Goal: Transaction & Acquisition: Book appointment/travel/reservation

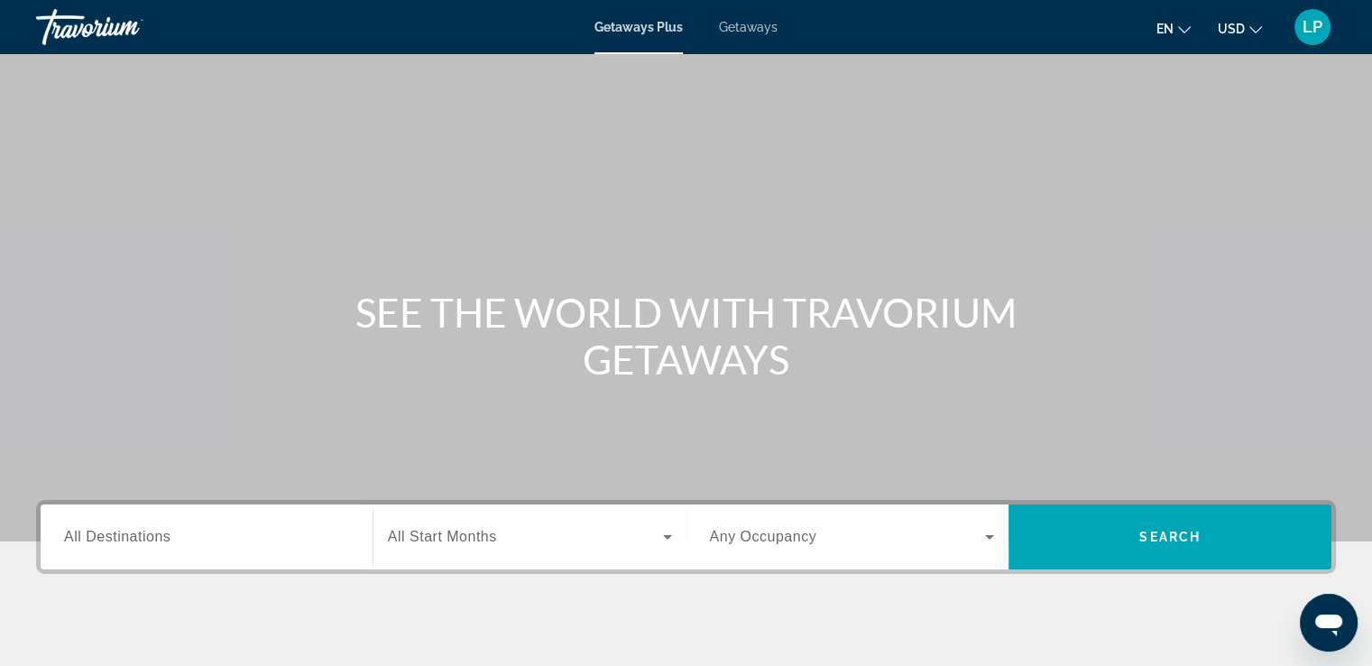
click at [191, 540] on input "Destination All Destinations" at bounding box center [206, 538] width 285 height 22
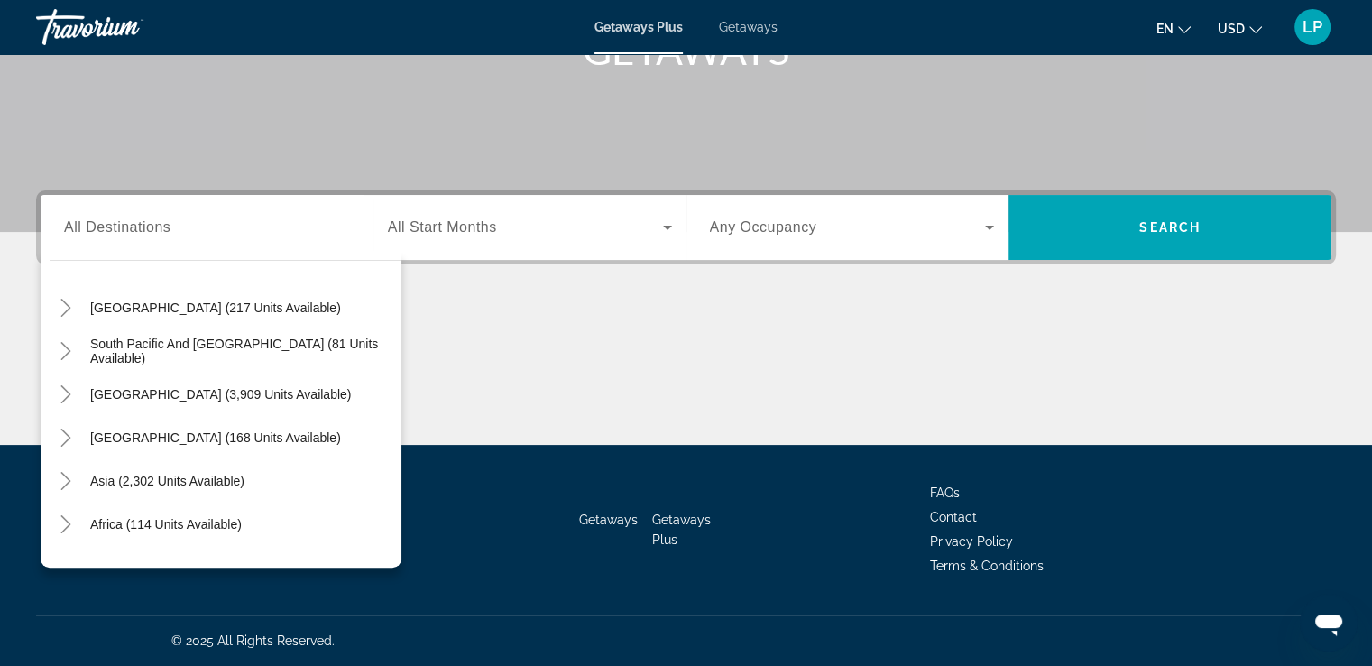
scroll to position [264, 0]
click at [192, 478] on span "Asia (2,302 units available)" at bounding box center [167, 478] width 154 height 14
type input "**********"
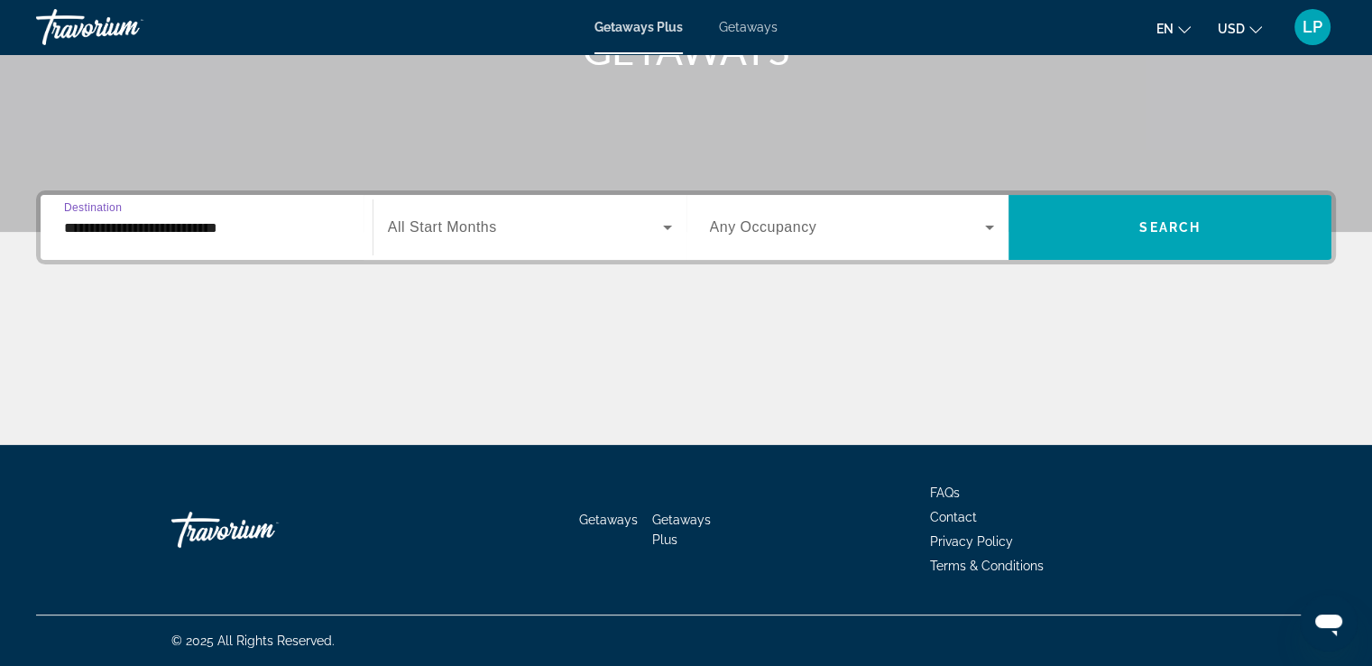
click at [458, 229] on span "All Start Months" at bounding box center [442, 226] width 109 height 15
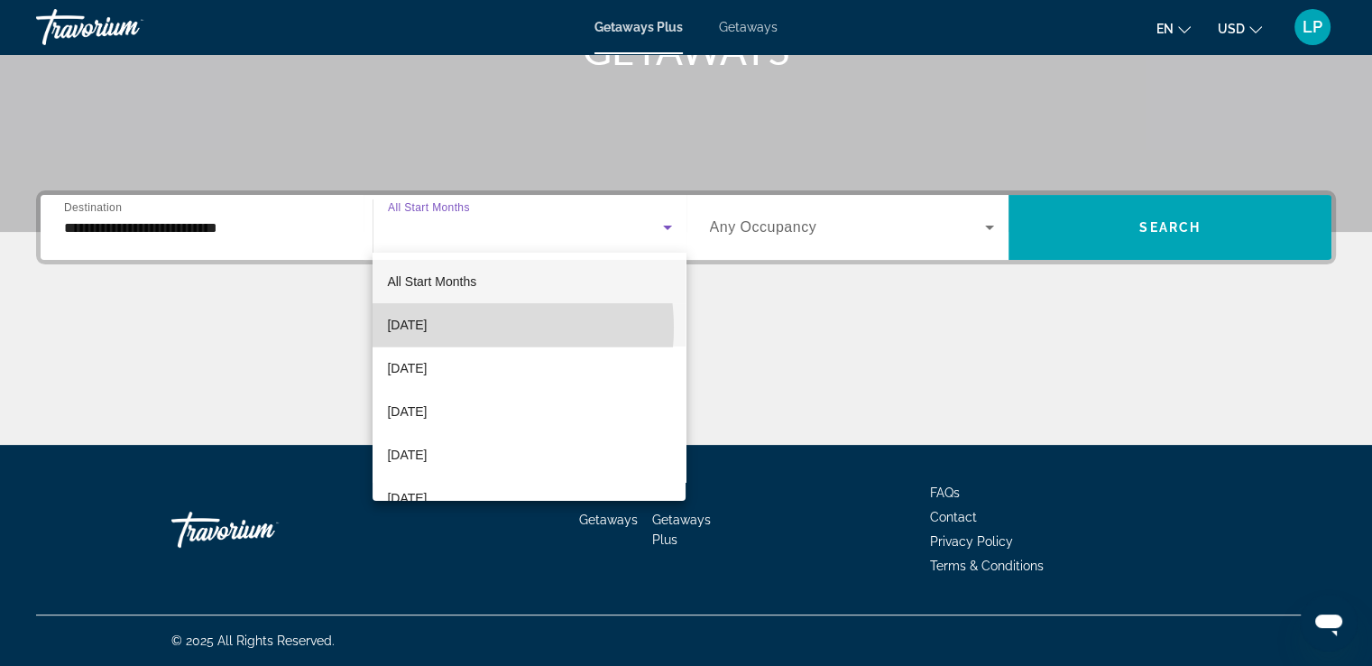
click at [427, 327] on span "[DATE]" at bounding box center [407, 325] width 40 height 22
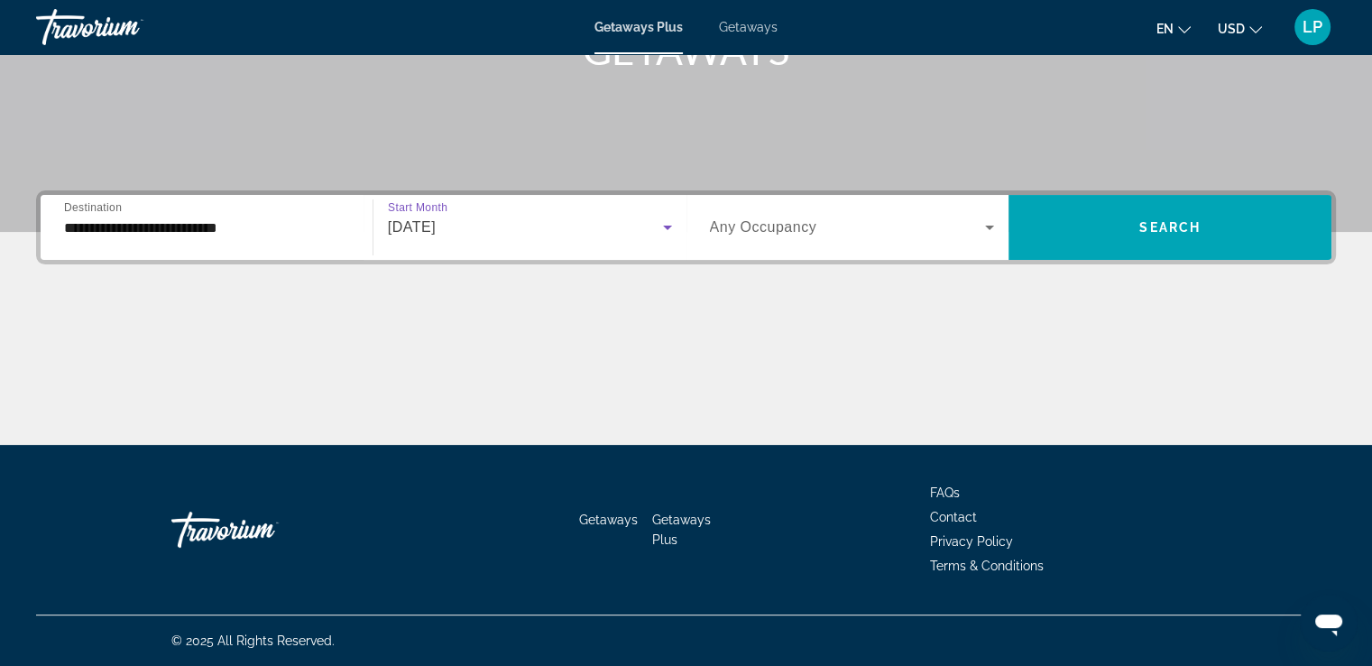
click at [825, 226] on span "Search widget" at bounding box center [848, 228] width 276 height 22
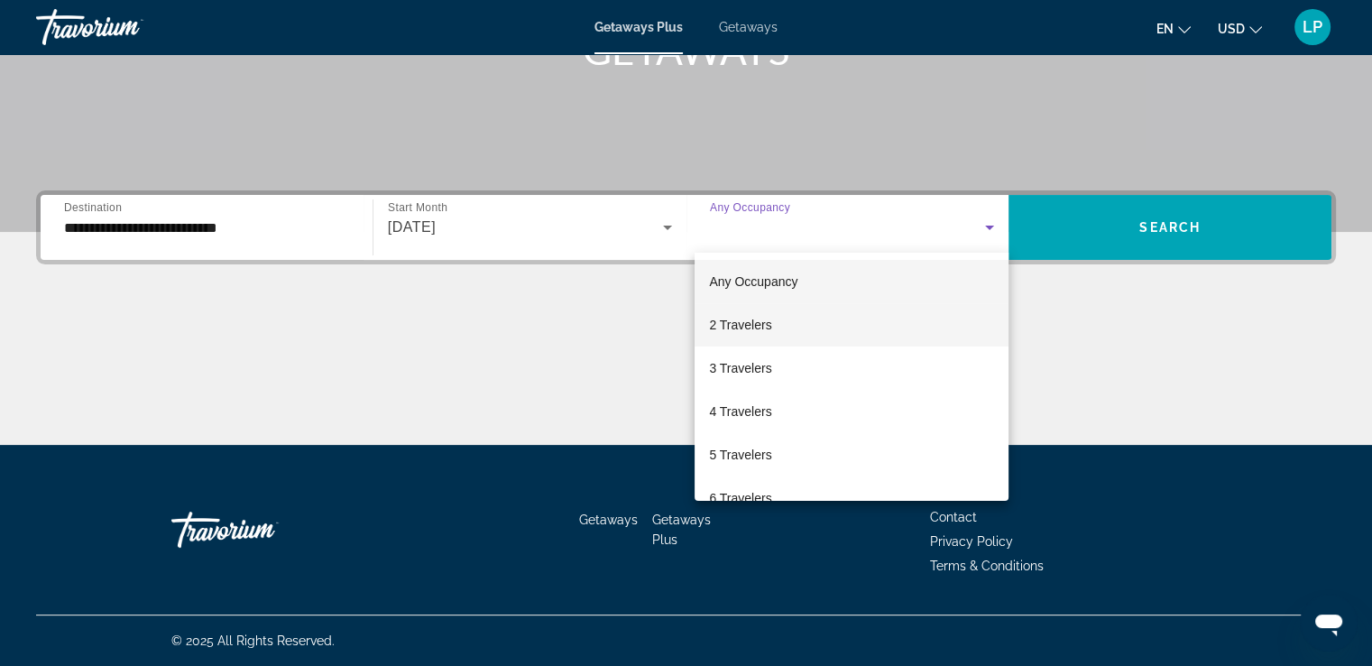
click at [752, 325] on span "2 Travelers" at bounding box center [740, 325] width 62 height 22
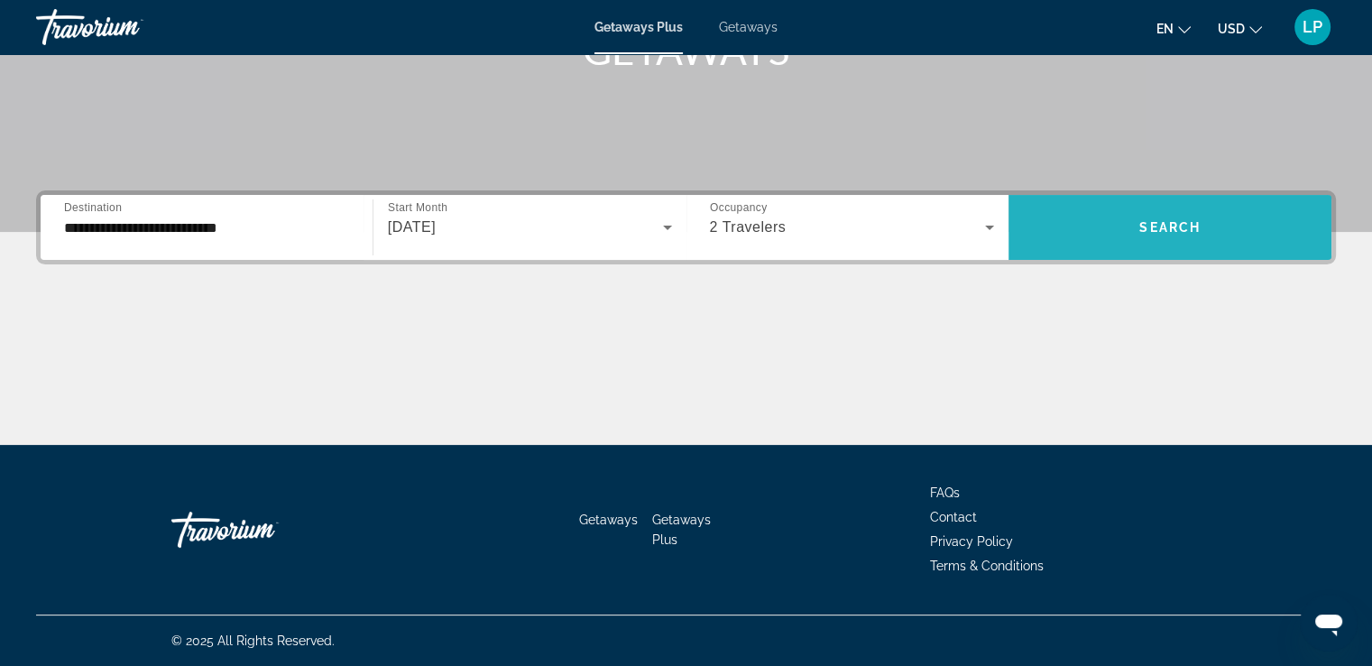
click at [1149, 227] on span "Search" at bounding box center [1169, 227] width 61 height 14
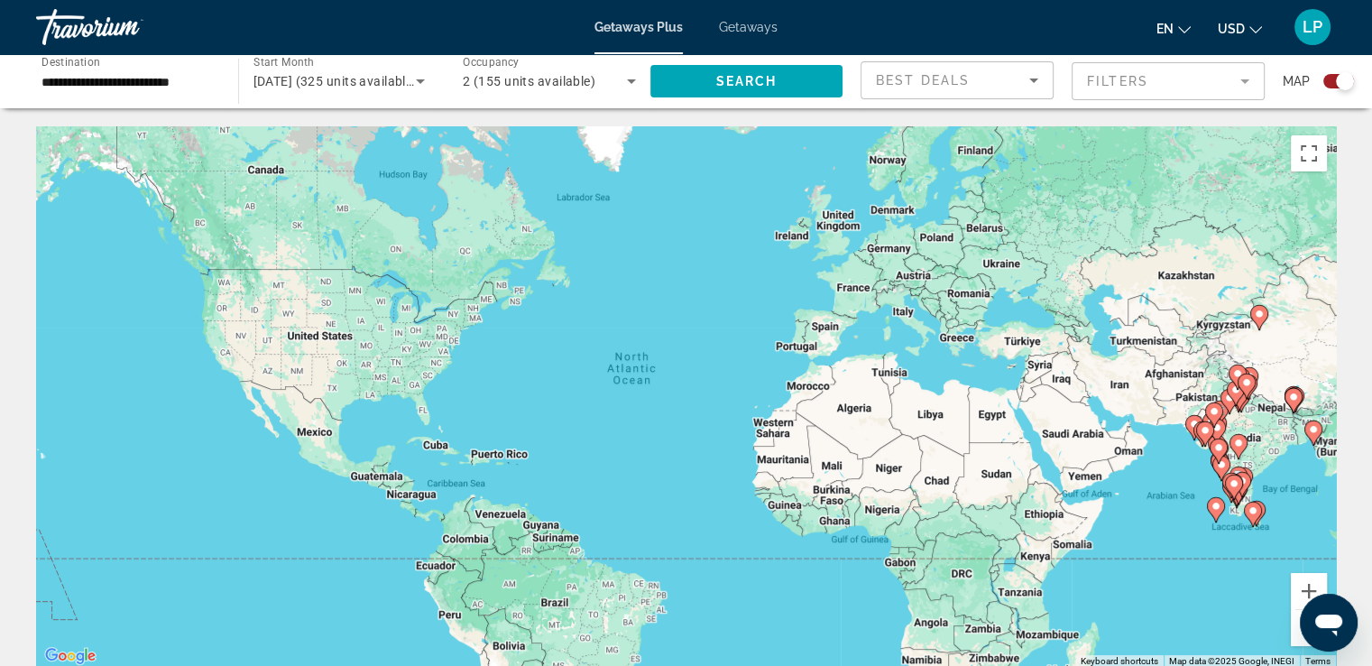
click at [1018, 348] on div "To activate drag with keyboard, press Alt + Enter. Once in keyboard drag state,…" at bounding box center [686, 396] width 1300 height 541
click at [1012, 347] on div "To activate drag with keyboard, press Alt + Enter. Once in keyboard drag state,…" at bounding box center [686, 396] width 1300 height 541
click at [1034, 81] on icon "Sort by" at bounding box center [1033, 80] width 9 height 5
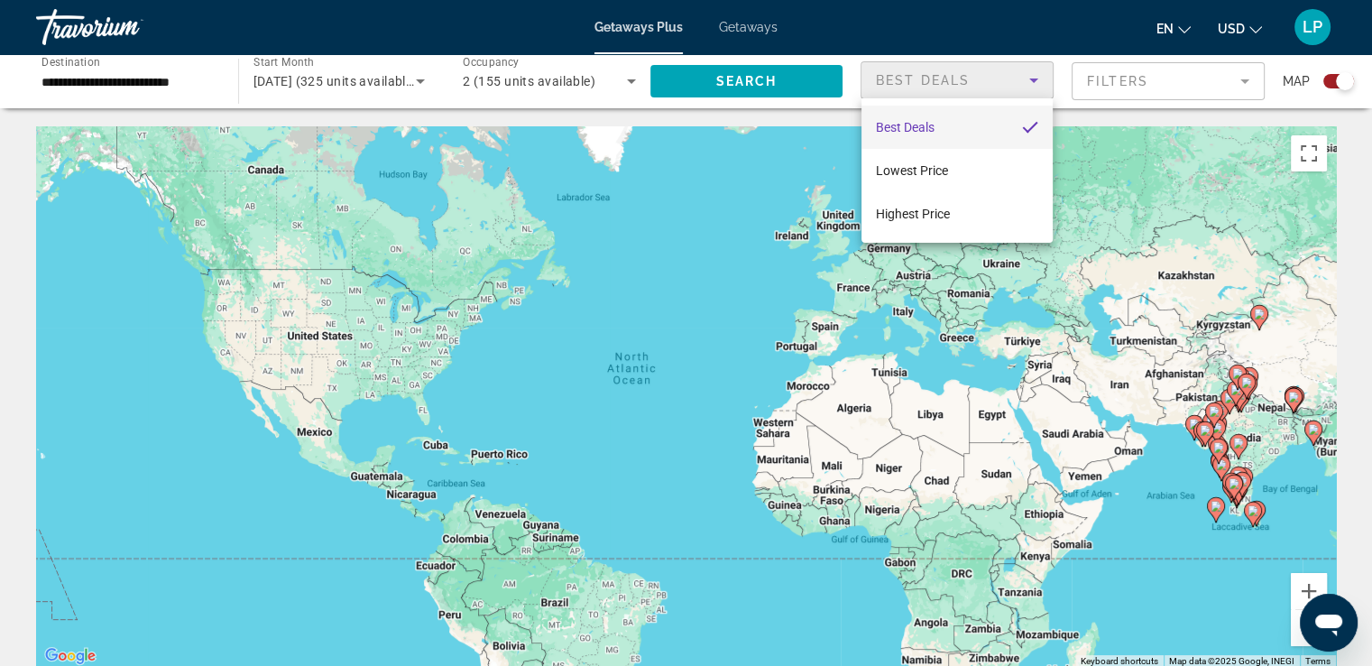
click at [1034, 81] on div at bounding box center [686, 333] width 1372 height 666
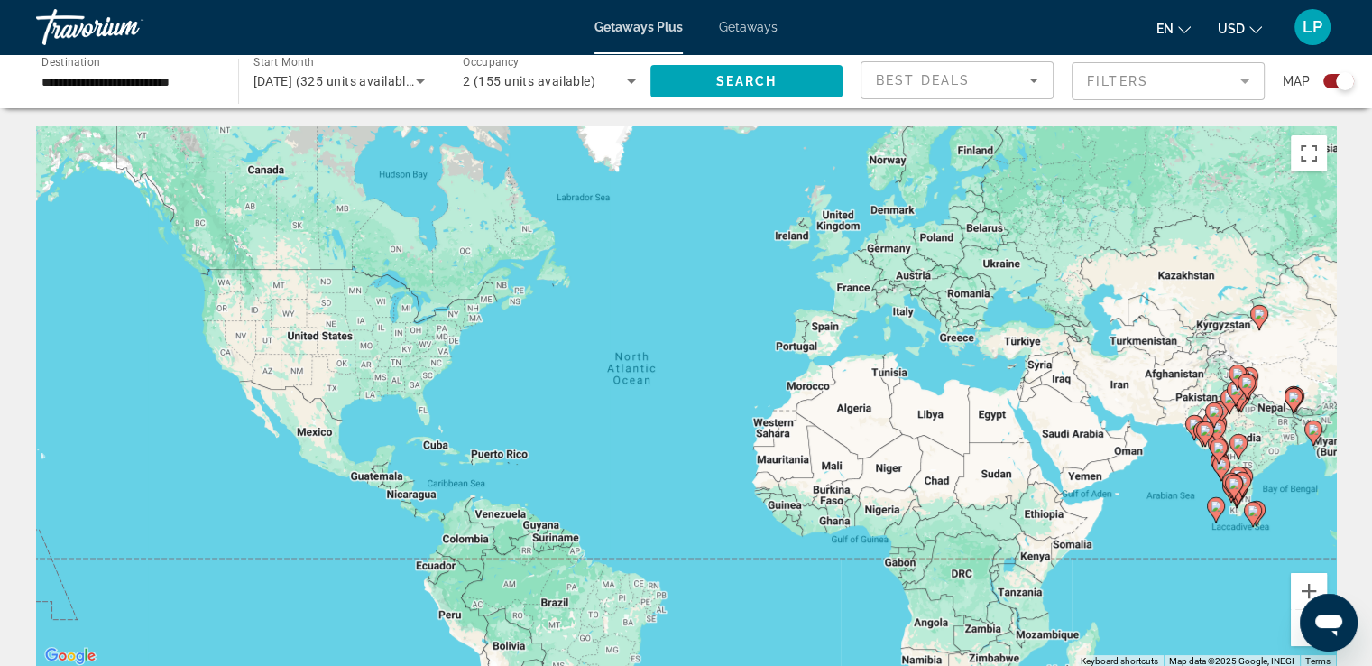
click at [65, 68] on span "Destination" at bounding box center [71, 61] width 59 height 13
click at [65, 71] on input "**********" at bounding box center [128, 82] width 173 height 22
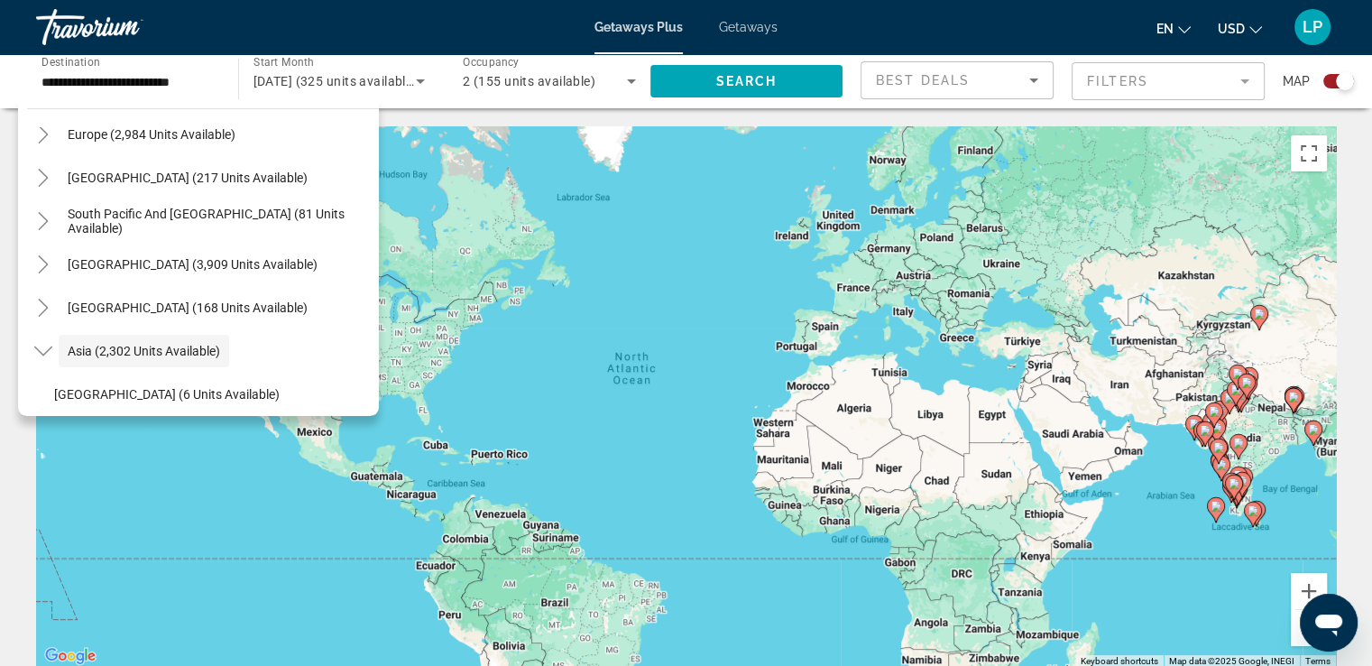
scroll to position [237, 0]
click at [195, 146] on span "Search widget" at bounding box center [152, 136] width 186 height 43
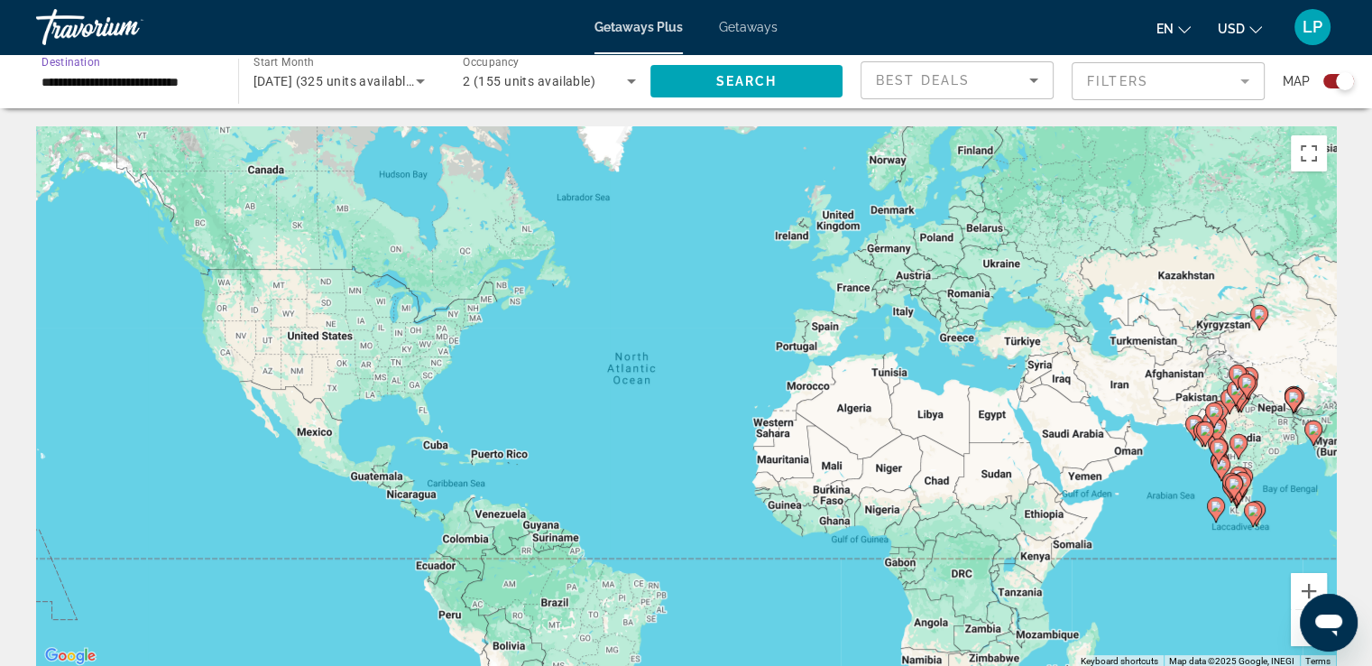
click at [184, 88] on input "**********" at bounding box center [128, 82] width 173 height 22
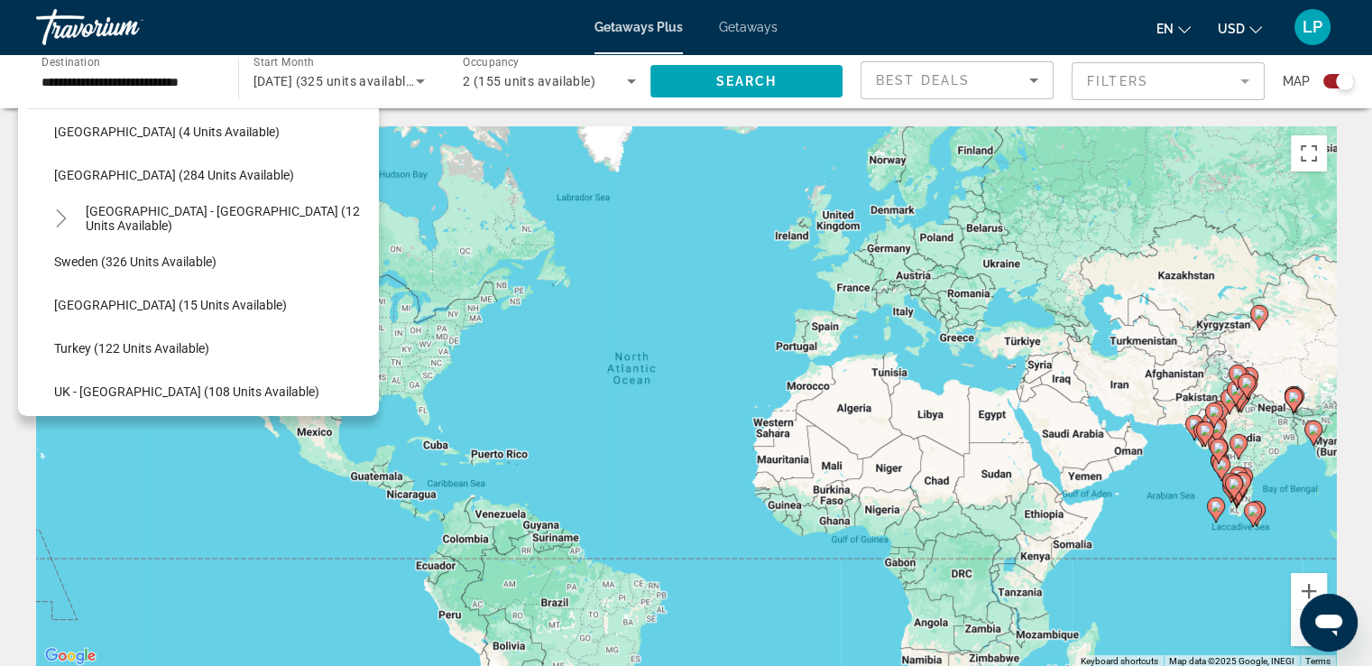
scroll to position [834, 0]
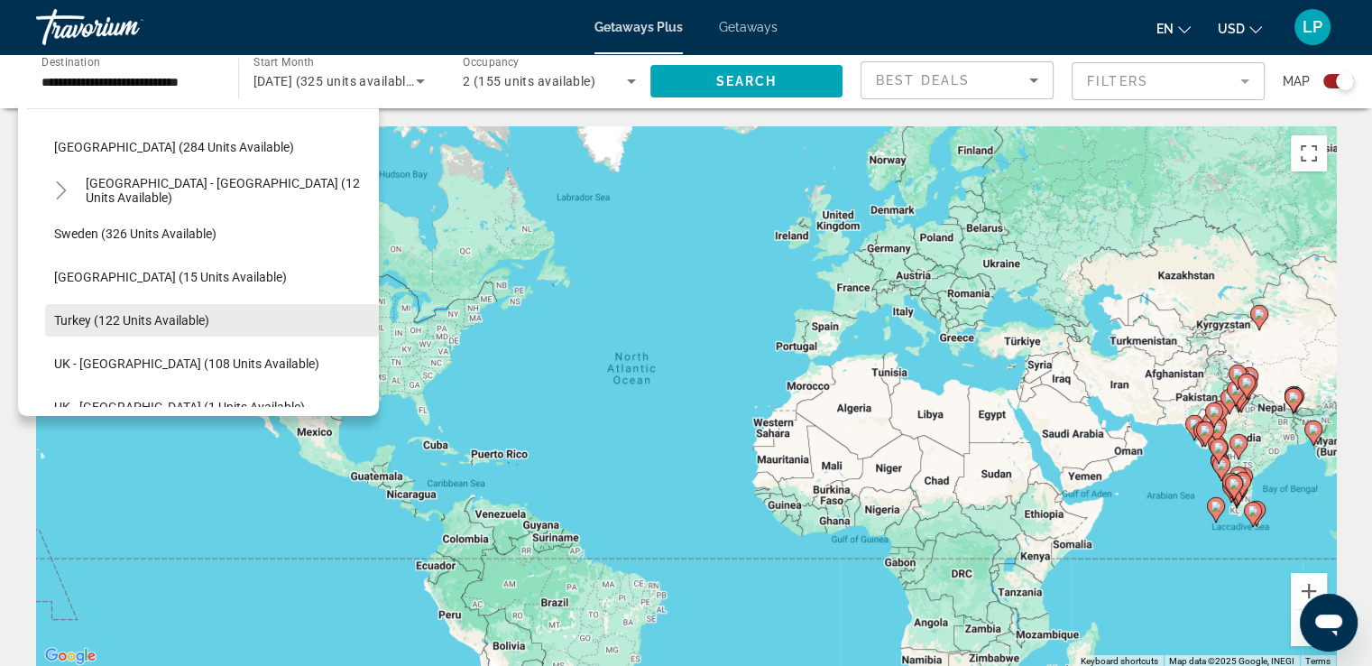
click at [178, 318] on span "Turkey (122 units available)" at bounding box center [131, 320] width 155 height 14
type input "**********"
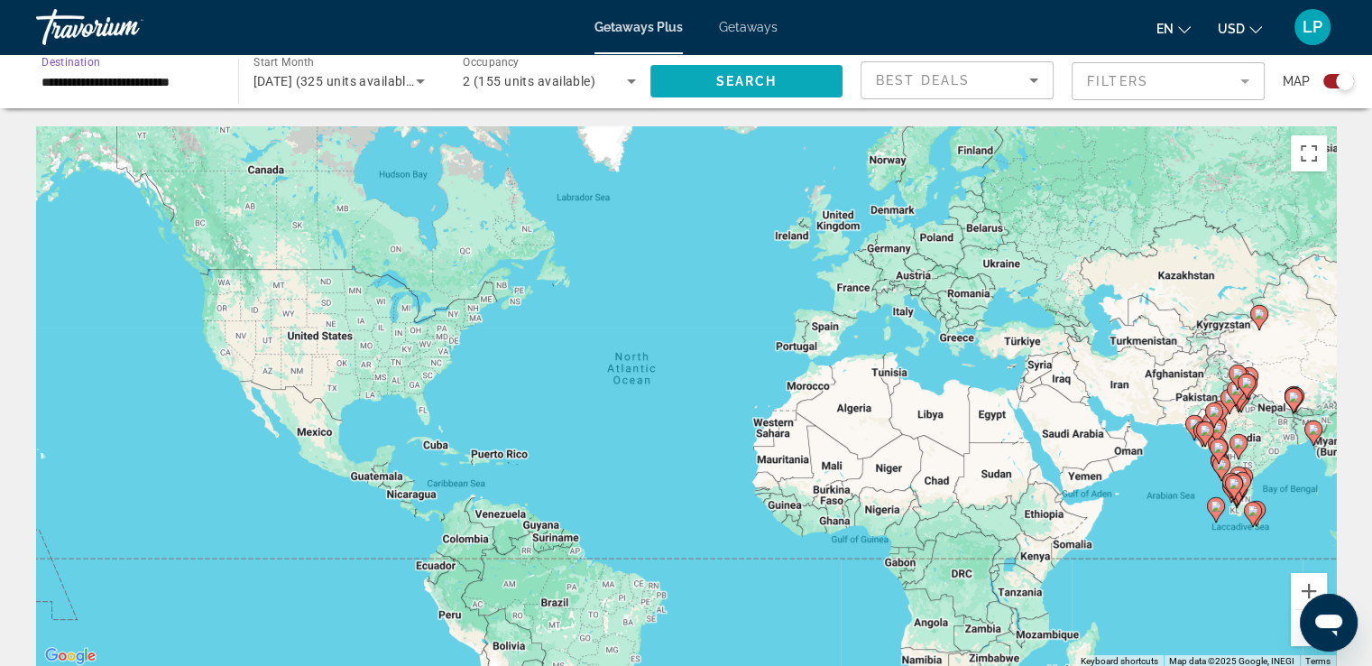
click at [712, 75] on span "Search widget" at bounding box center [746, 81] width 193 height 43
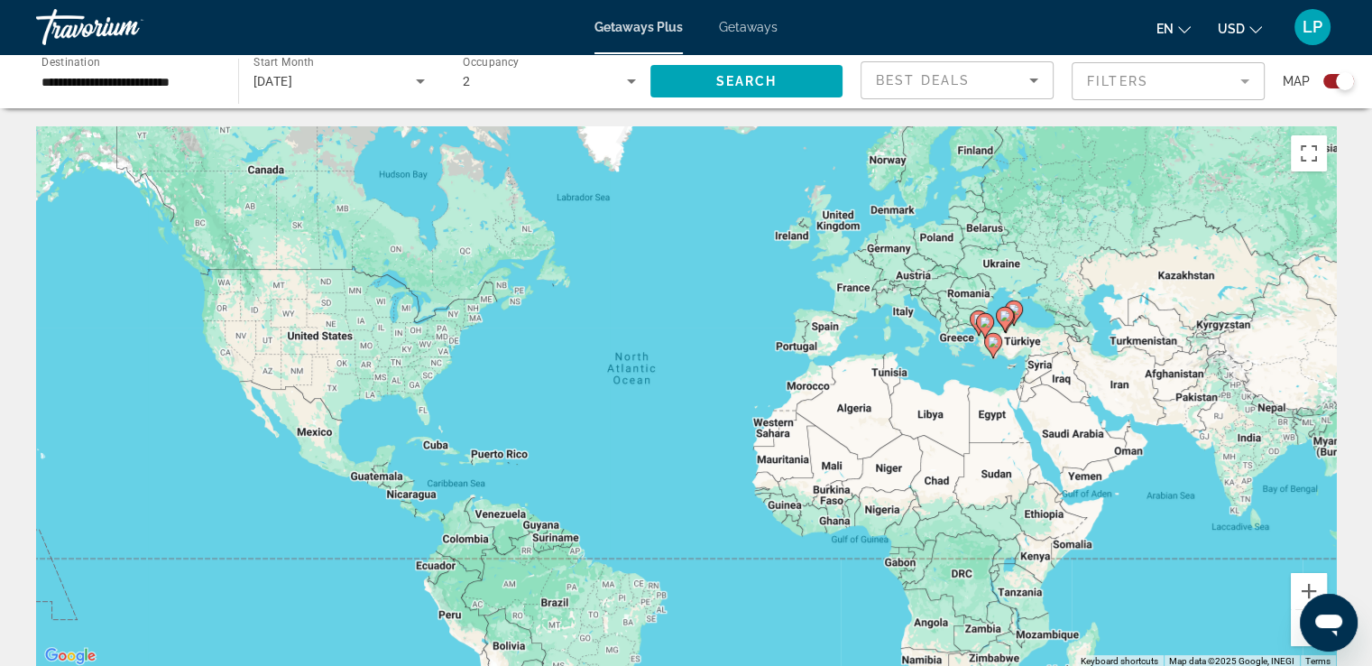
click at [992, 346] on image "Main content" at bounding box center [993, 342] width 11 height 11
click at [83, 81] on input "**********" at bounding box center [128, 82] width 173 height 22
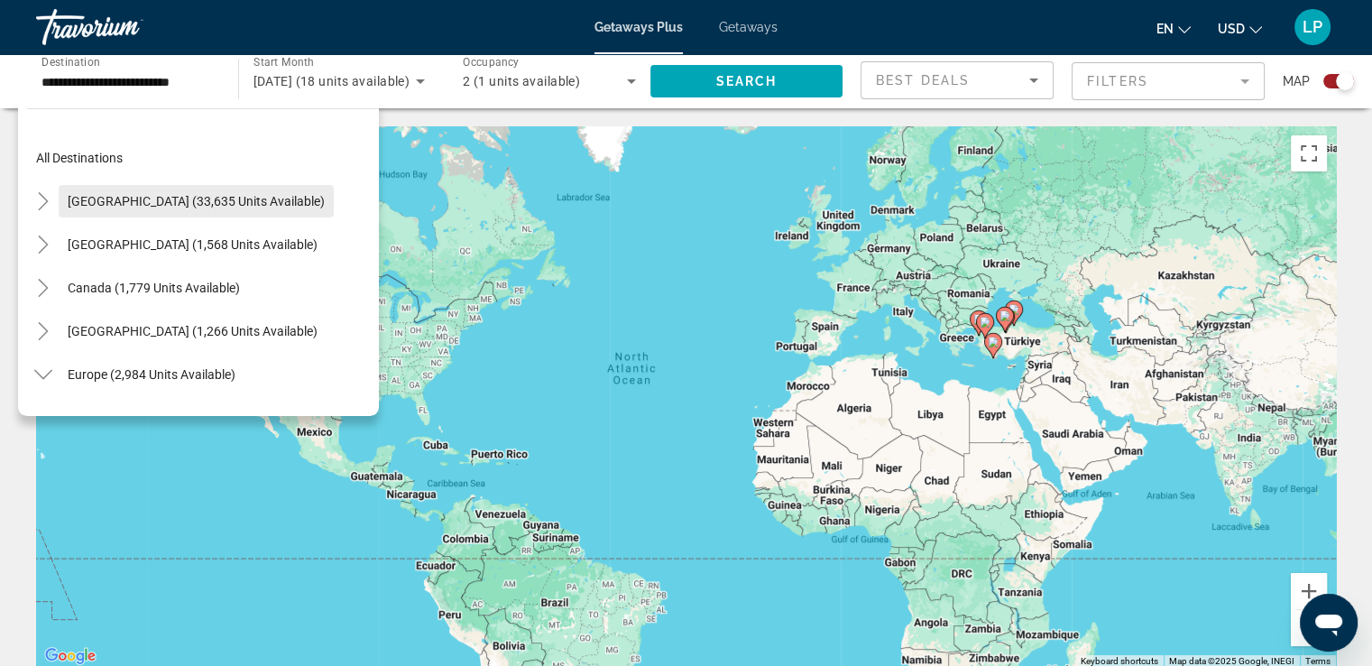
click at [188, 207] on span "[GEOGRAPHIC_DATA] (33,635 units available)" at bounding box center [196, 201] width 257 height 14
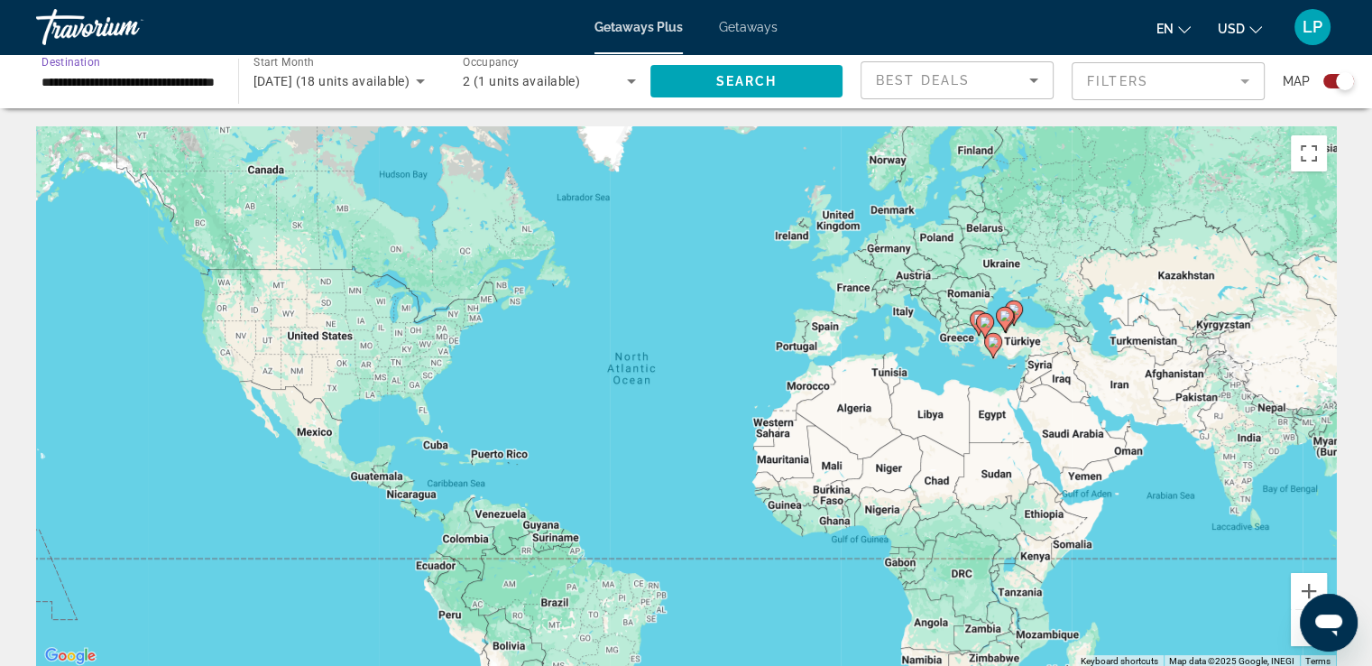
click at [192, 85] on input "**********" at bounding box center [128, 82] width 173 height 22
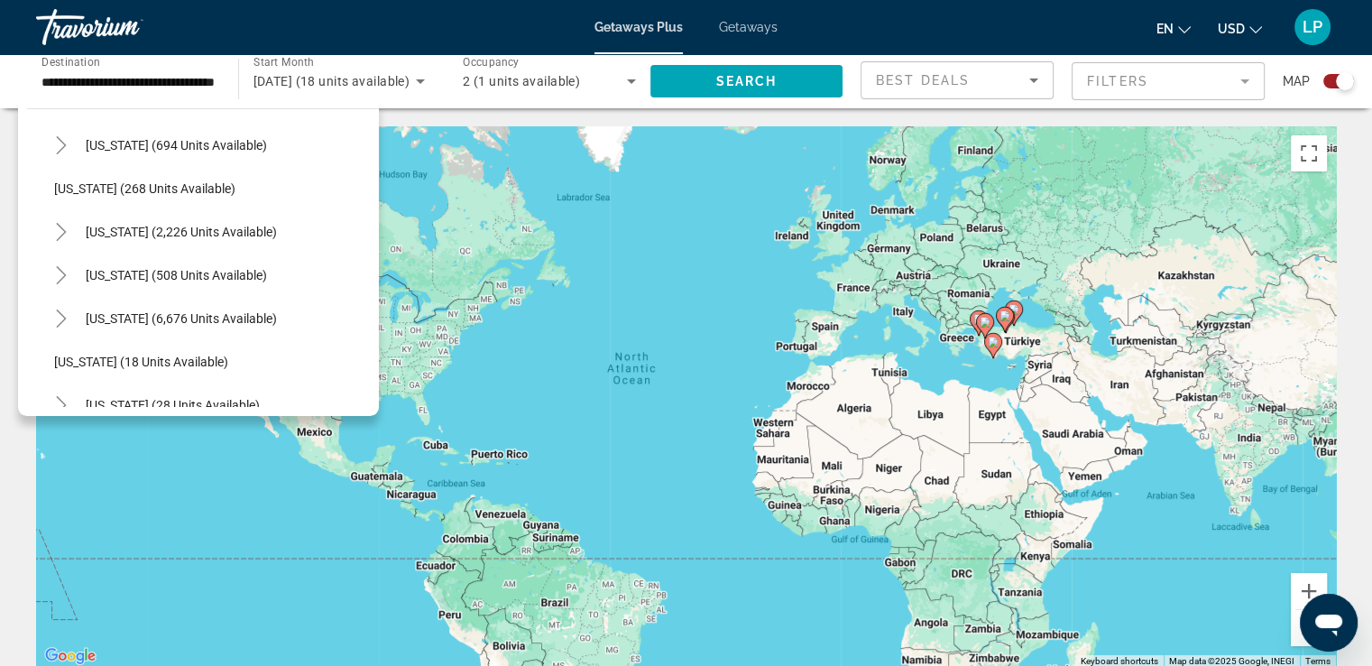
scroll to position [135, 0]
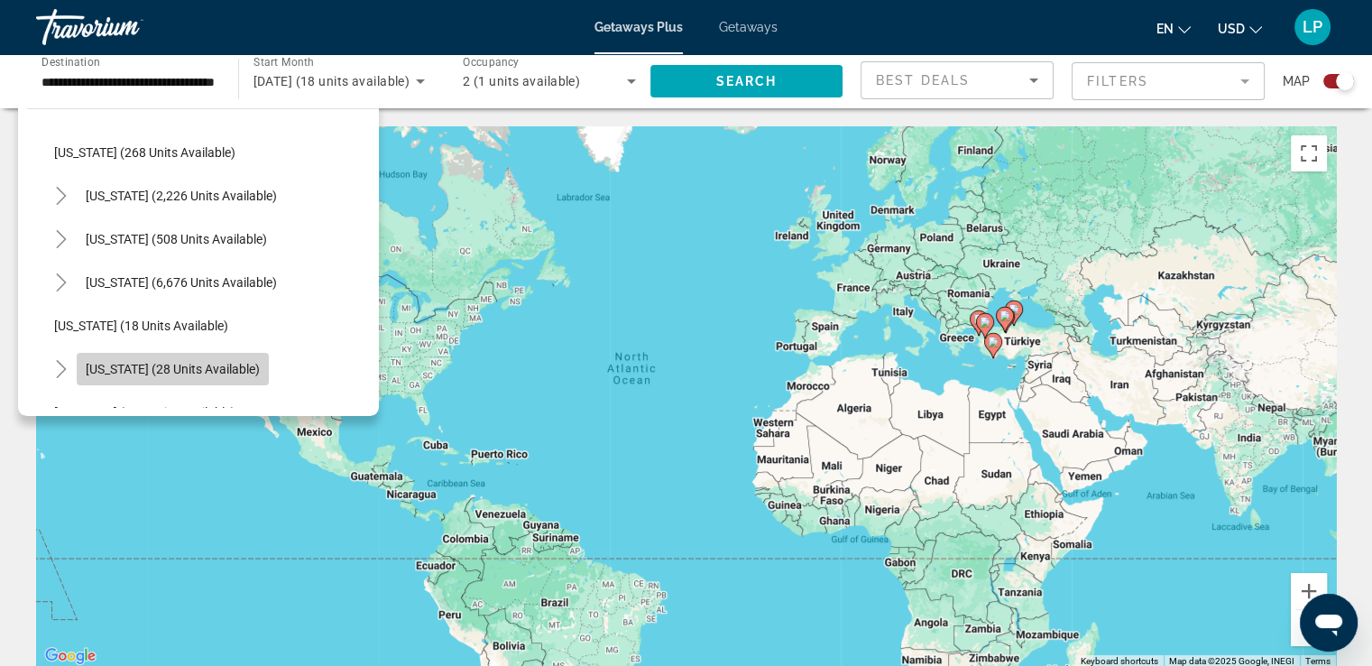
click at [212, 374] on span "[US_STATE] (28 units available)" at bounding box center [173, 369] width 174 height 14
type input "**********"
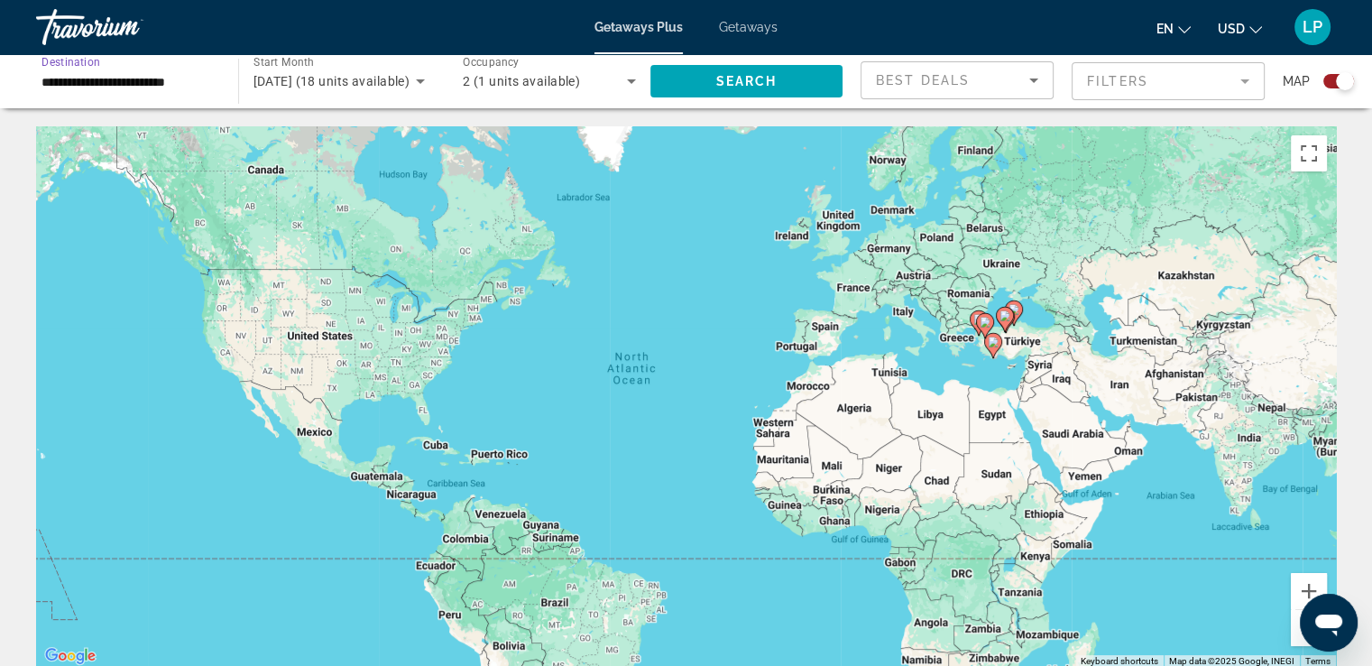
click at [350, 86] on span "[DATE] (18 units available)" at bounding box center [332, 81] width 157 height 14
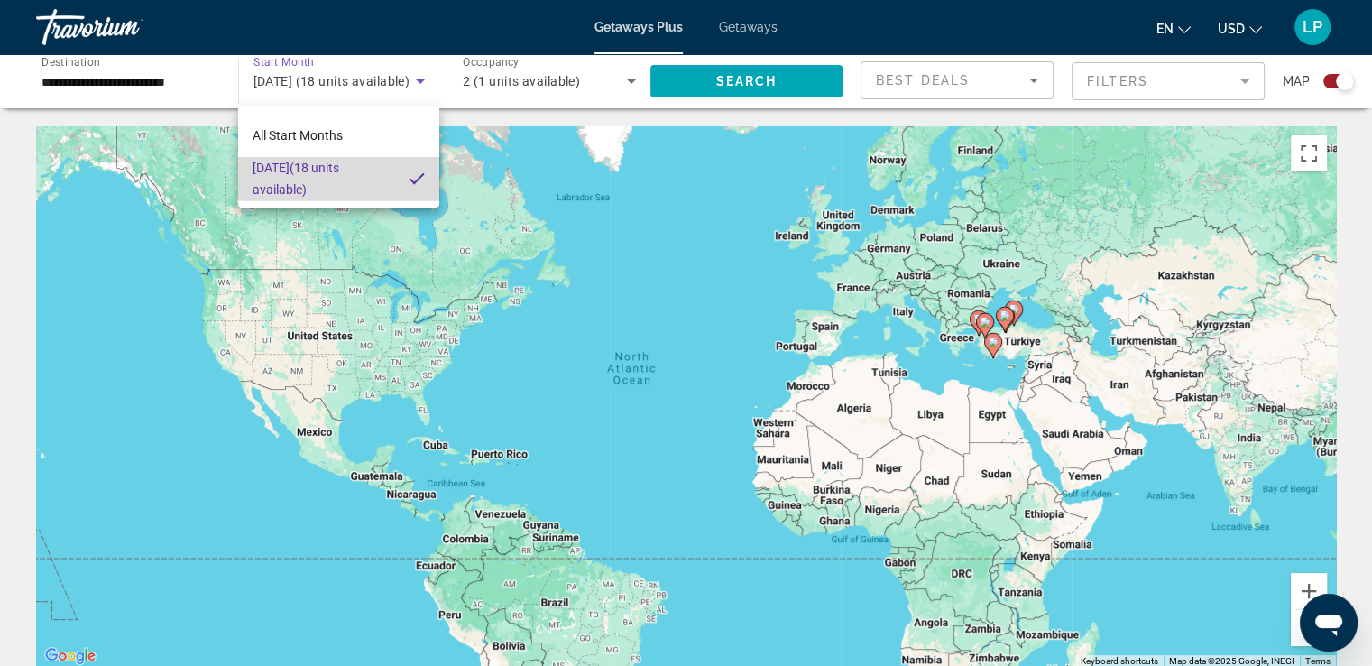
click at [422, 183] on mat-pseudo-checkbox at bounding box center [417, 179] width 16 height 16
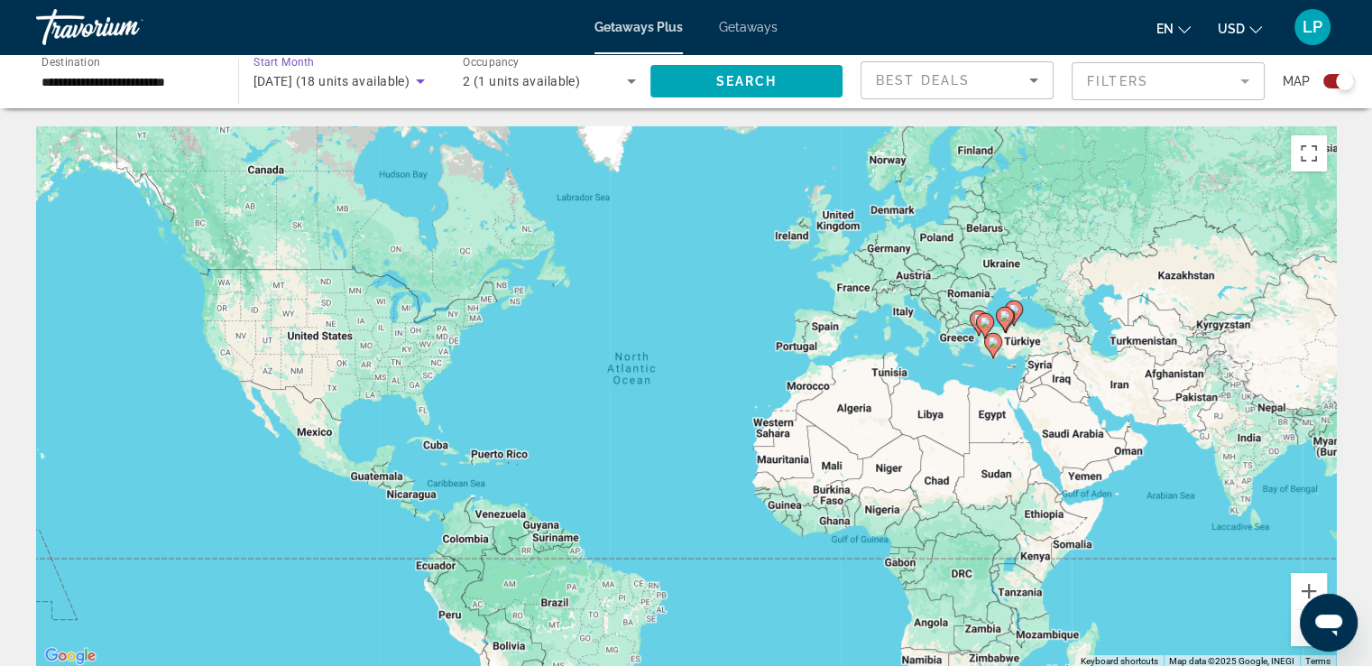
click at [339, 84] on span "[DATE] (18 units available)" at bounding box center [332, 81] width 157 height 14
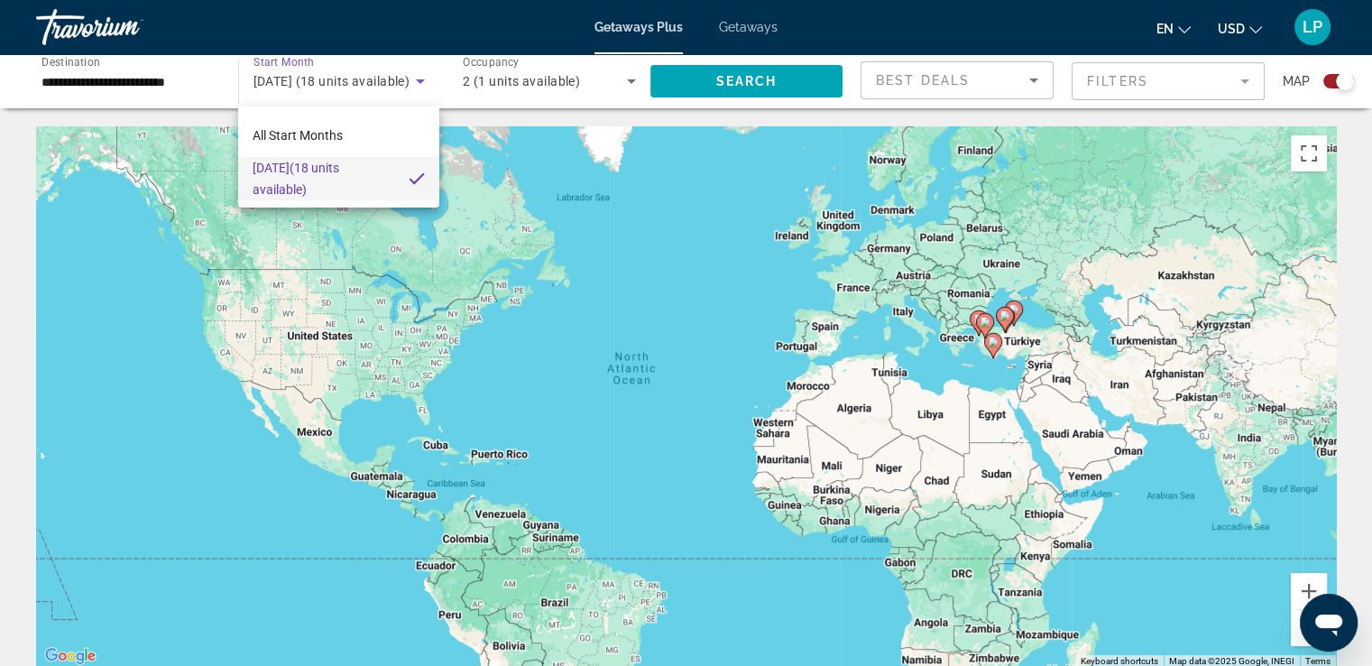
click at [416, 85] on div at bounding box center [686, 333] width 1372 height 666
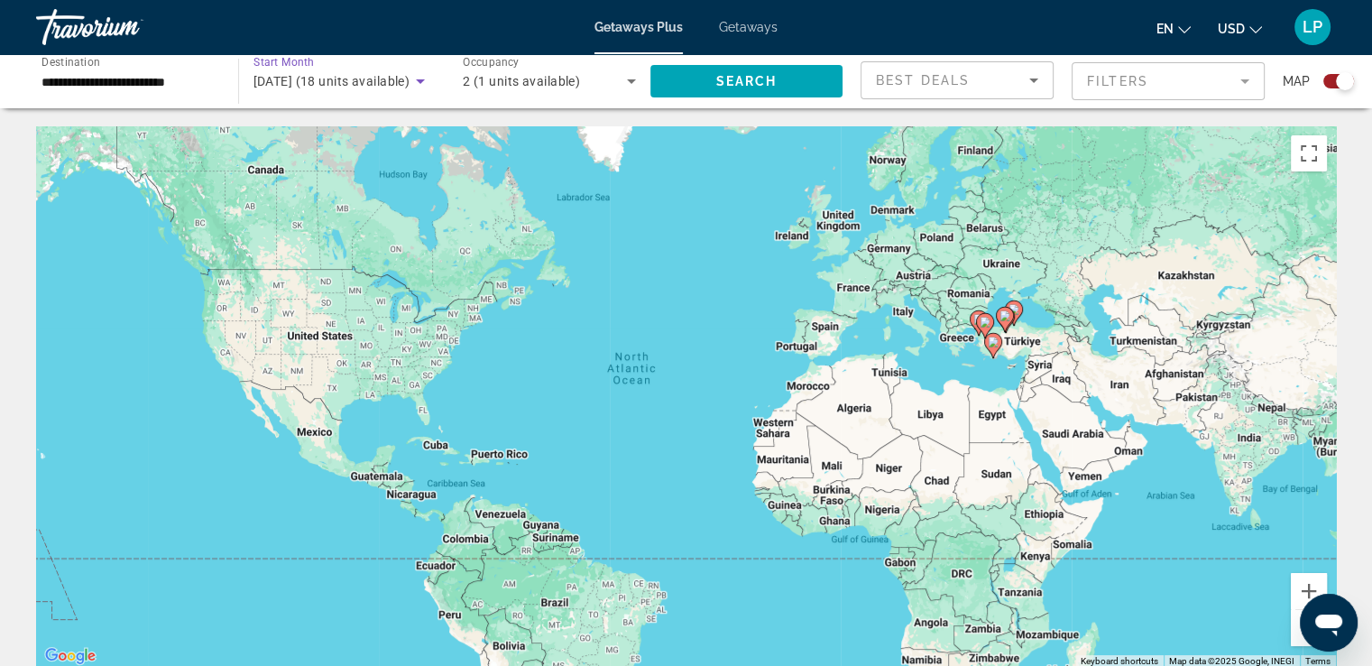
click at [421, 80] on icon "Search widget" at bounding box center [420, 81] width 9 height 5
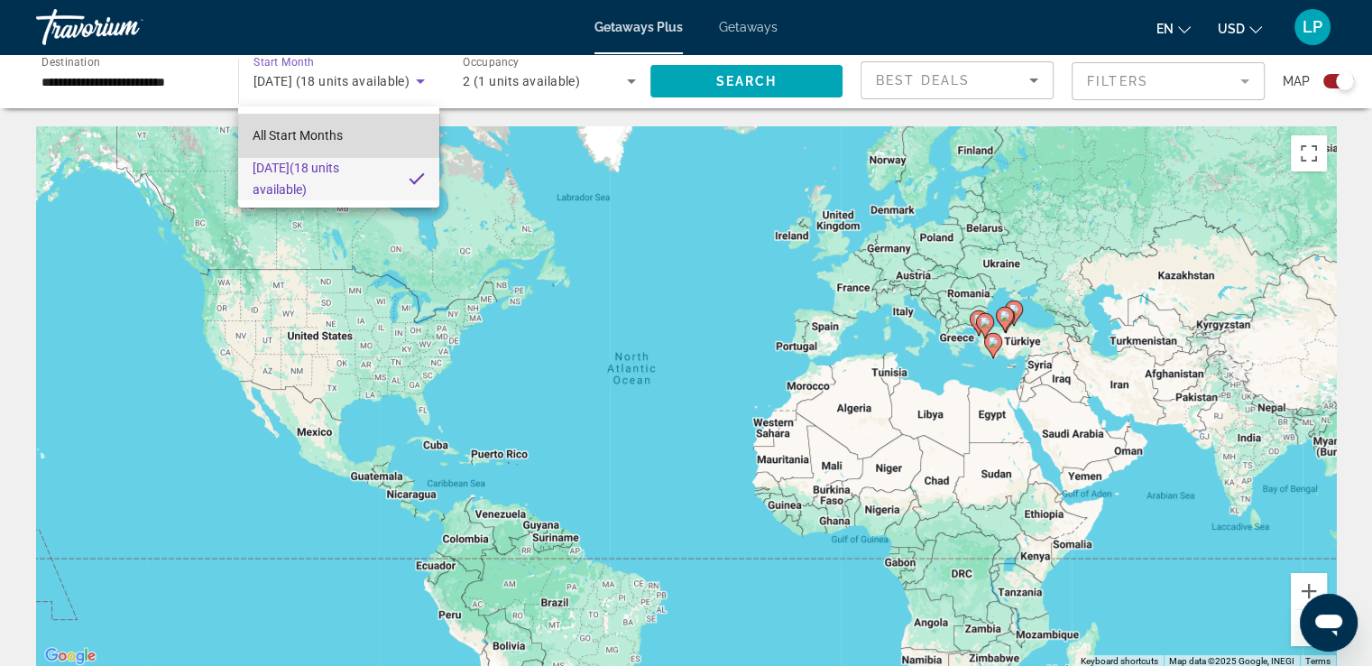
click at [345, 142] on mat-option "All Start Months" at bounding box center [338, 135] width 201 height 43
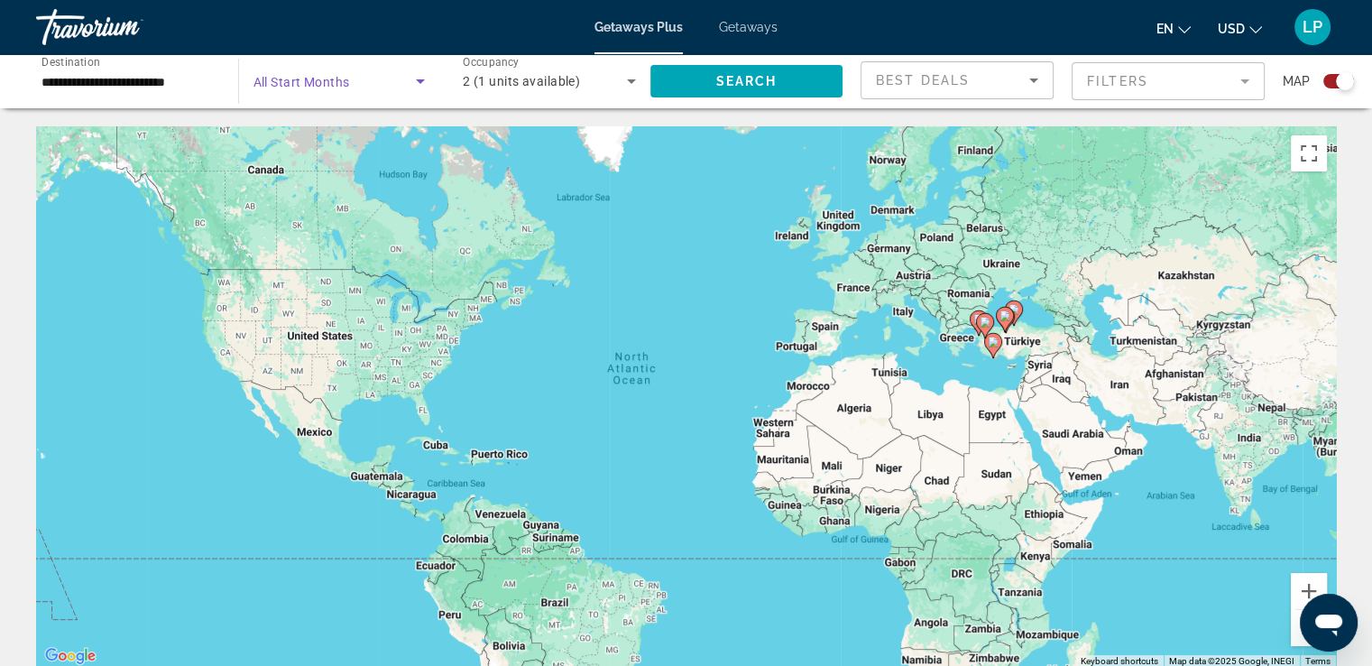
click at [421, 78] on icon "Search widget" at bounding box center [421, 81] width 22 height 22
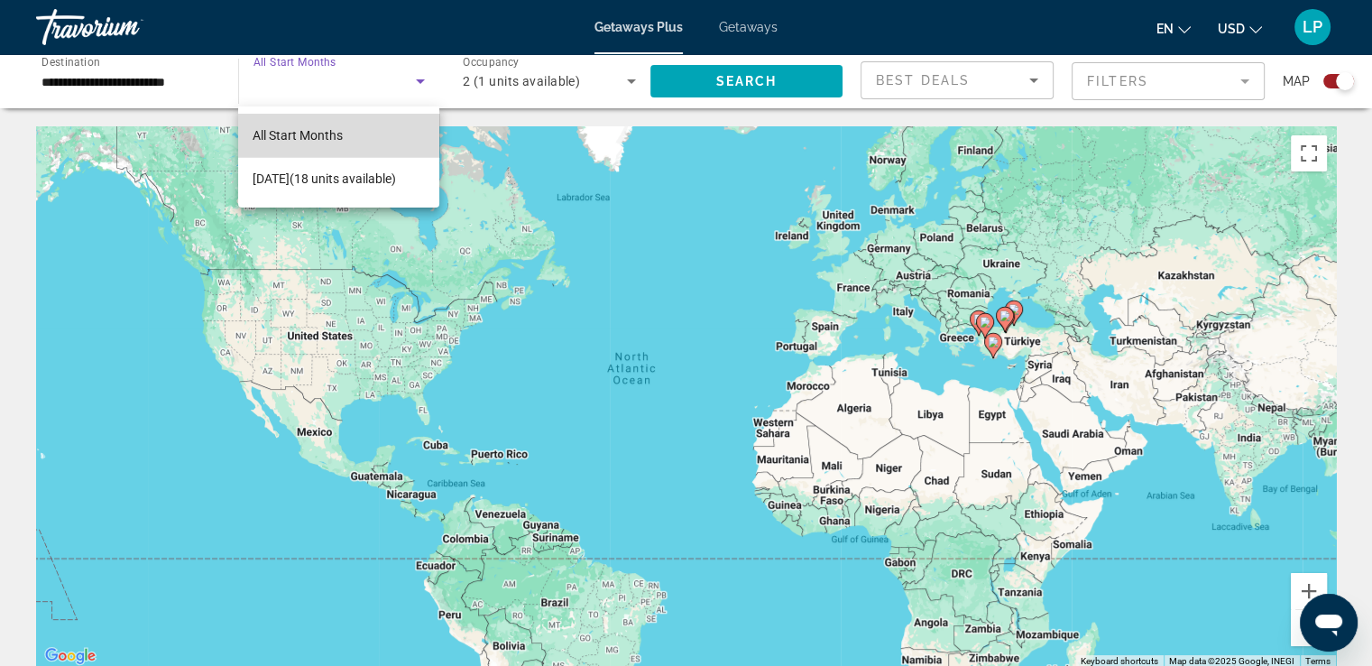
click at [354, 139] on mat-option "All Start Months" at bounding box center [338, 135] width 201 height 43
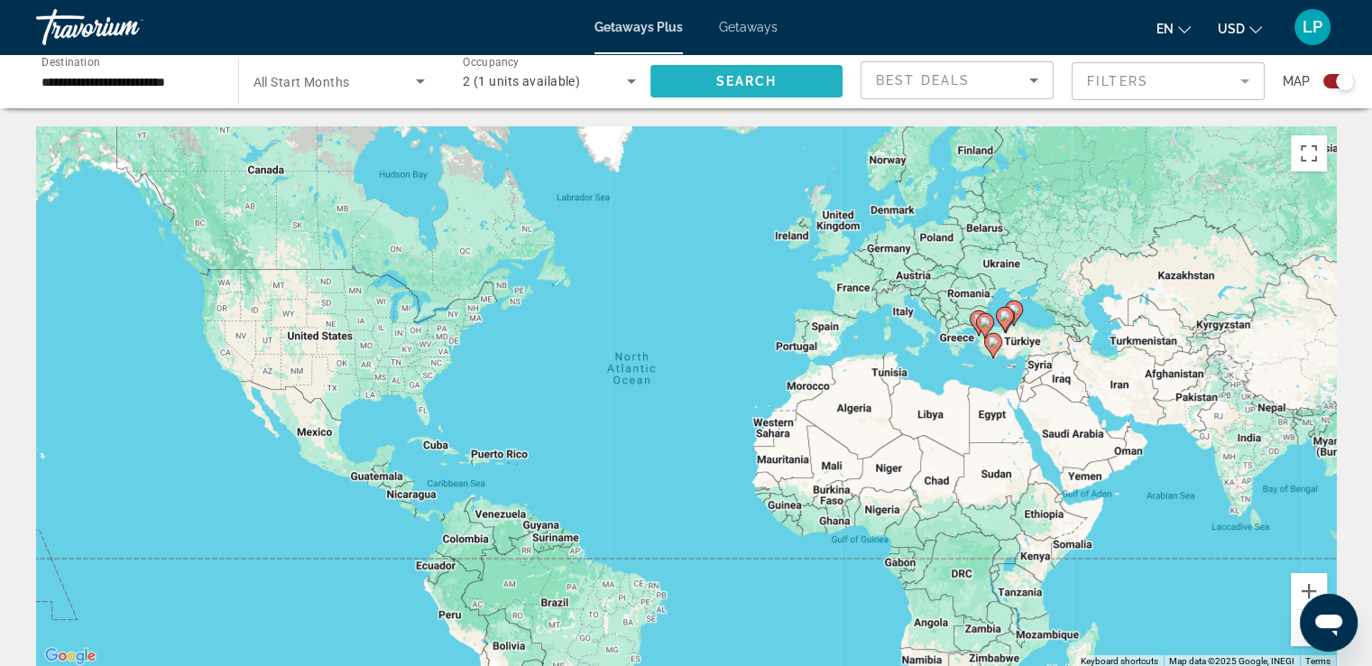
click at [722, 79] on span "Search" at bounding box center [745, 81] width 61 height 14
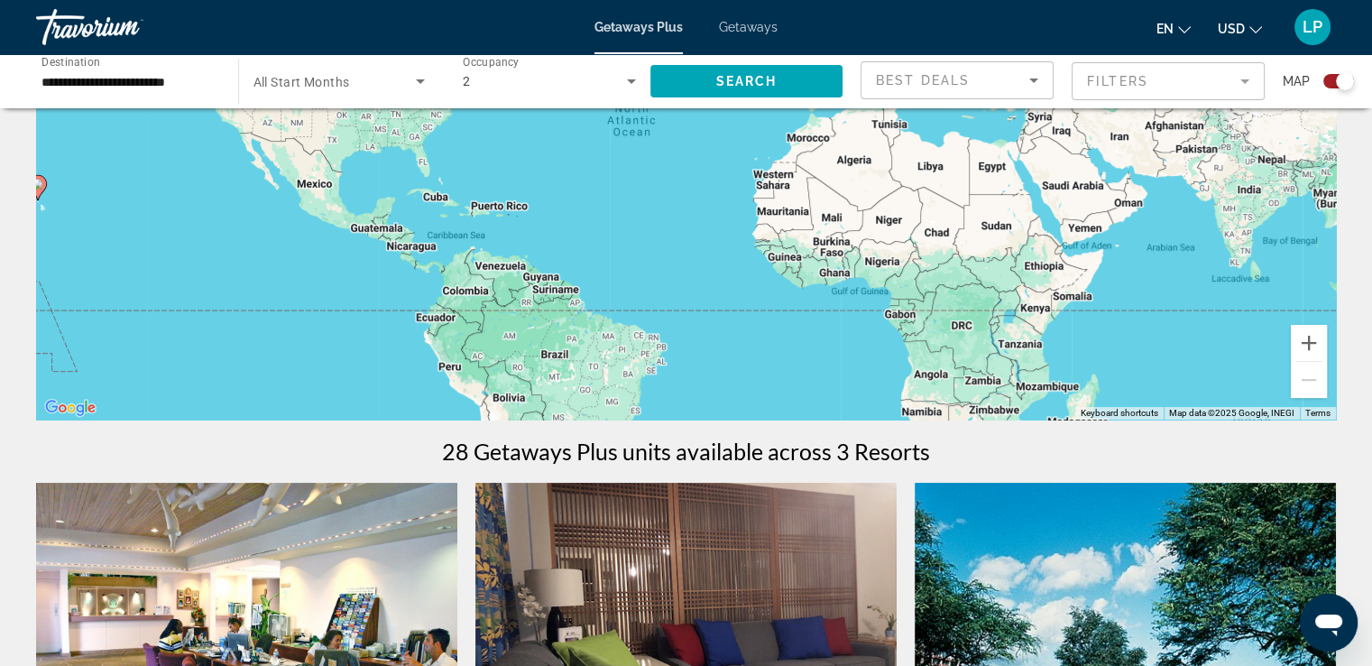
scroll to position [194, 0]
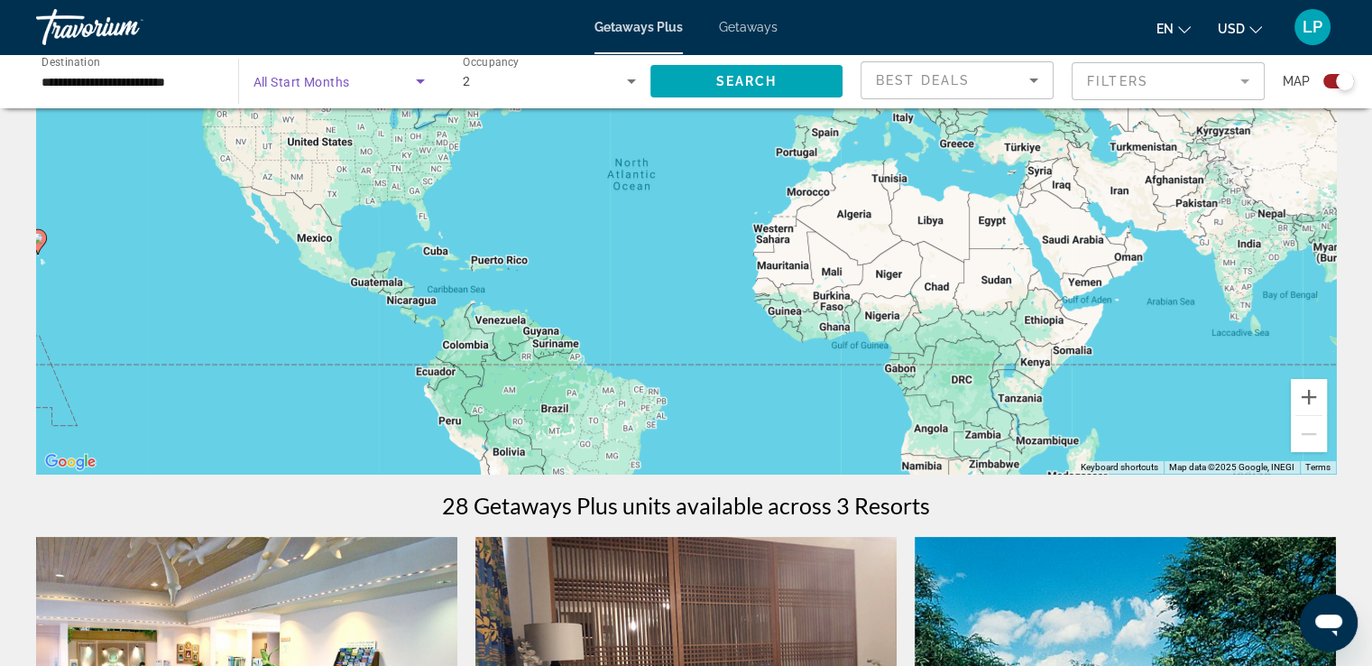
click at [419, 80] on icon "Search widget" at bounding box center [420, 81] width 9 height 5
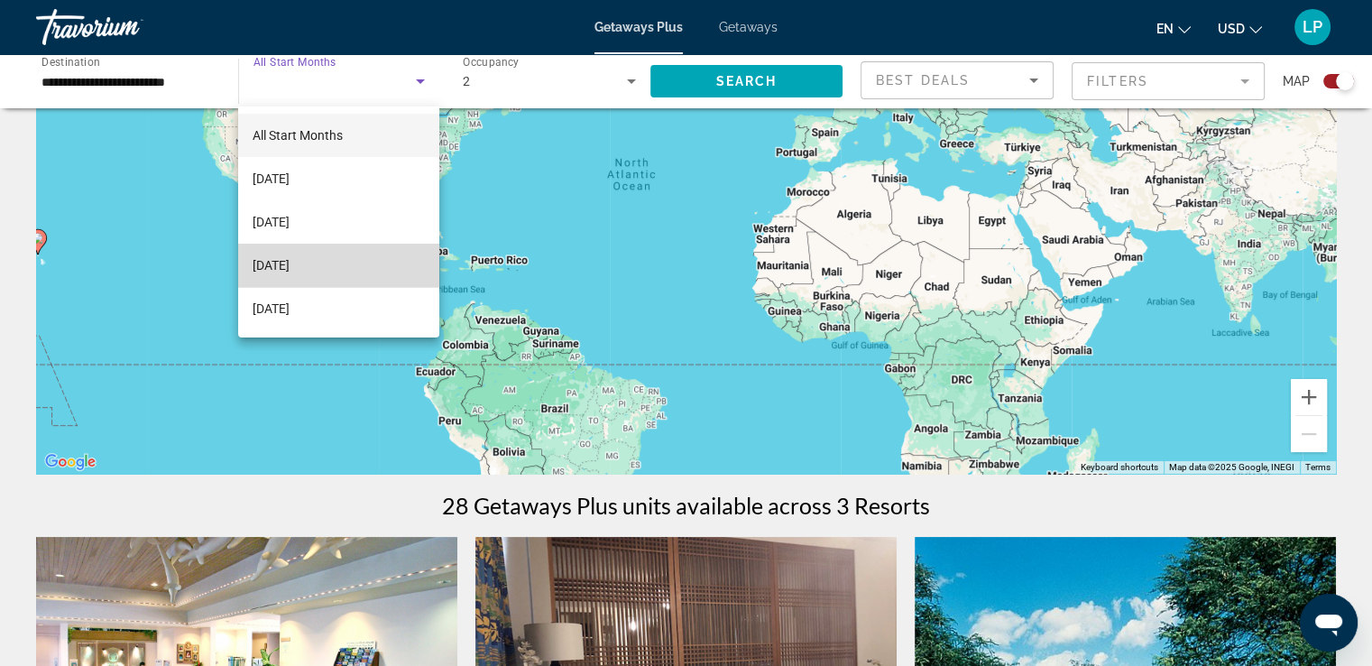
click at [290, 267] on span "[DATE]" at bounding box center [271, 265] width 37 height 22
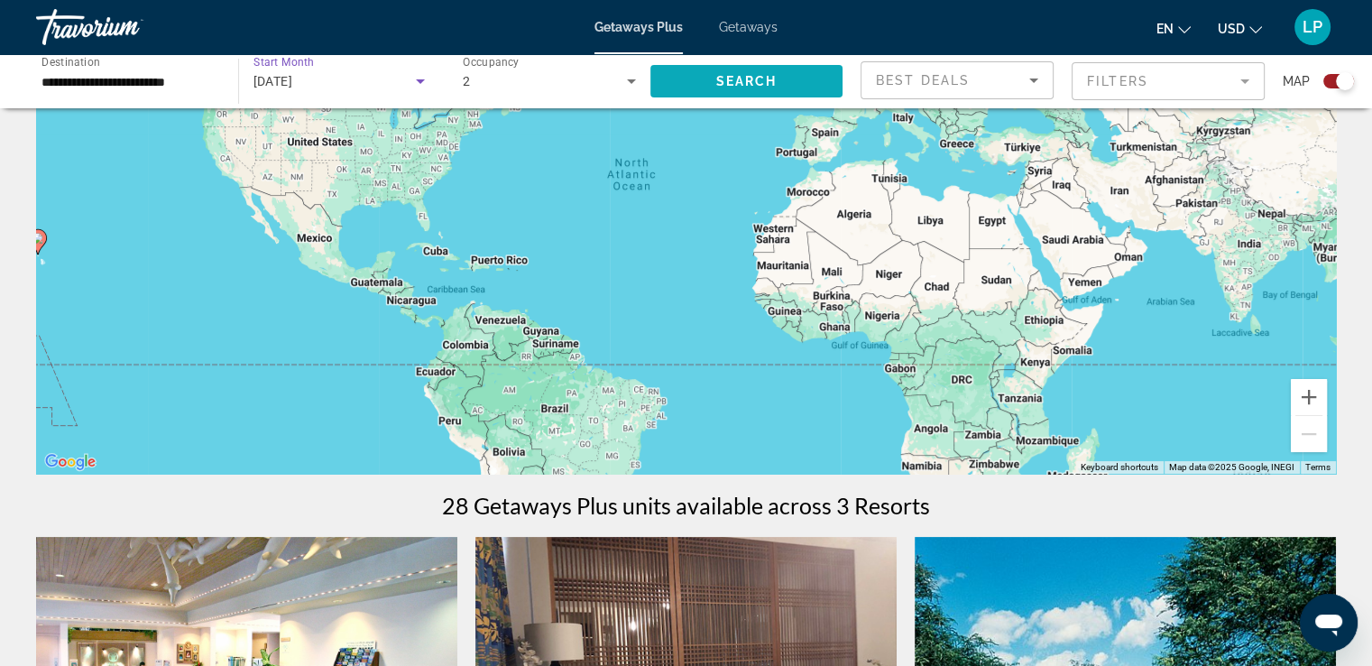
click at [718, 82] on span "Search" at bounding box center [745, 81] width 61 height 14
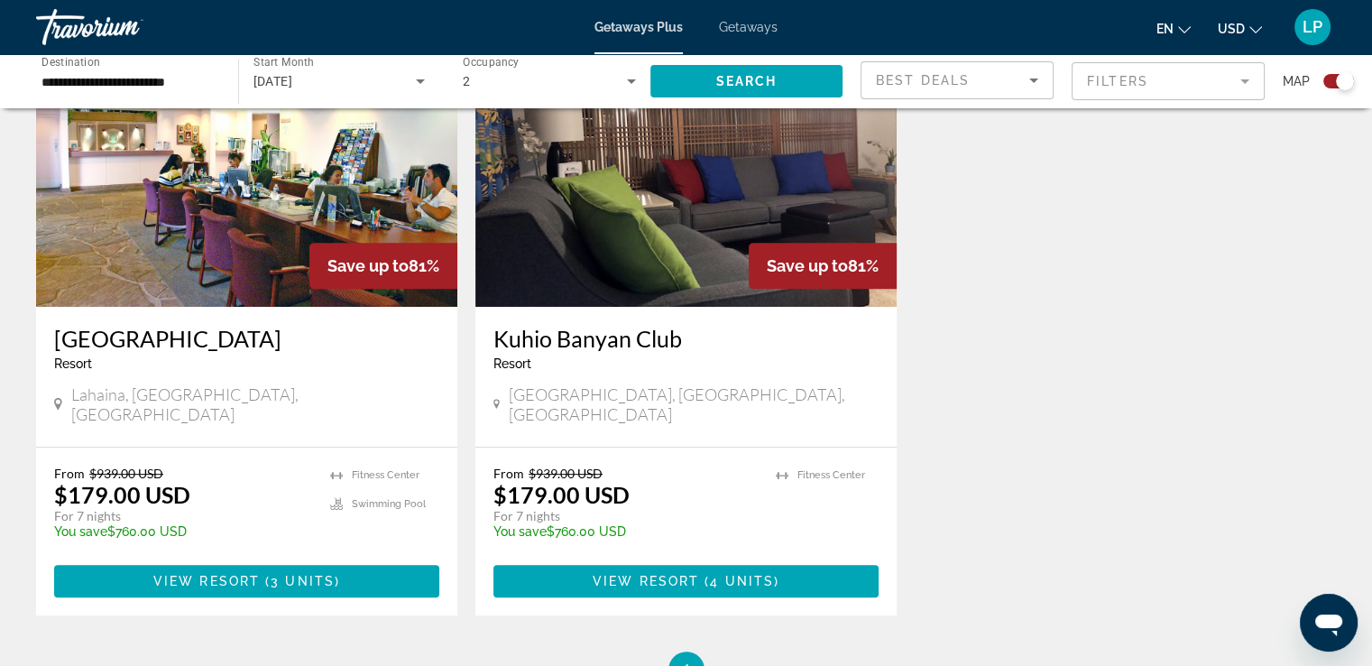
scroll to position [737, 0]
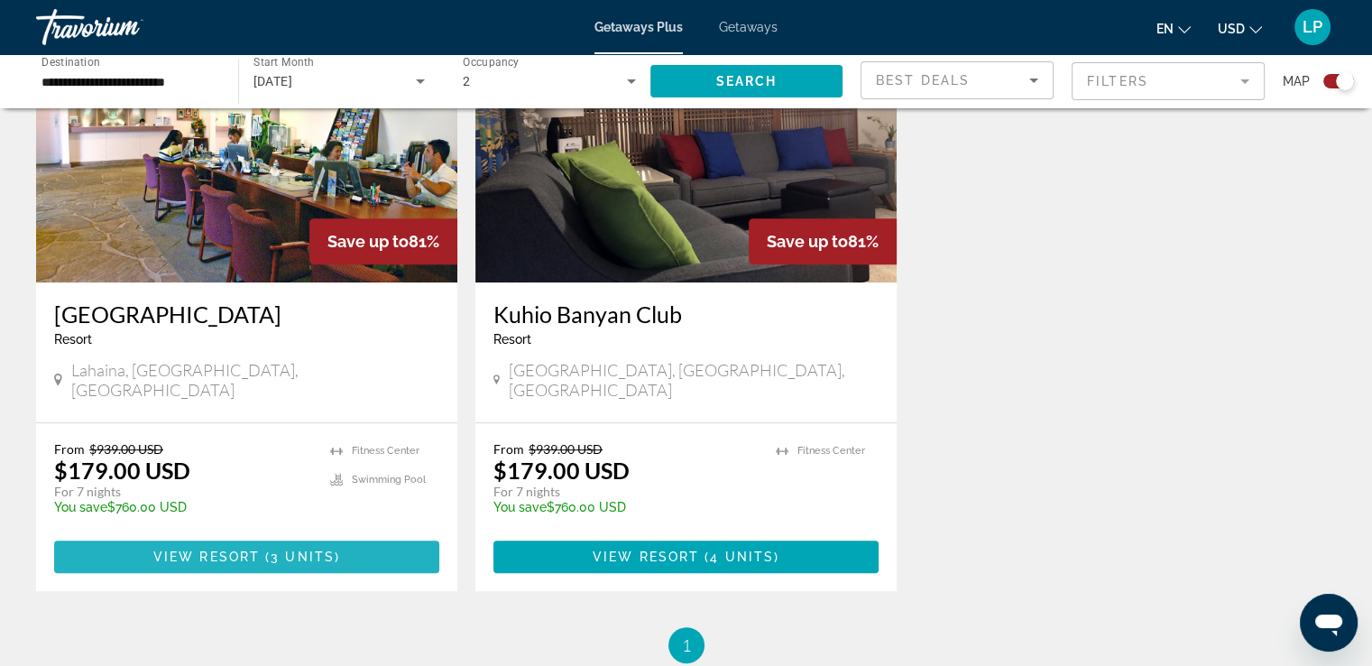
click at [252, 549] on span "View Resort" at bounding box center [206, 556] width 106 height 14
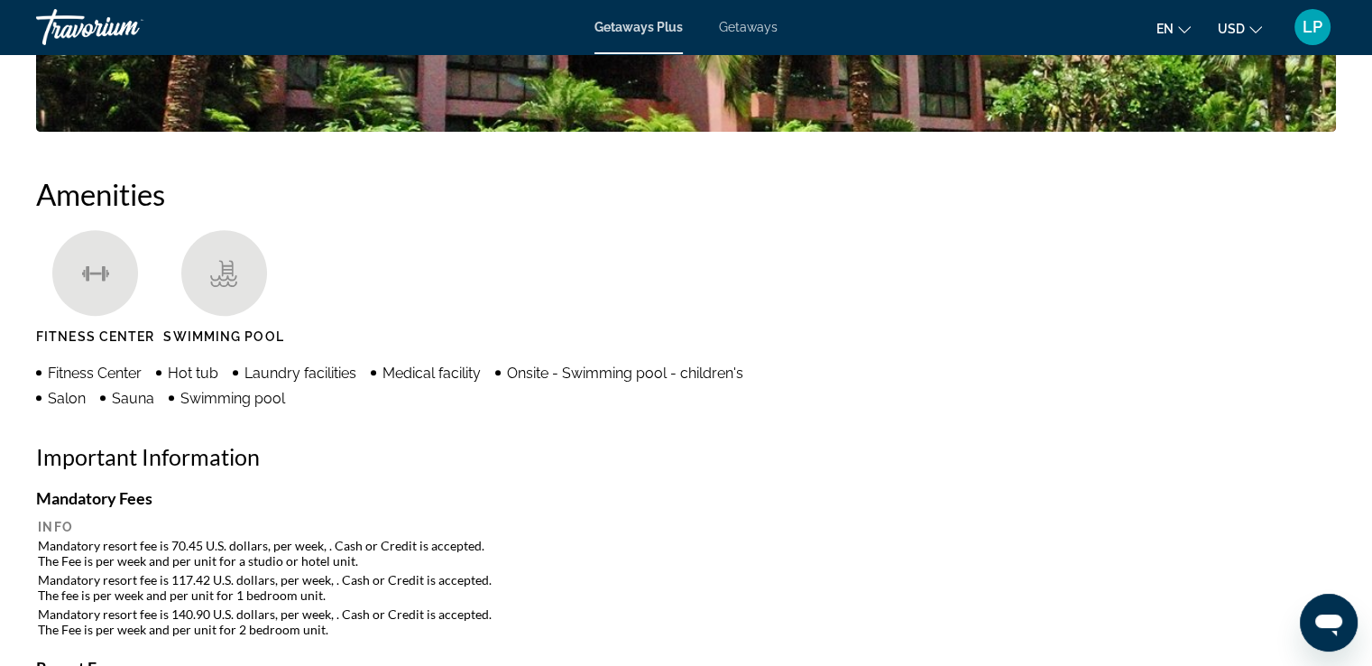
scroll to position [1336, 0]
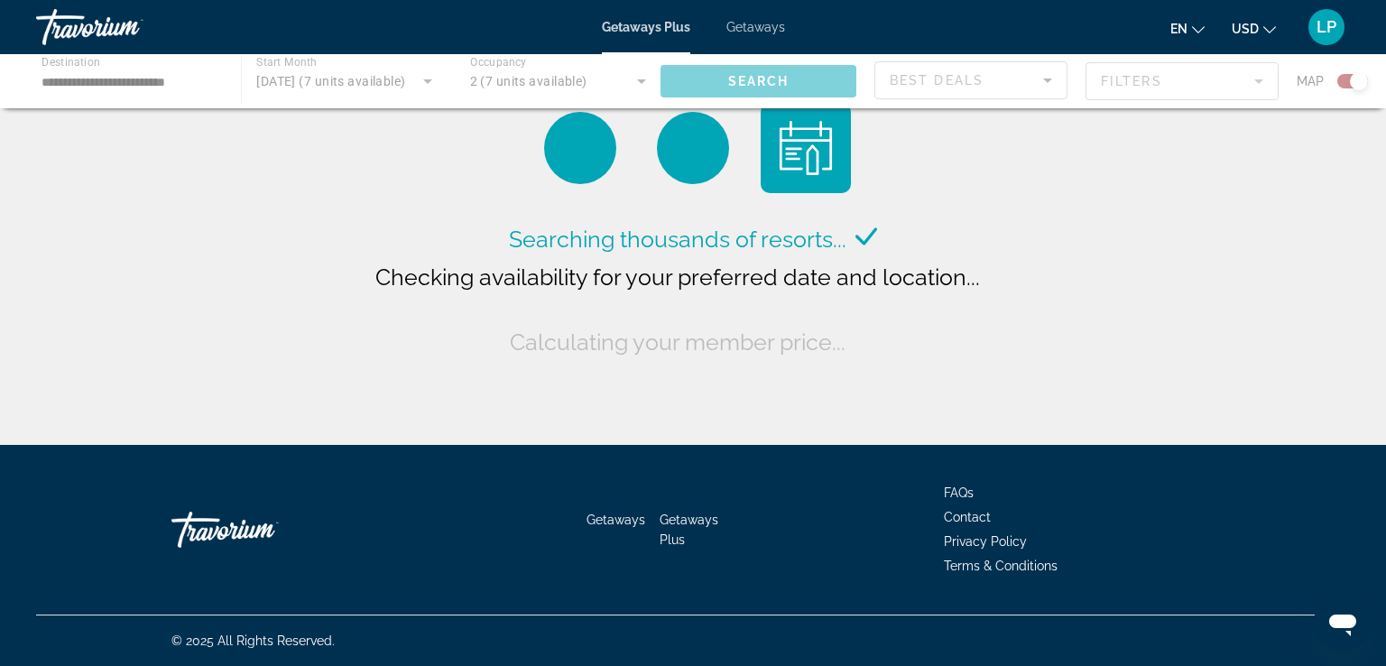
click at [334, 88] on div "Main content" at bounding box center [693, 81] width 1386 height 54
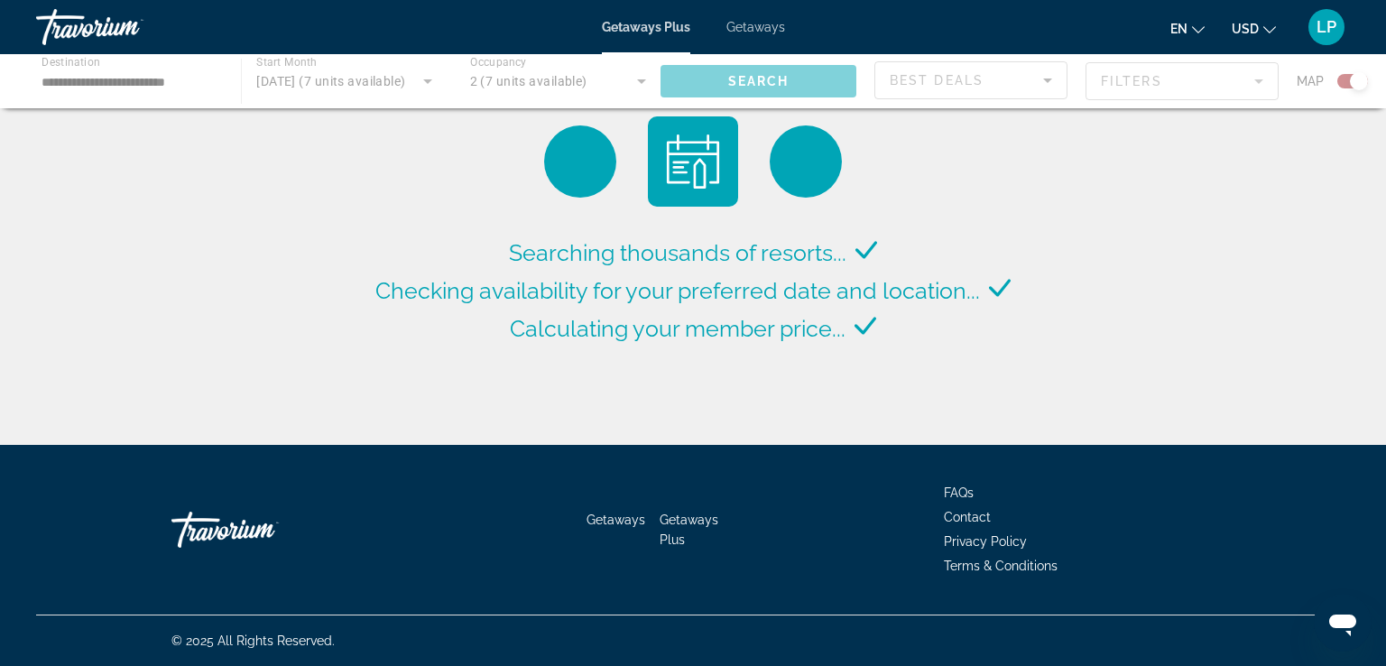
click at [431, 83] on div "Main content" at bounding box center [693, 81] width 1386 height 54
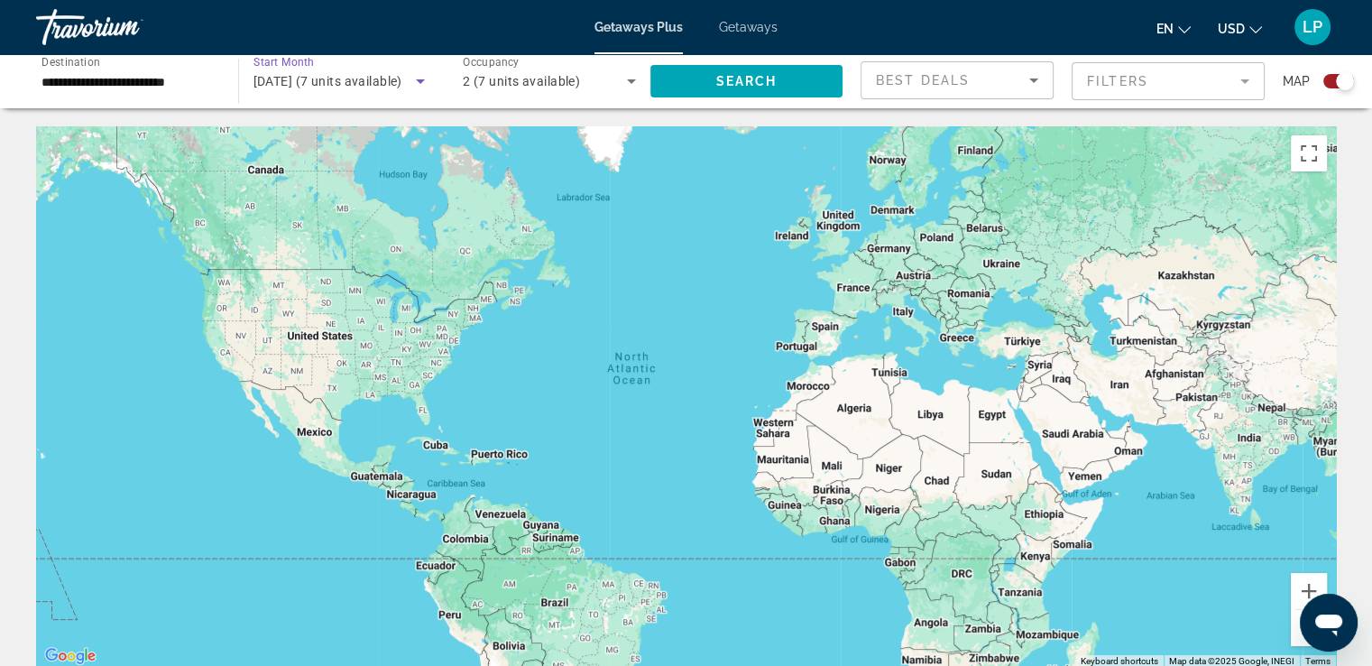
click at [417, 82] on icon "Search widget" at bounding box center [421, 81] width 22 height 22
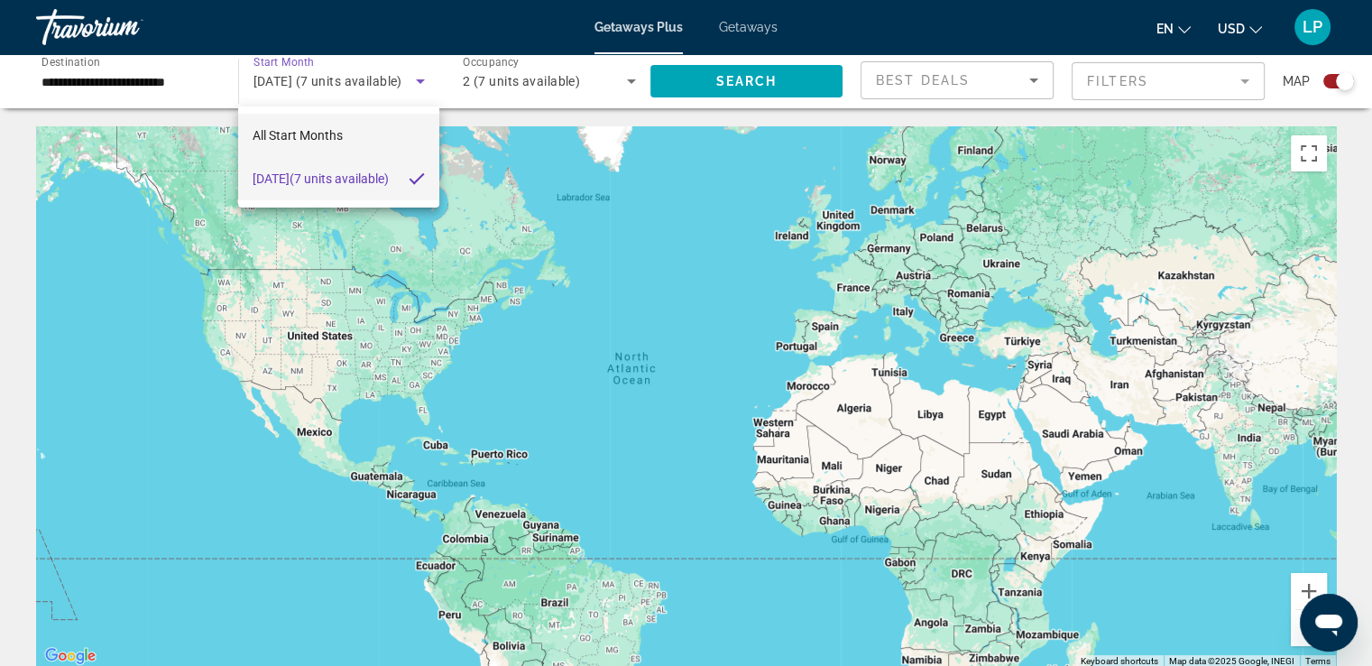
click at [315, 134] on span "All Start Months" at bounding box center [298, 135] width 90 height 14
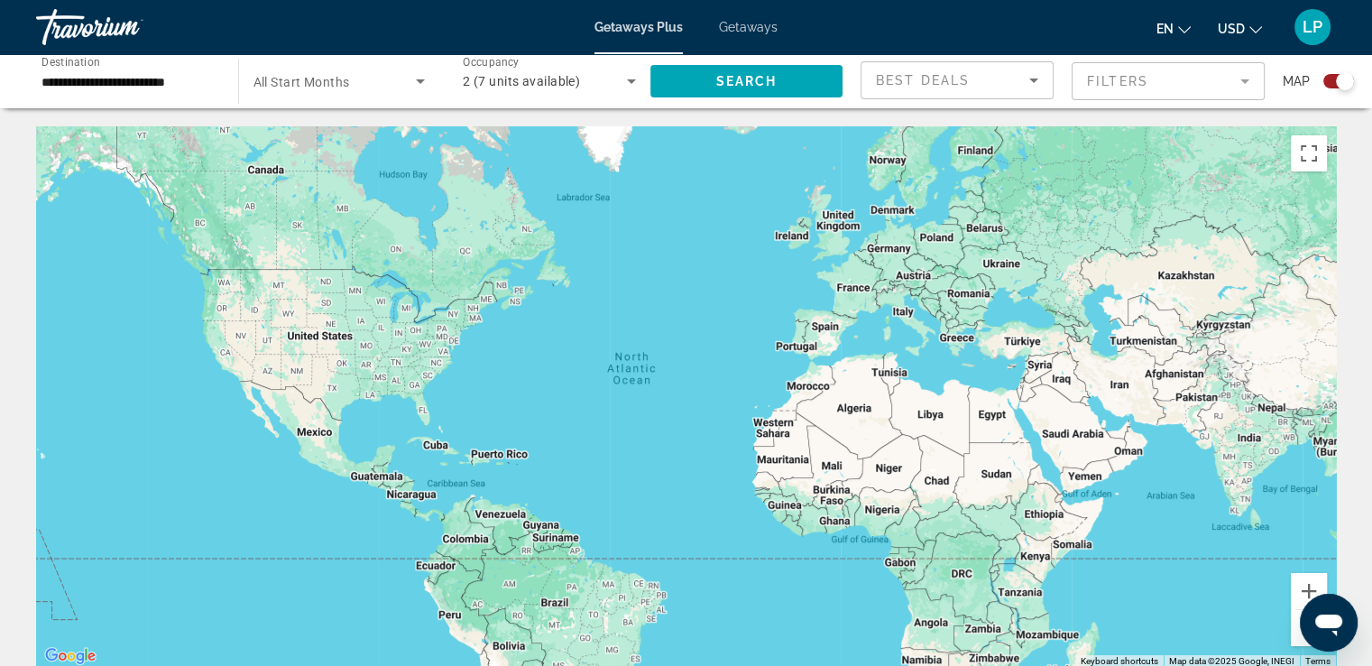
click at [325, 82] on span "All Start Months" at bounding box center [302, 82] width 97 height 14
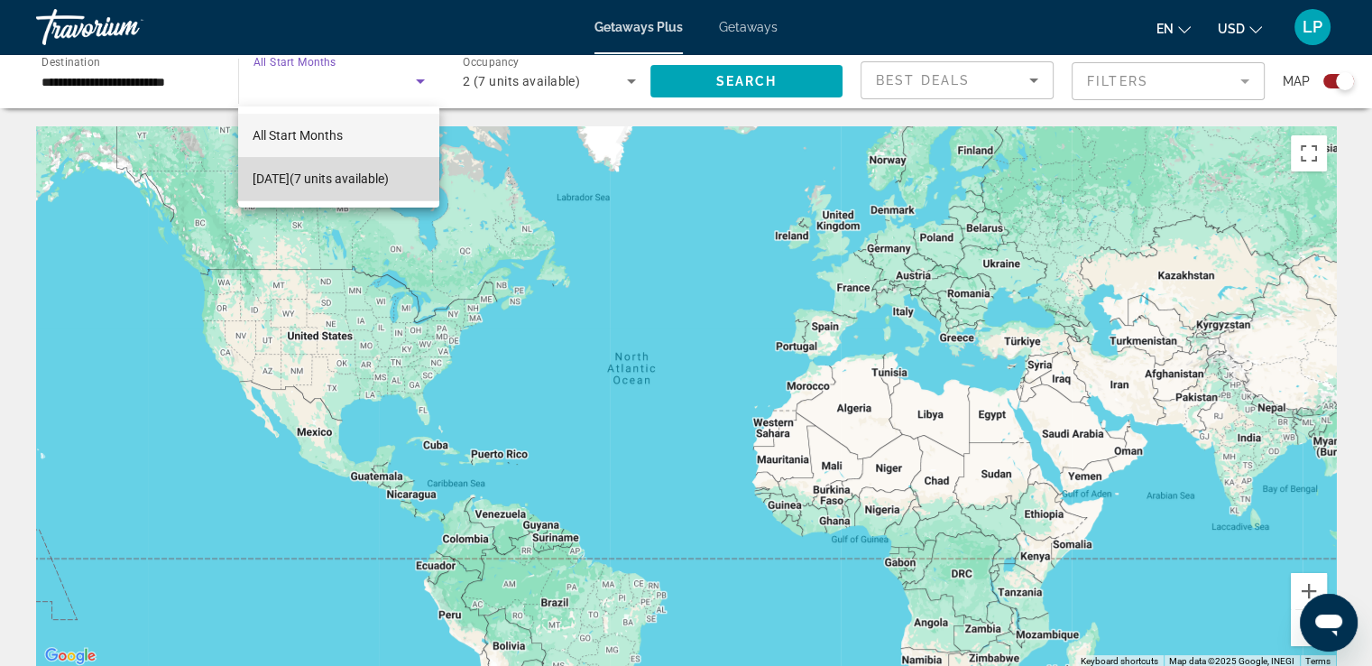
click at [331, 171] on span "[DATE] (7 units available)" at bounding box center [321, 179] width 136 height 22
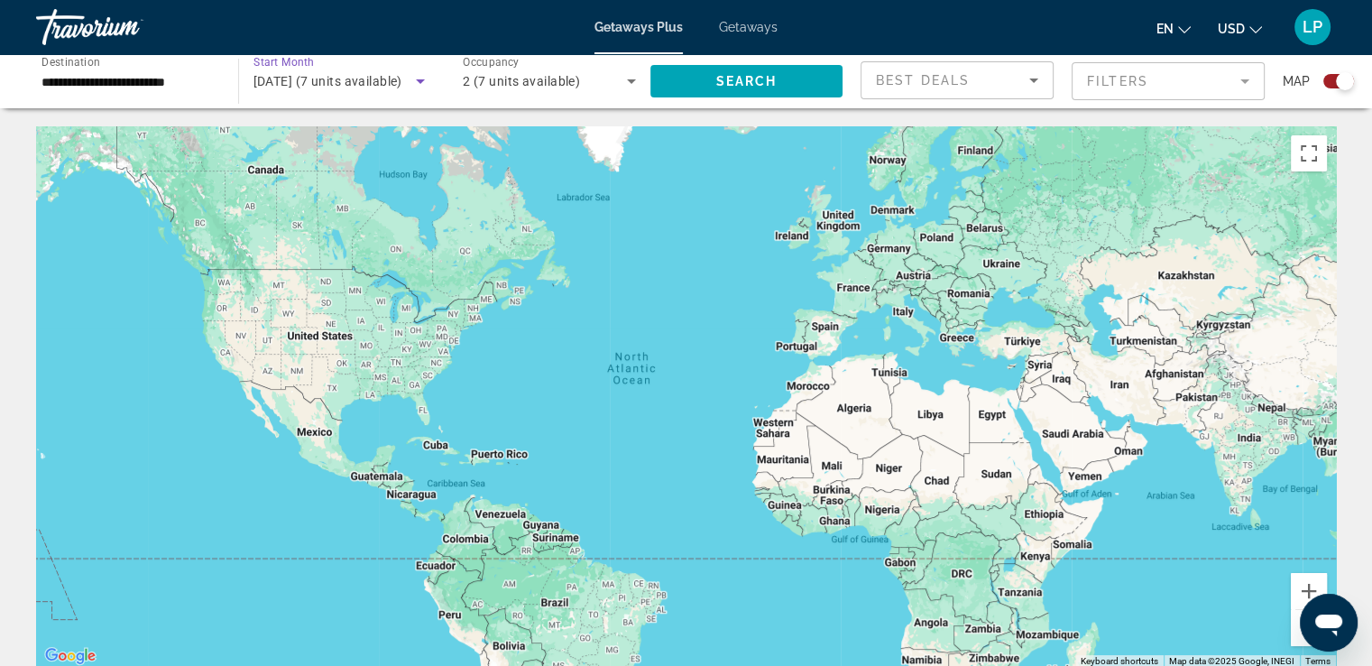
click at [421, 78] on icon "Search widget" at bounding box center [421, 81] width 22 height 22
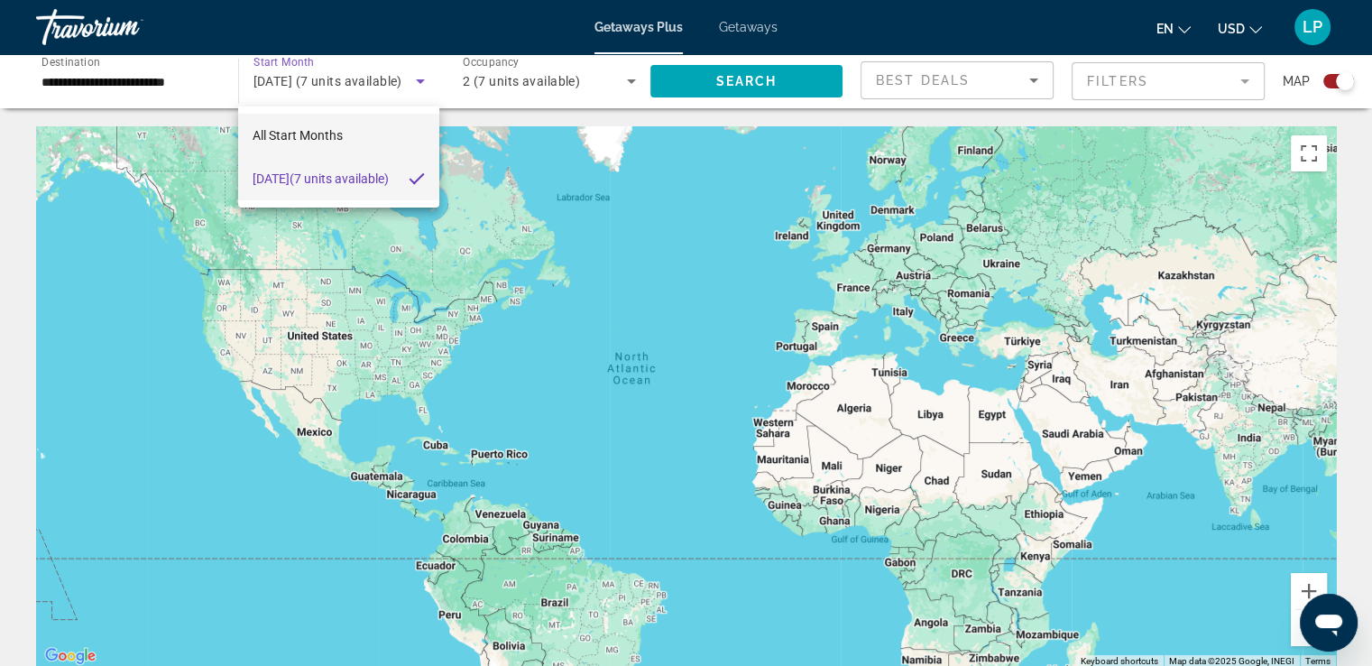
click at [283, 145] on span "All Start Months" at bounding box center [298, 136] width 90 height 22
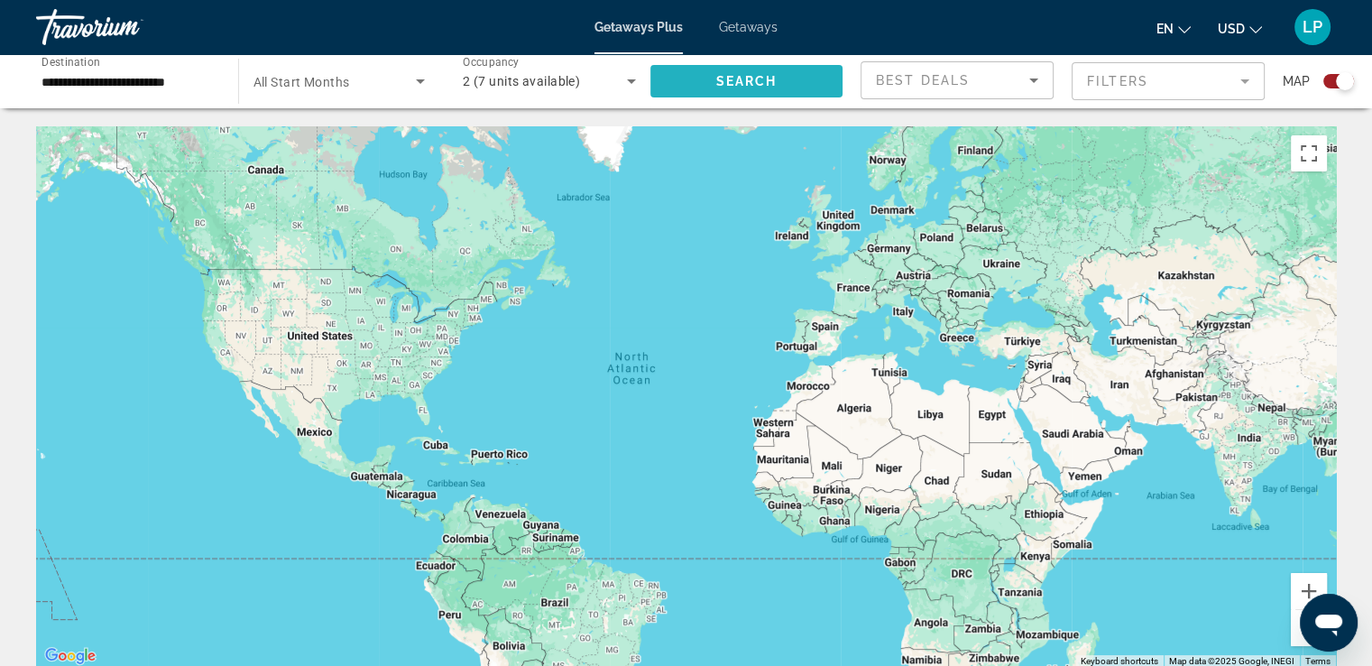
click at [760, 91] on span "Search widget" at bounding box center [746, 81] width 193 height 43
click at [419, 77] on icon "Search widget" at bounding box center [421, 81] width 22 height 22
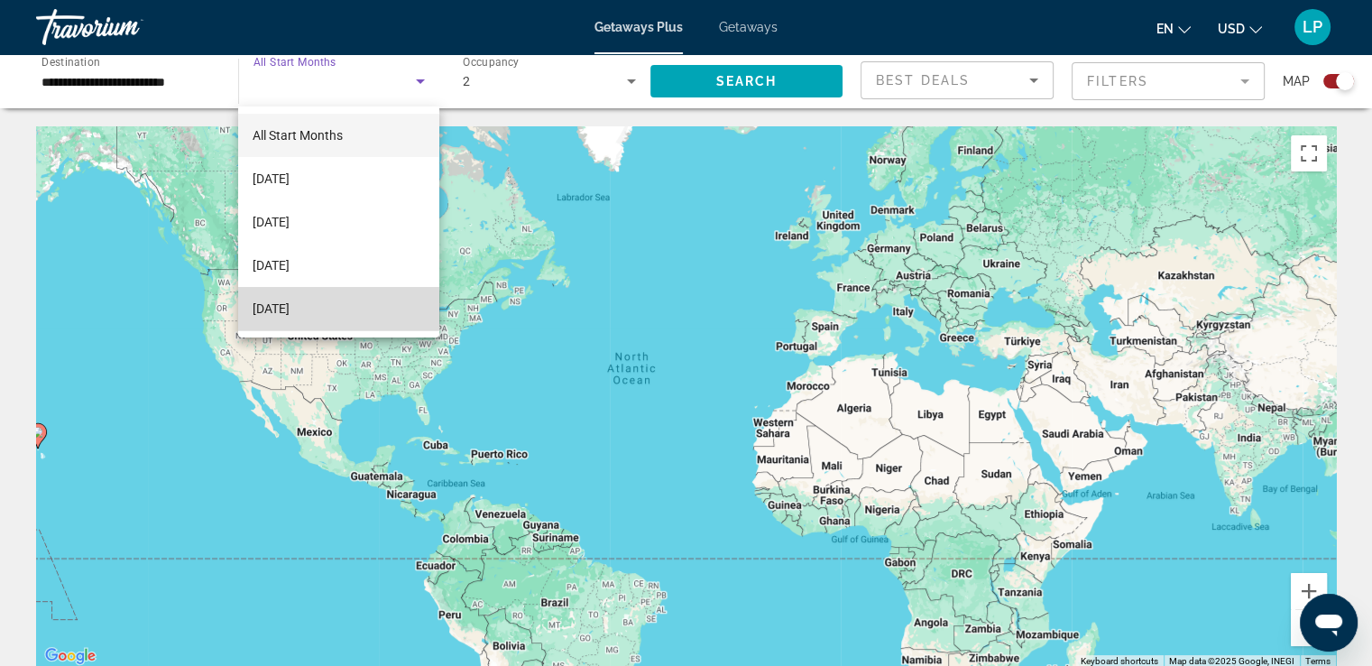
click at [290, 309] on span "[DATE]" at bounding box center [271, 309] width 37 height 22
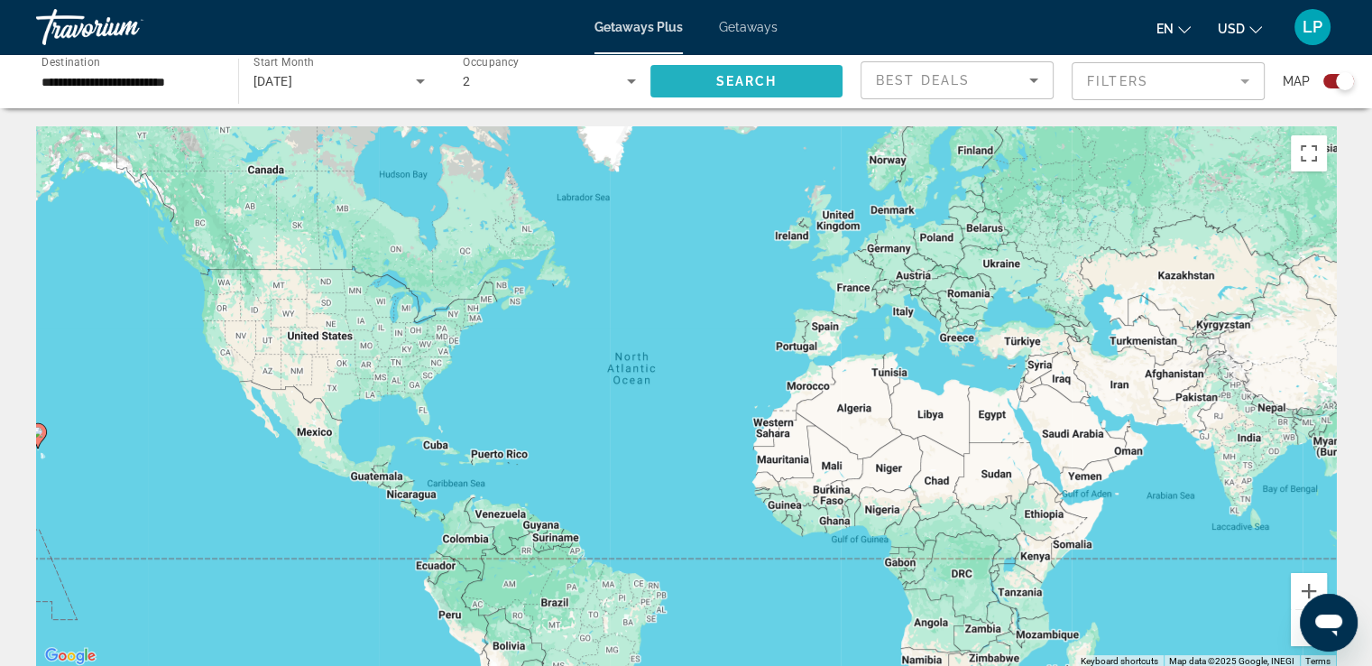
click at [773, 91] on span "Search widget" at bounding box center [746, 81] width 193 height 43
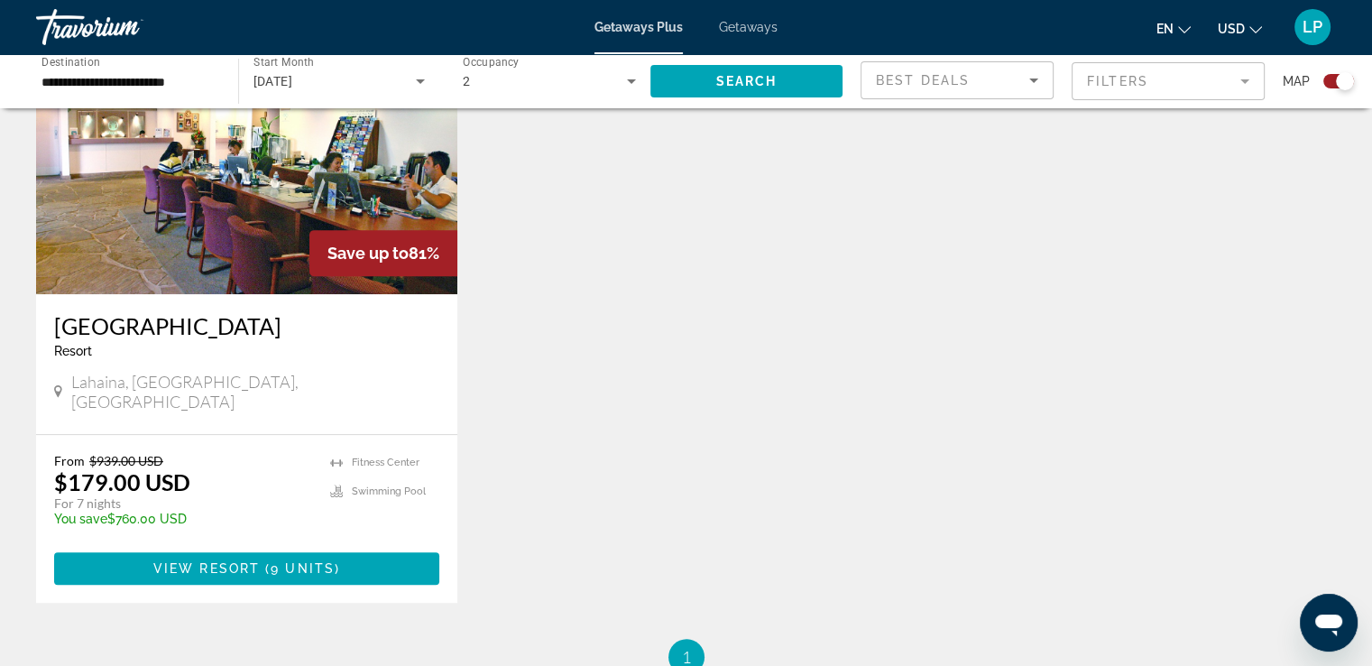
scroll to position [735, 0]
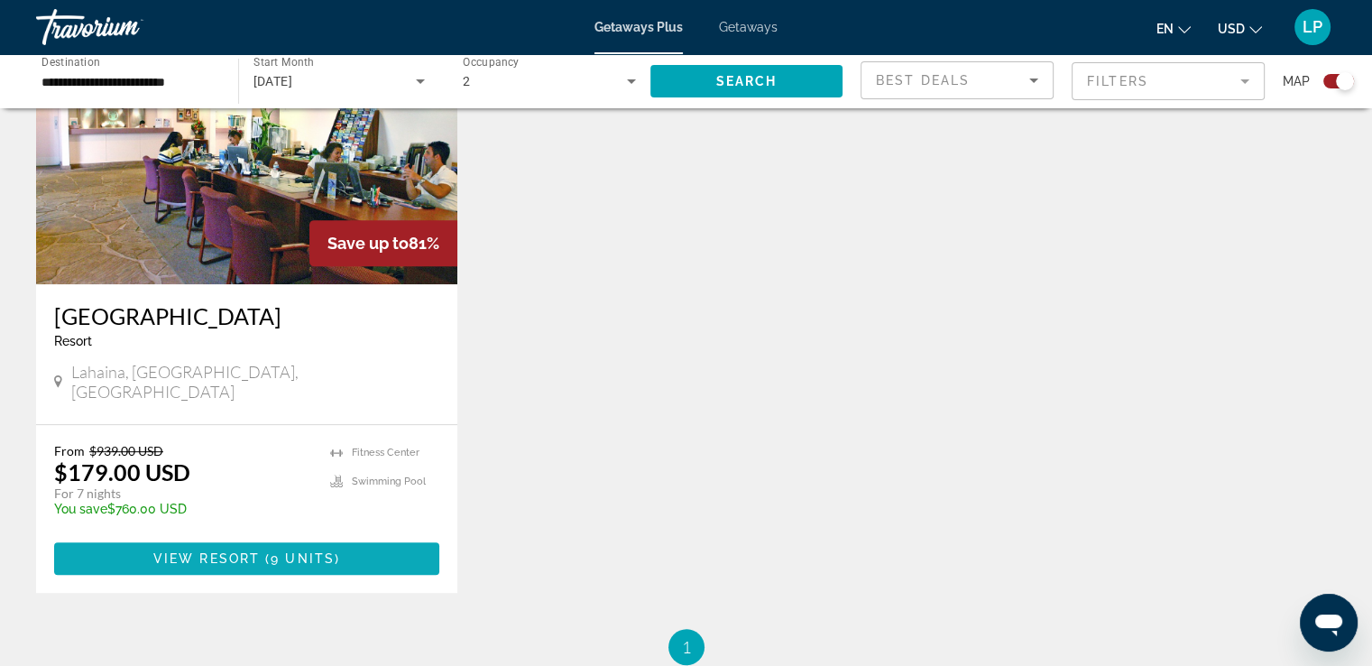
click at [307, 551] on span "9 units" at bounding box center [303, 558] width 64 height 14
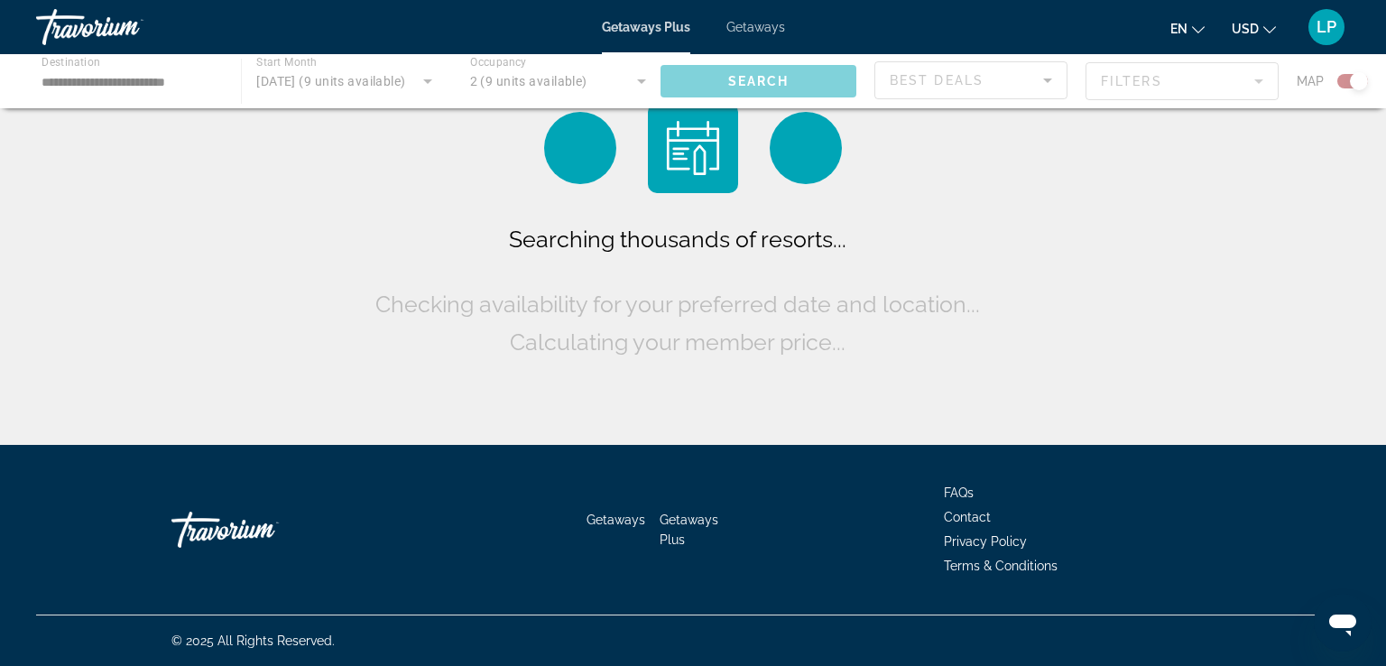
click at [101, 87] on div "Main content" at bounding box center [693, 81] width 1386 height 54
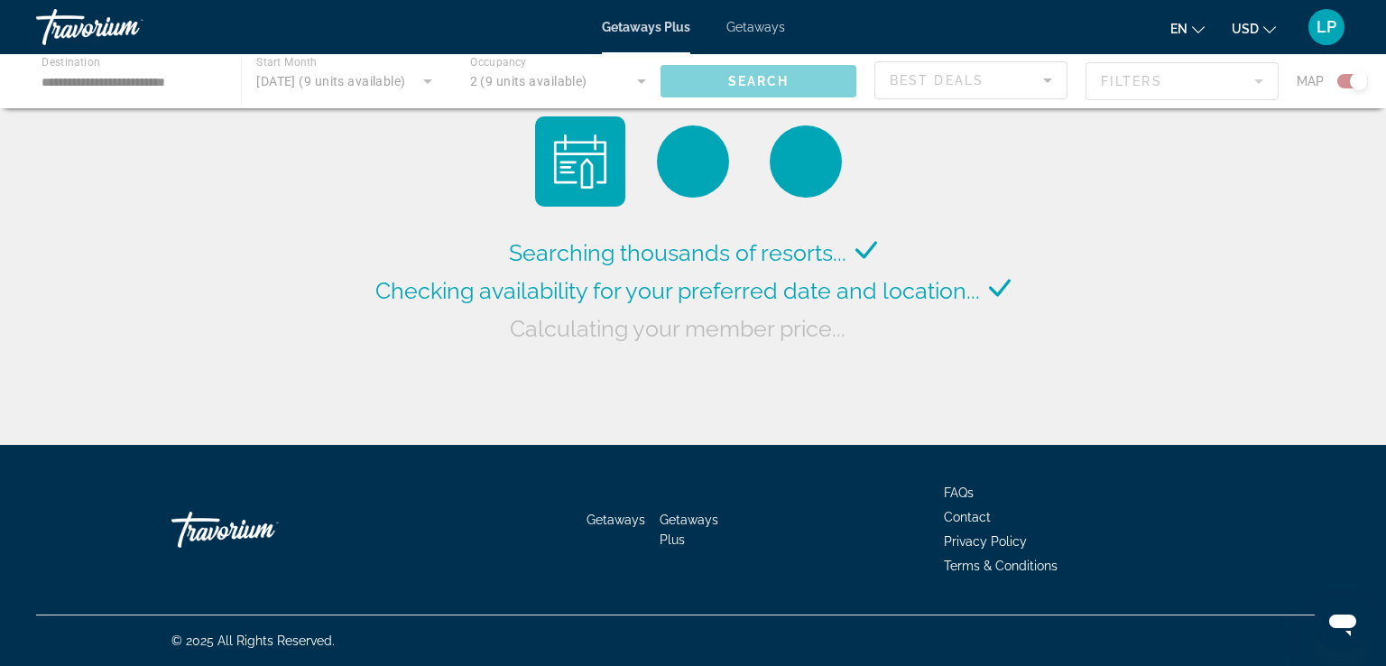
click at [170, 79] on div "Main content" at bounding box center [693, 81] width 1386 height 54
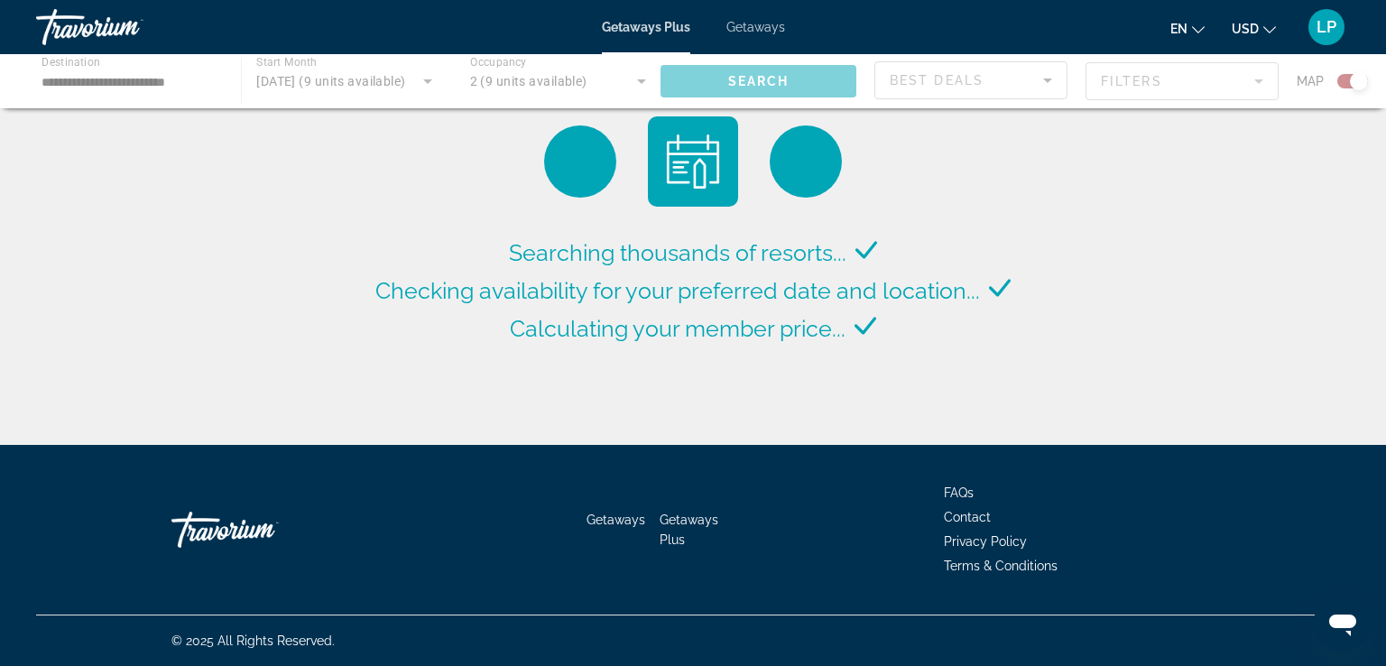
click at [89, 66] on div "Main content" at bounding box center [693, 81] width 1386 height 54
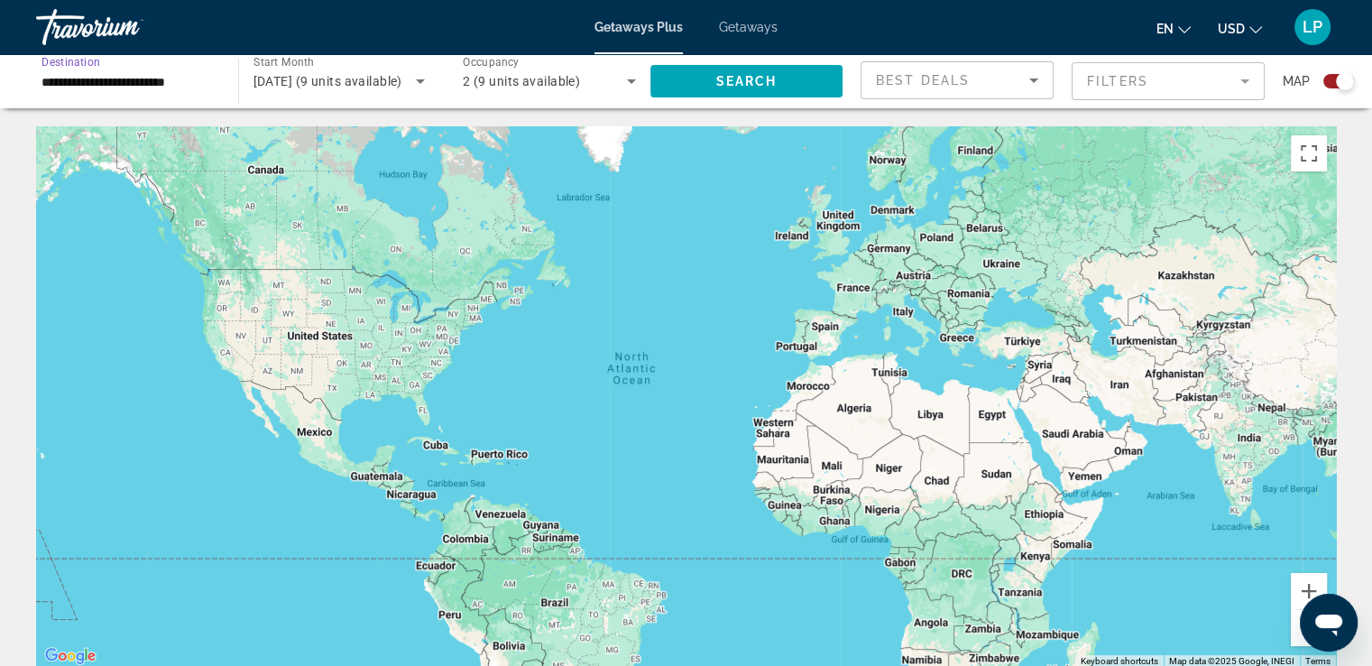
drag, startPoint x: 171, startPoint y: 90, endPoint x: 42, endPoint y: 91, distance: 129.0
click at [171, 88] on input "**********" at bounding box center [128, 82] width 173 height 22
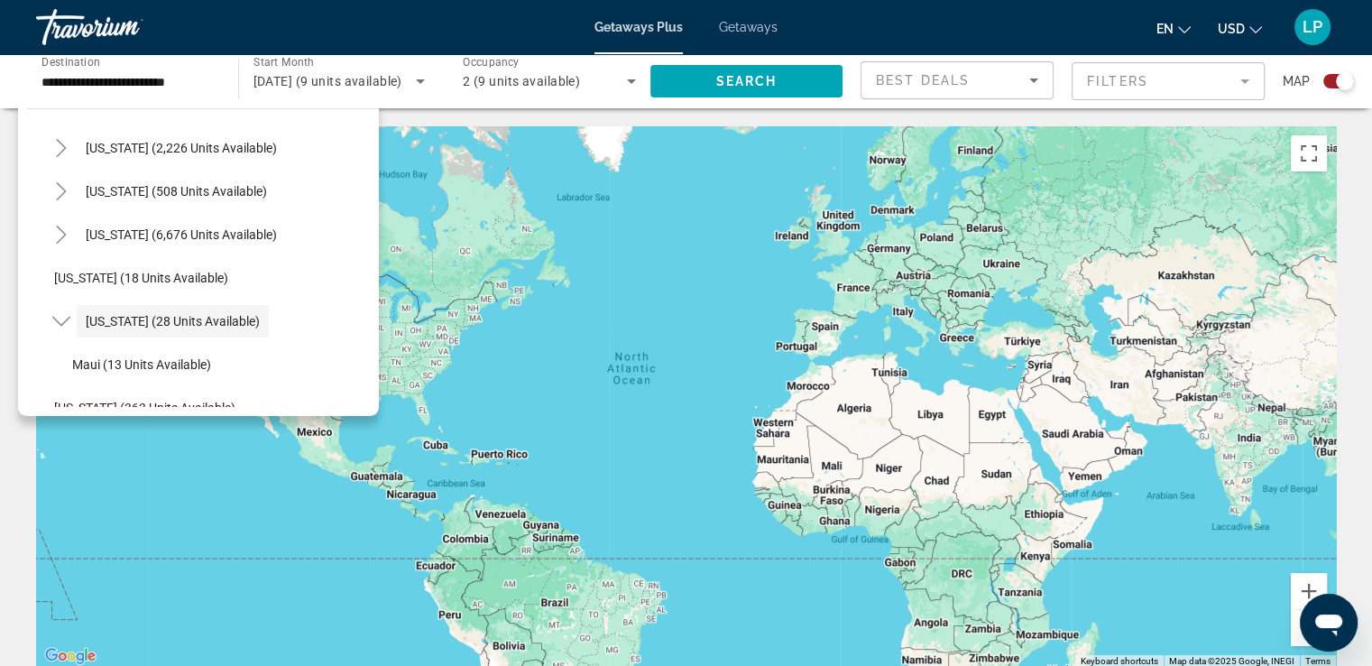
scroll to position [165, 0]
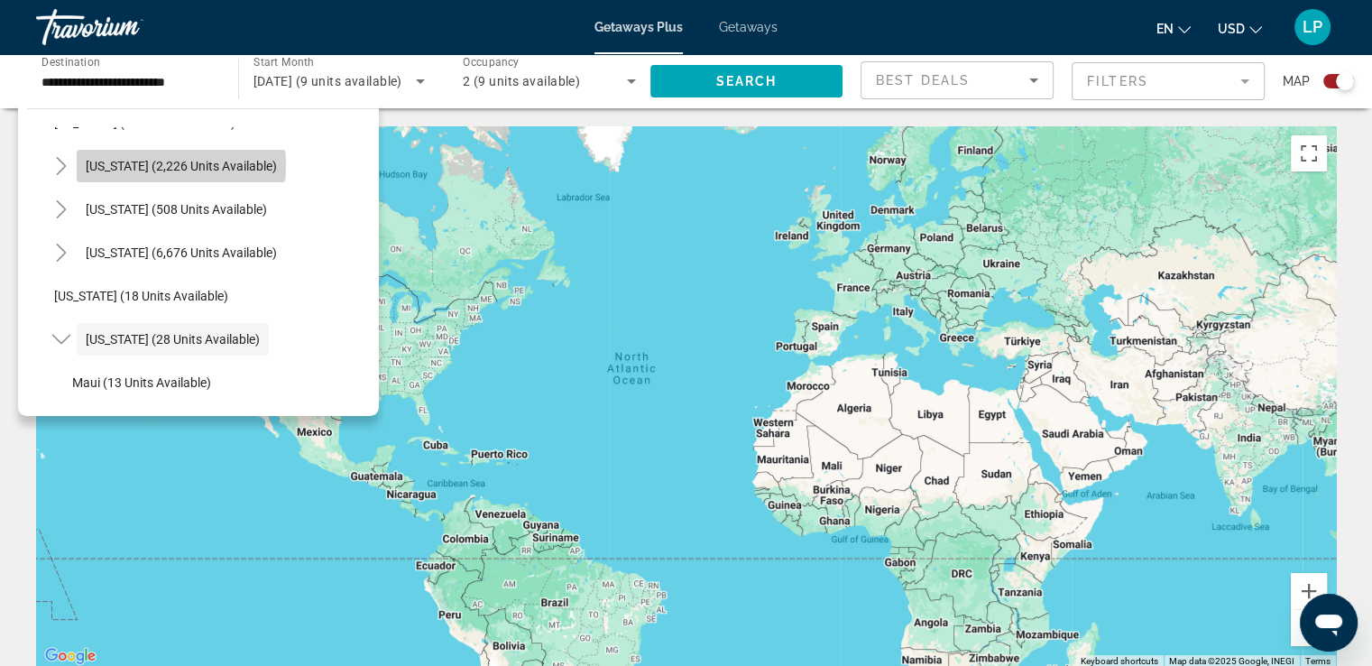
click at [180, 164] on span "[US_STATE] (2,226 units available)" at bounding box center [181, 166] width 191 height 14
type input "**********"
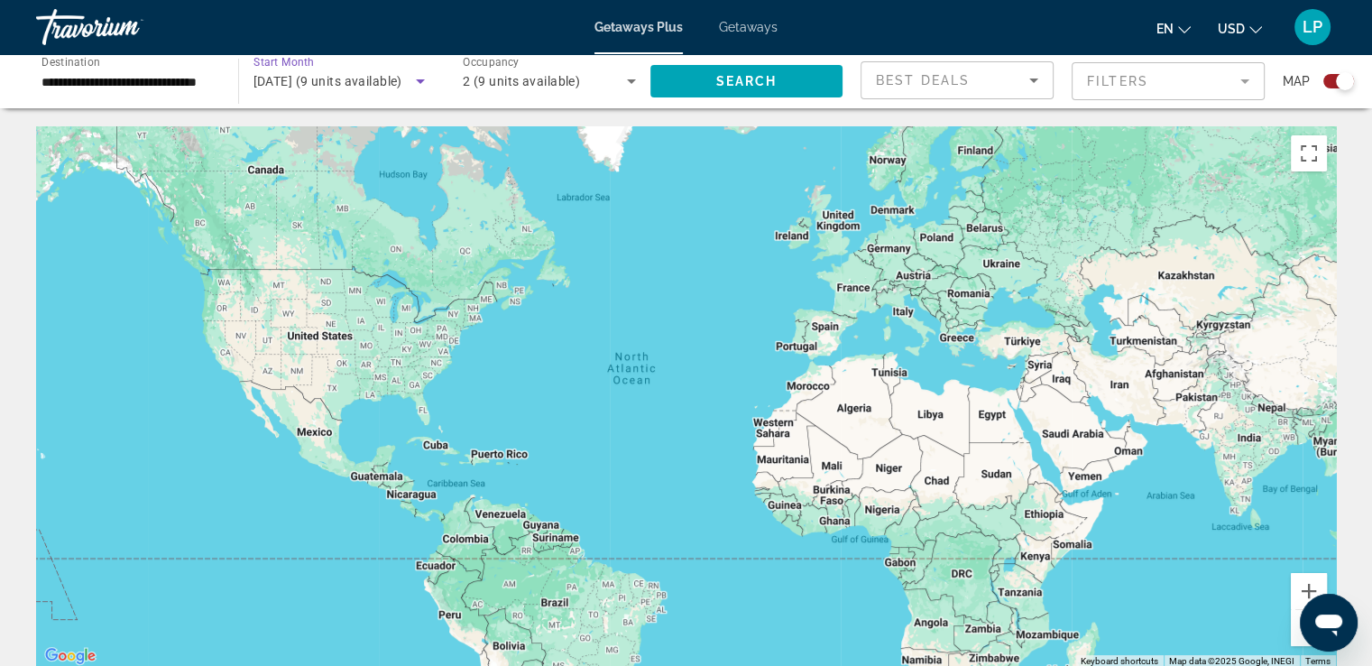
click at [353, 82] on span "[DATE] (9 units available)" at bounding box center [328, 81] width 149 height 14
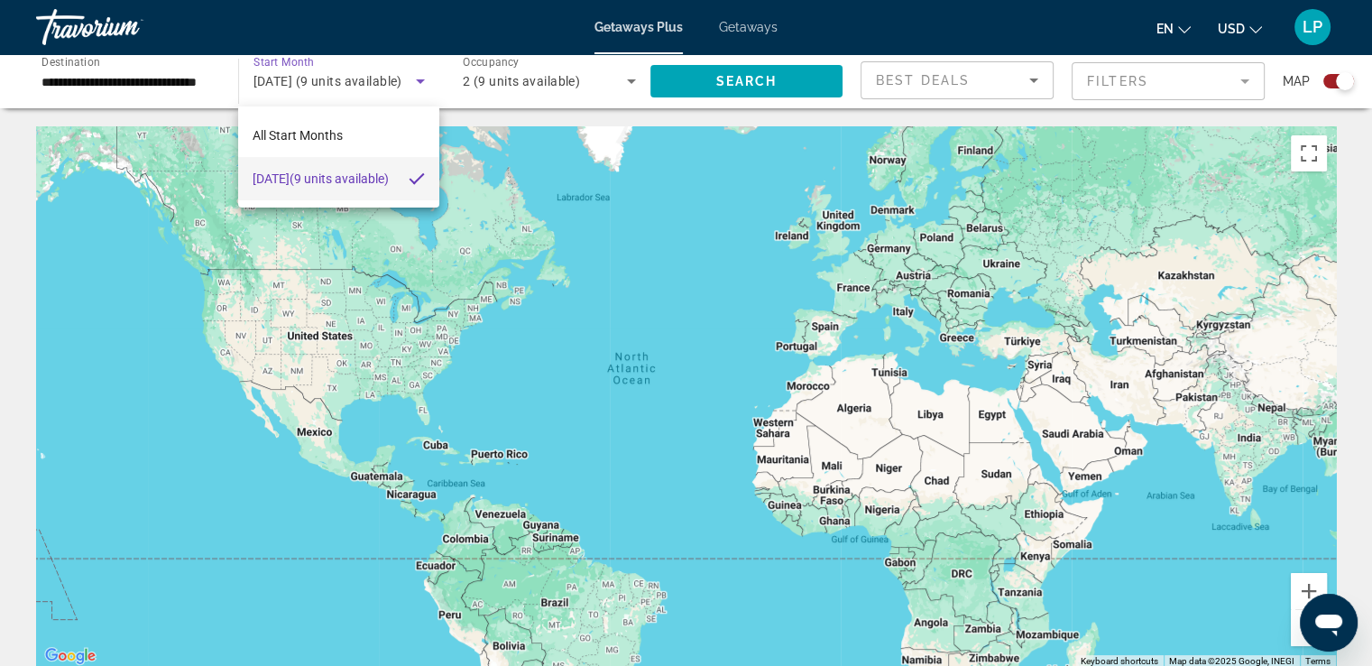
click at [761, 86] on div at bounding box center [686, 333] width 1372 height 666
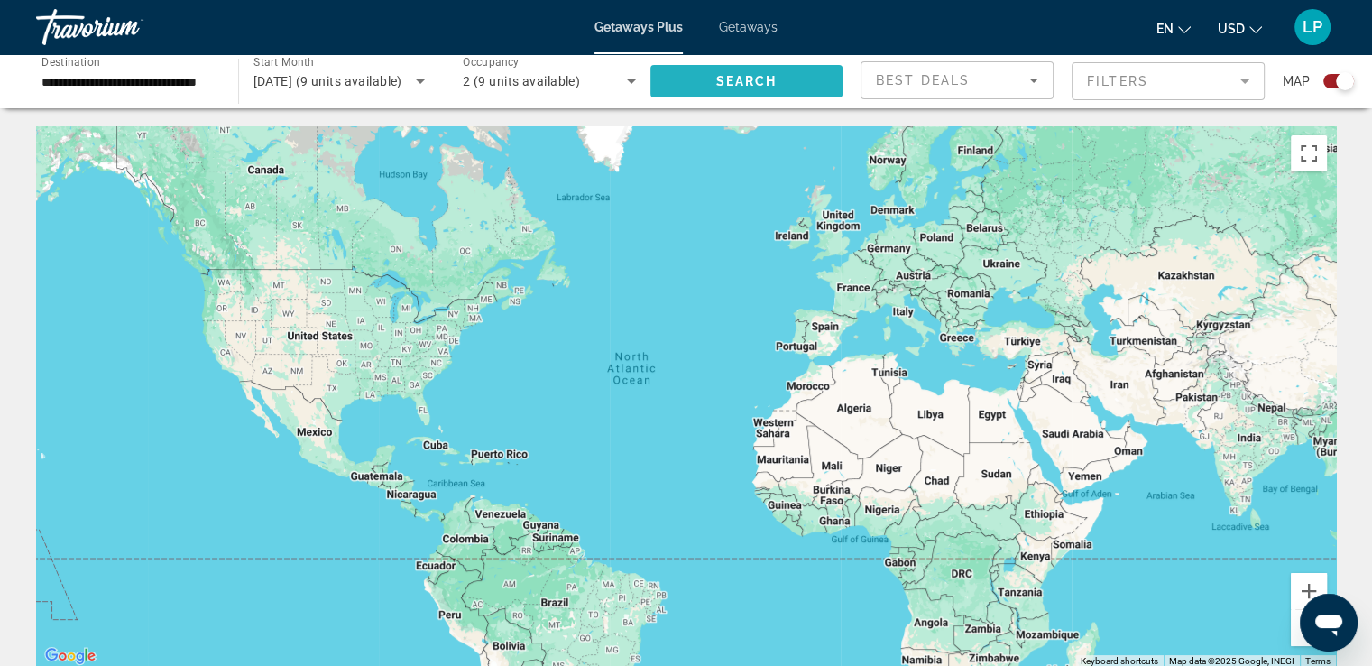
click at [762, 83] on span "Search" at bounding box center [745, 81] width 61 height 14
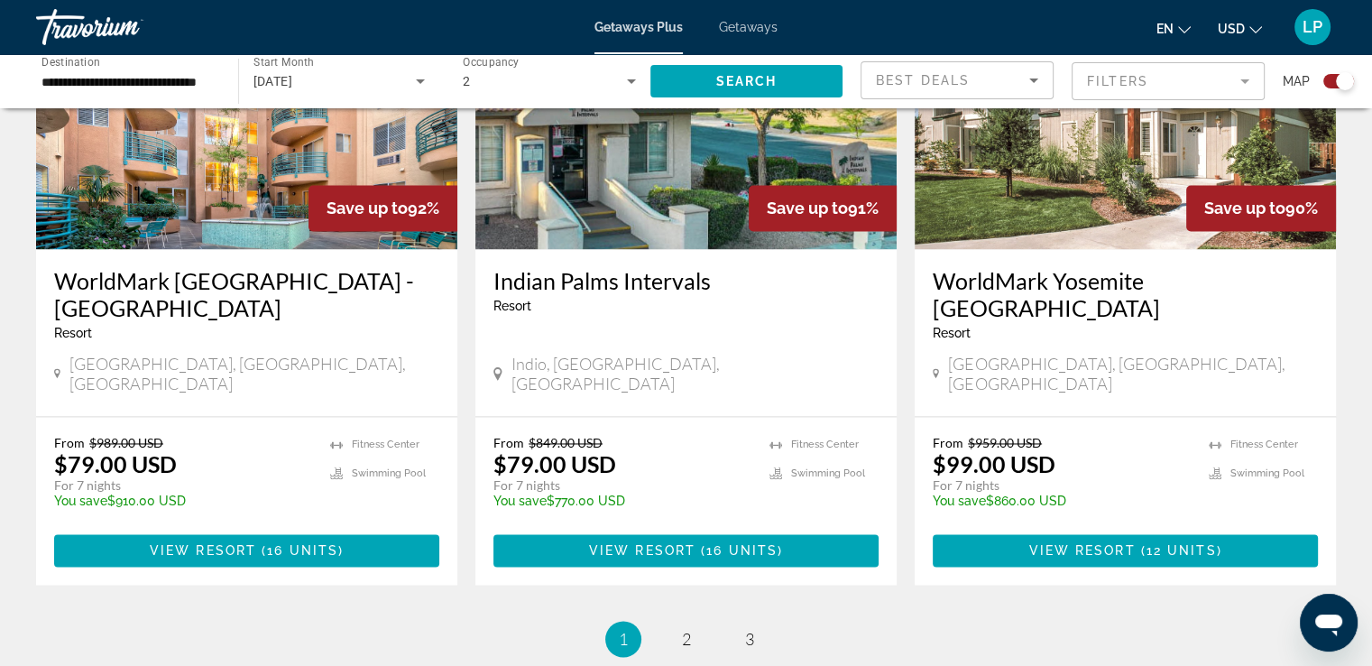
scroll to position [2748, 0]
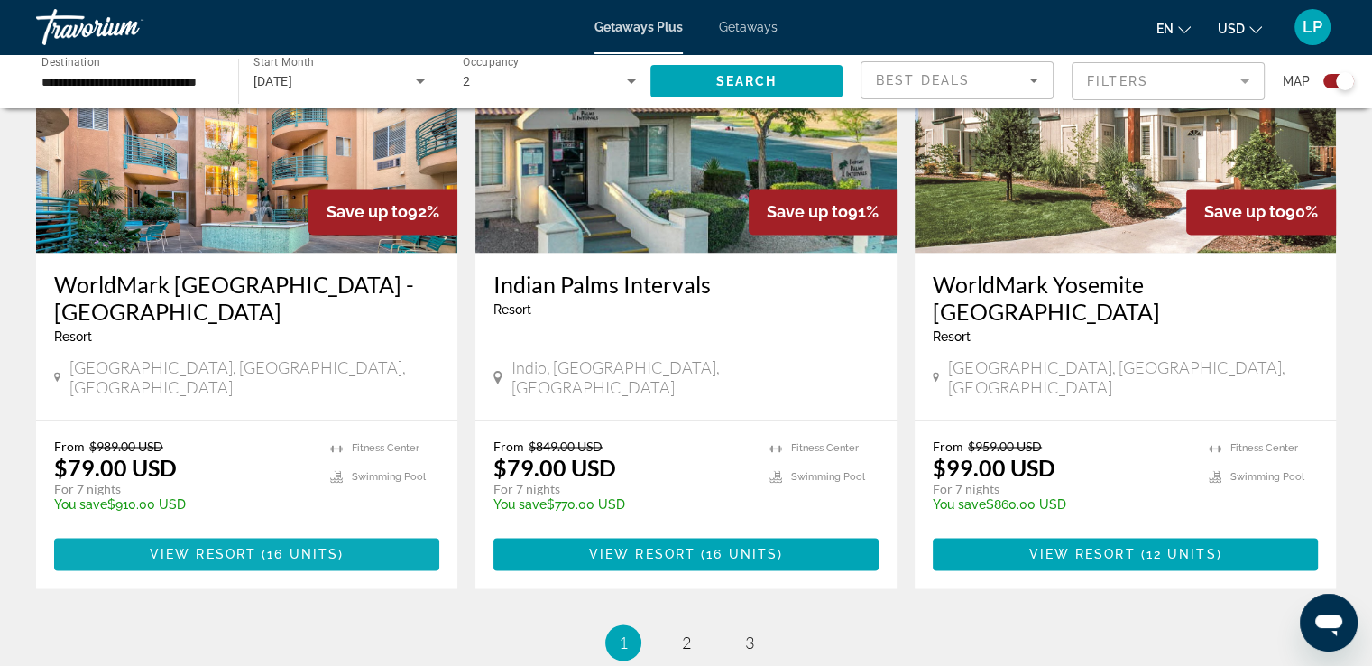
click at [260, 547] on span "Main content" at bounding box center [258, 554] width 5 height 14
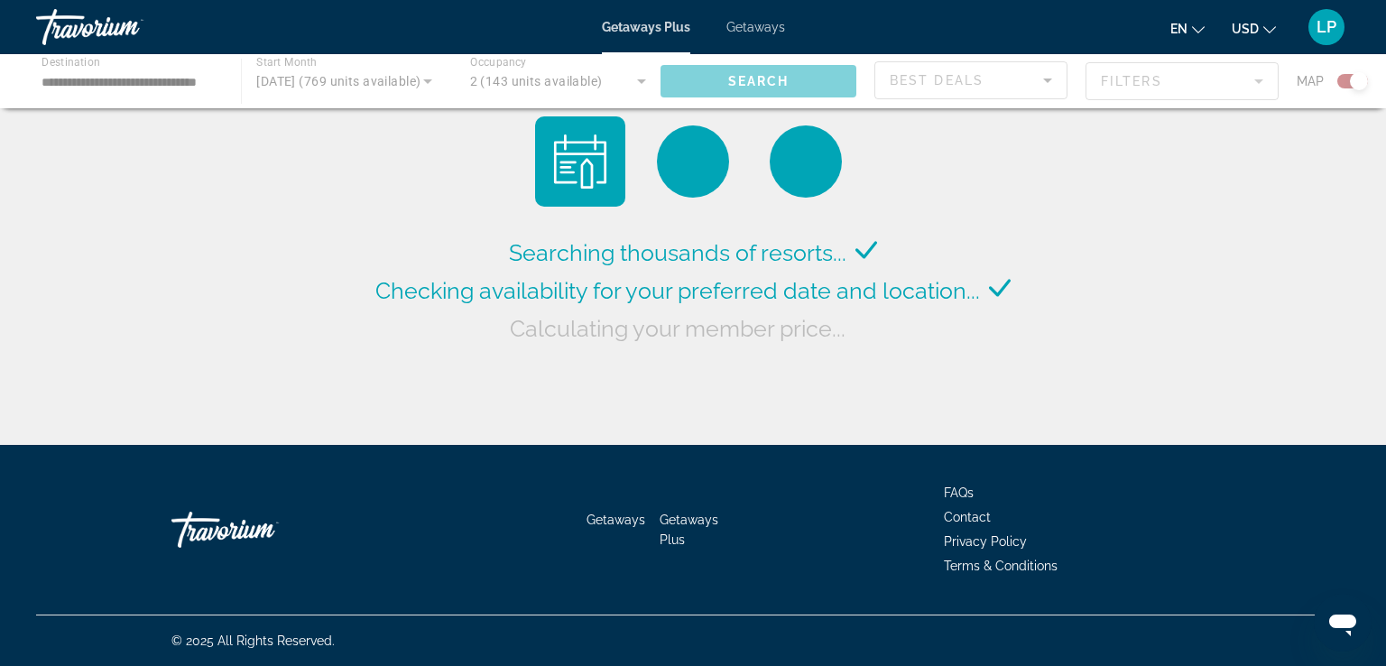
click at [426, 77] on div "Main content" at bounding box center [693, 81] width 1386 height 54
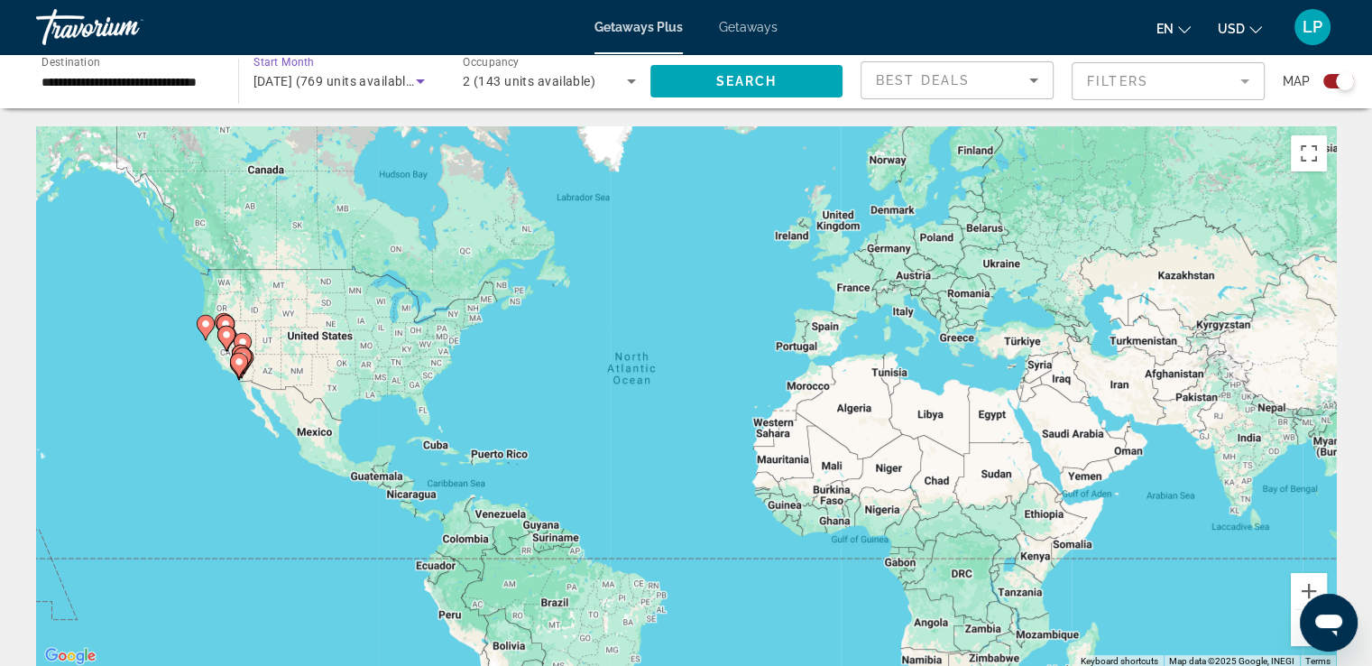
click at [413, 78] on icon "Search widget" at bounding box center [421, 81] width 22 height 22
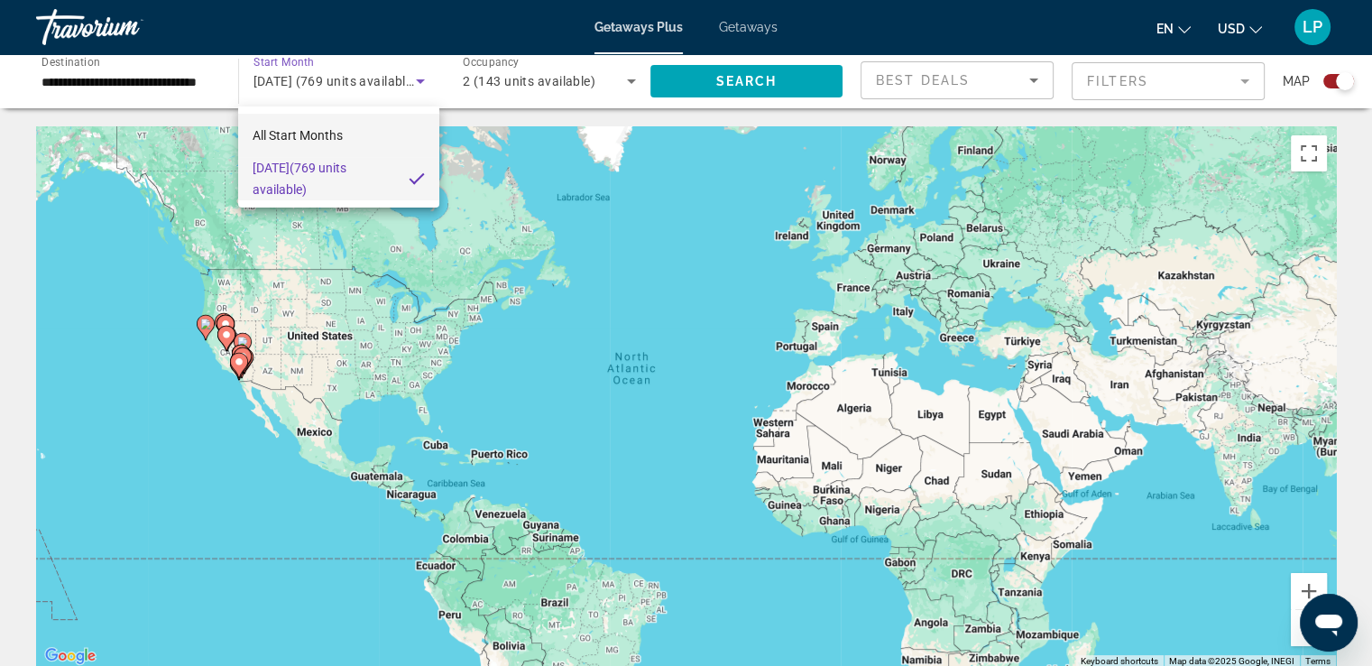
click at [311, 134] on span "All Start Months" at bounding box center [298, 135] width 90 height 14
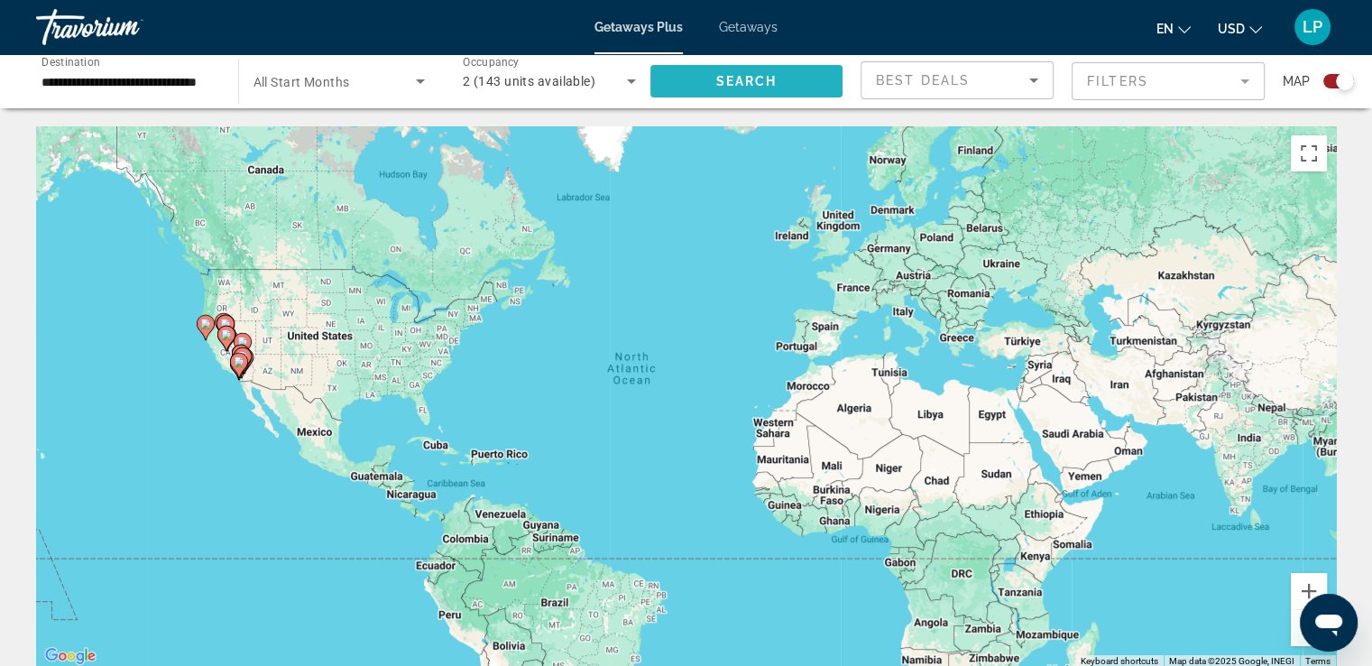
click at [692, 80] on span "Search widget" at bounding box center [746, 81] width 193 height 43
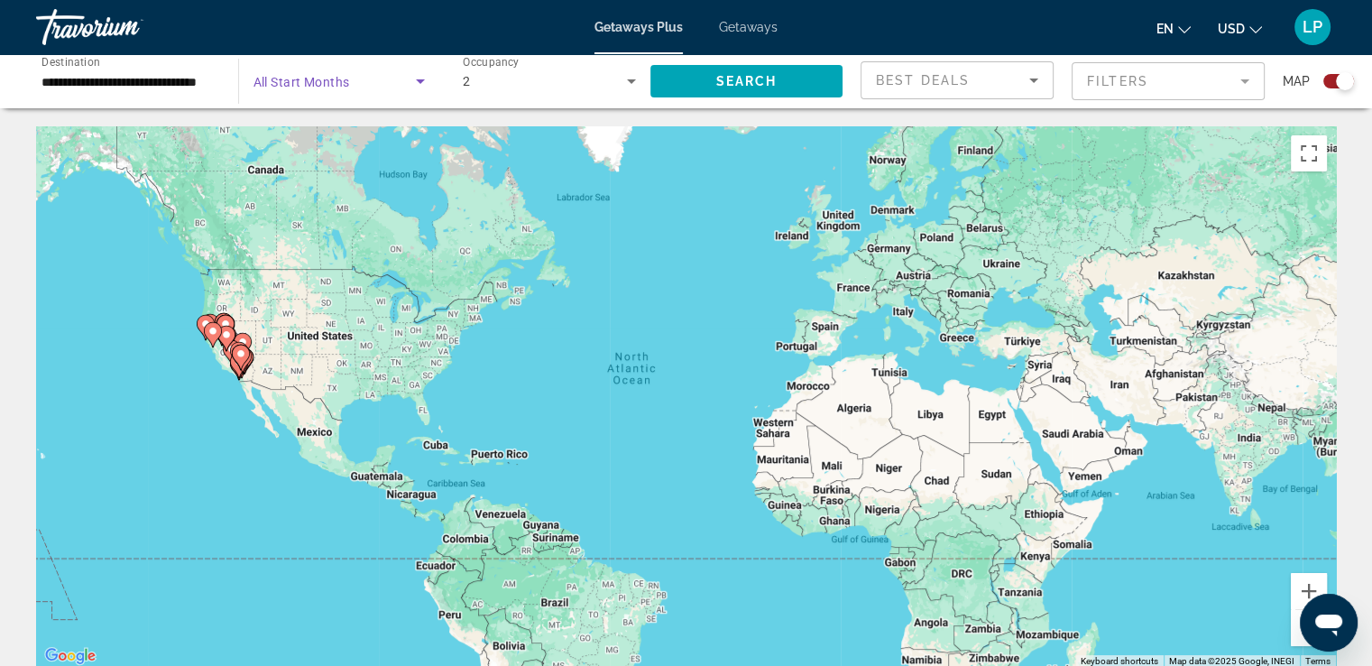
click at [421, 77] on icon "Search widget" at bounding box center [421, 81] width 22 height 22
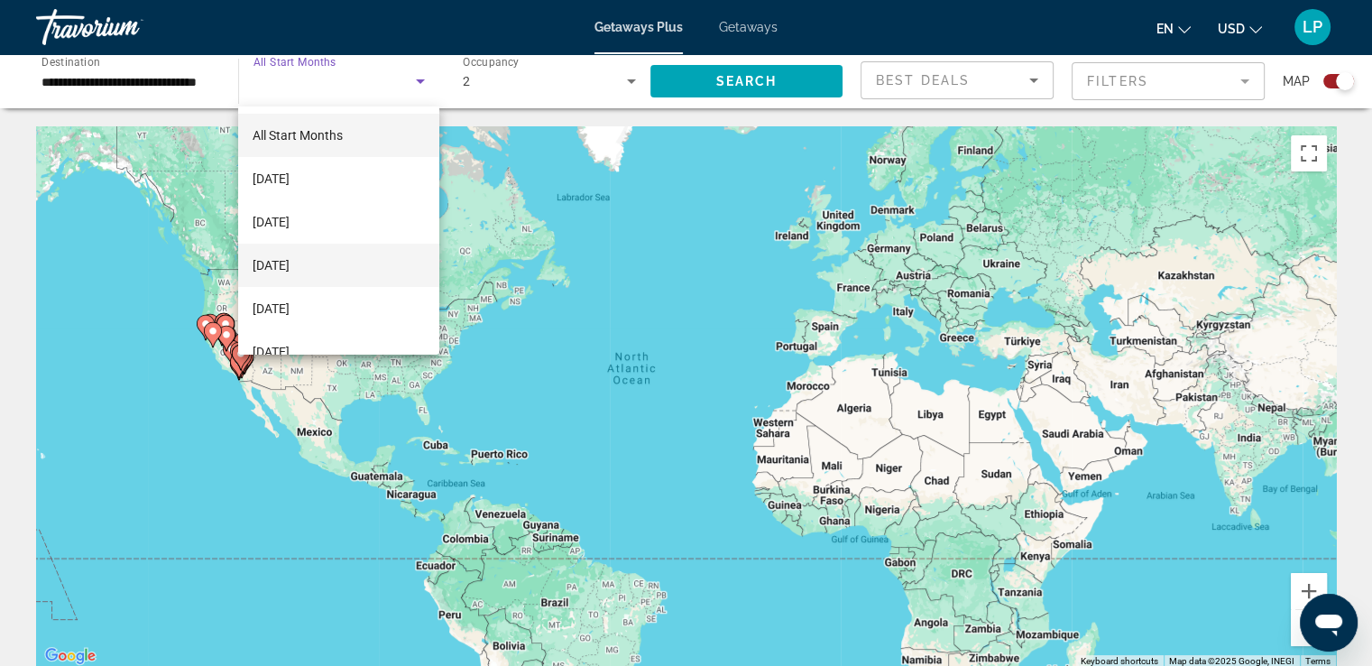
click at [290, 265] on span "[DATE]" at bounding box center [271, 265] width 37 height 22
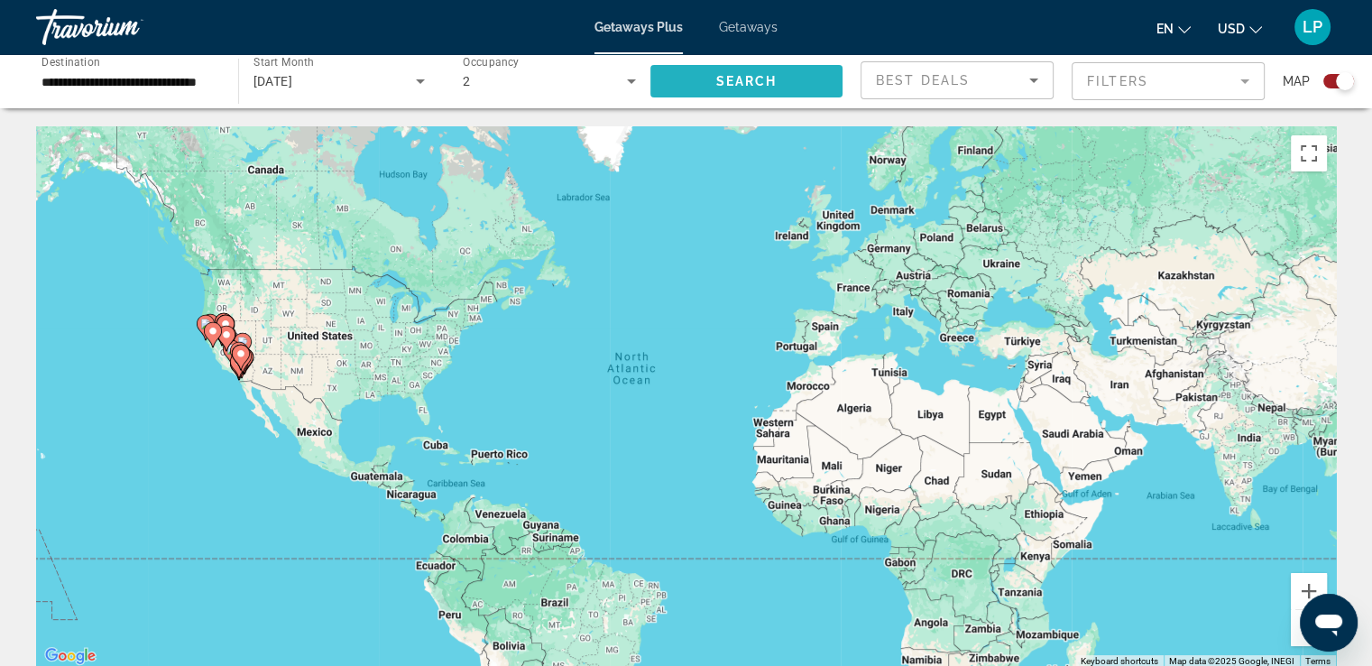
click at [752, 78] on span "Search" at bounding box center [745, 81] width 61 height 14
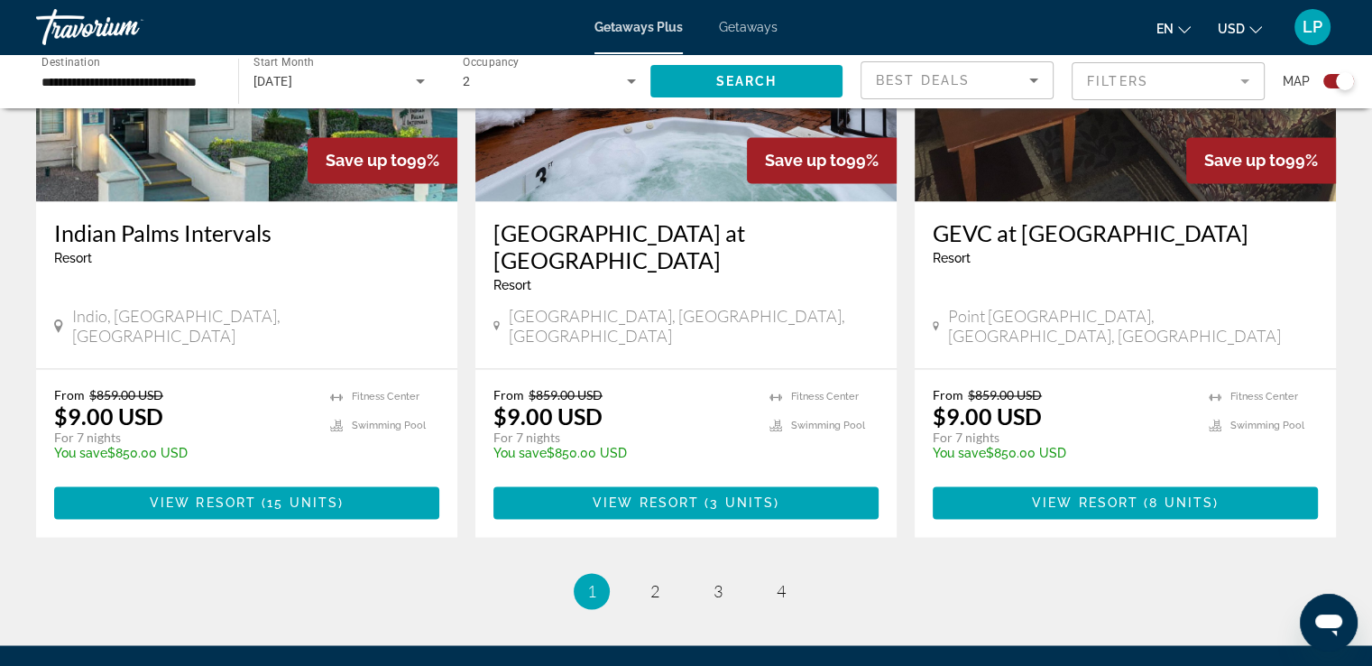
scroll to position [2811, 0]
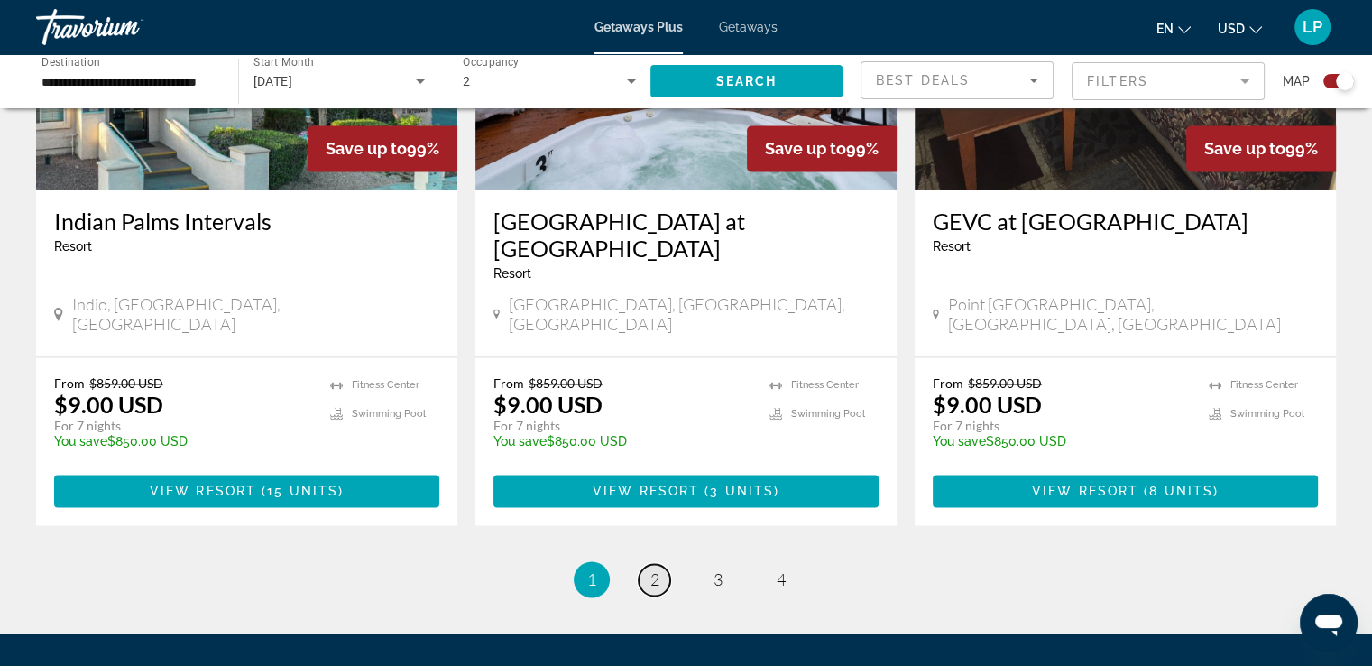
click at [654, 569] on span "2" at bounding box center [654, 579] width 9 height 20
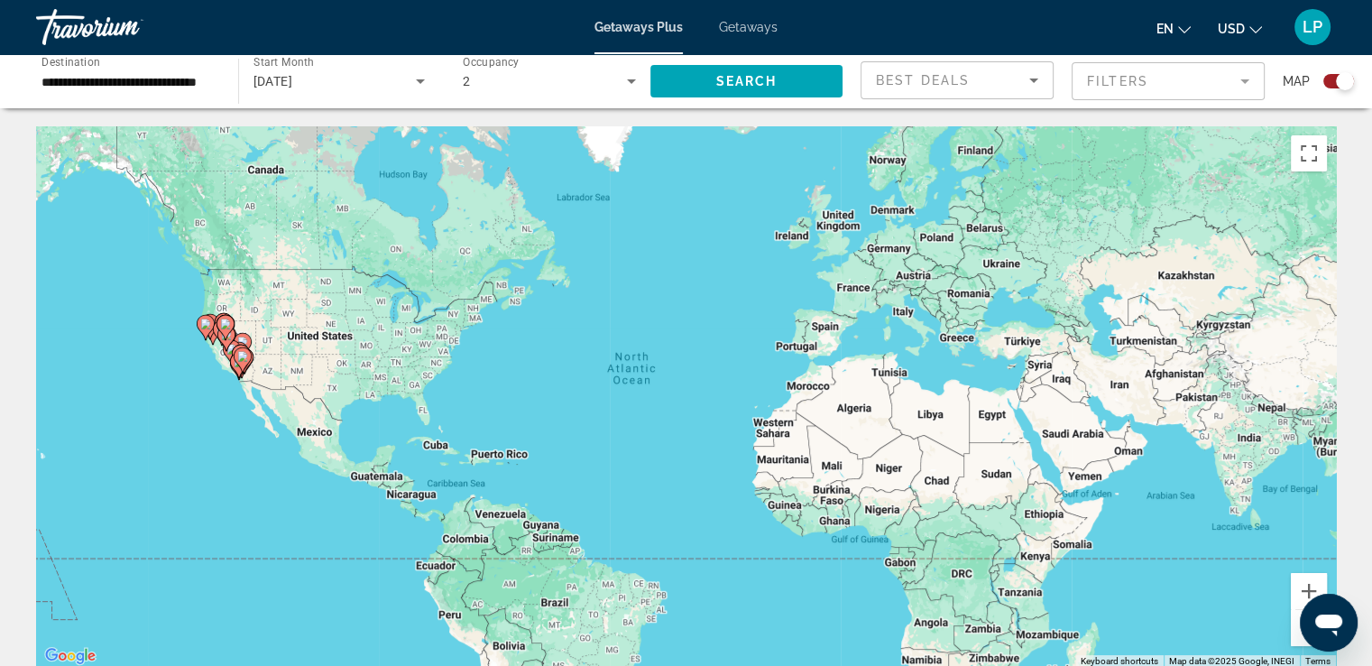
click at [418, 76] on icon "Search widget" at bounding box center [421, 81] width 22 height 22
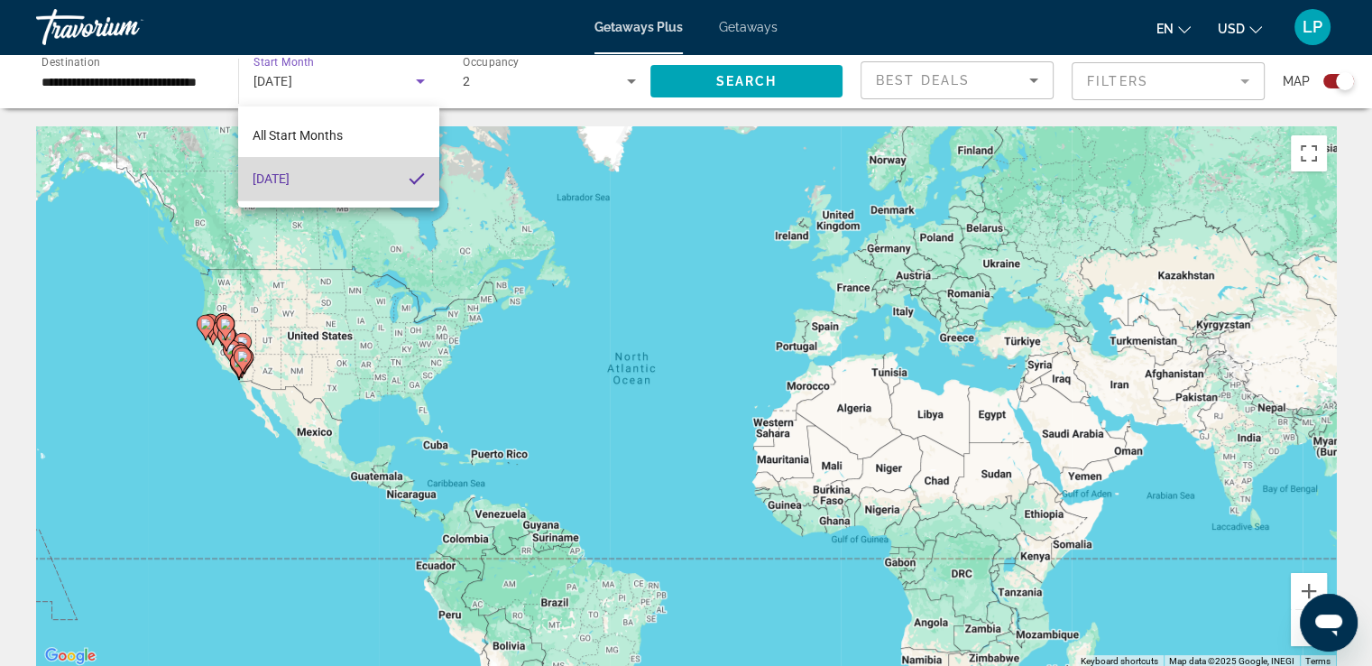
click at [415, 176] on mat-pseudo-checkbox at bounding box center [417, 179] width 16 height 16
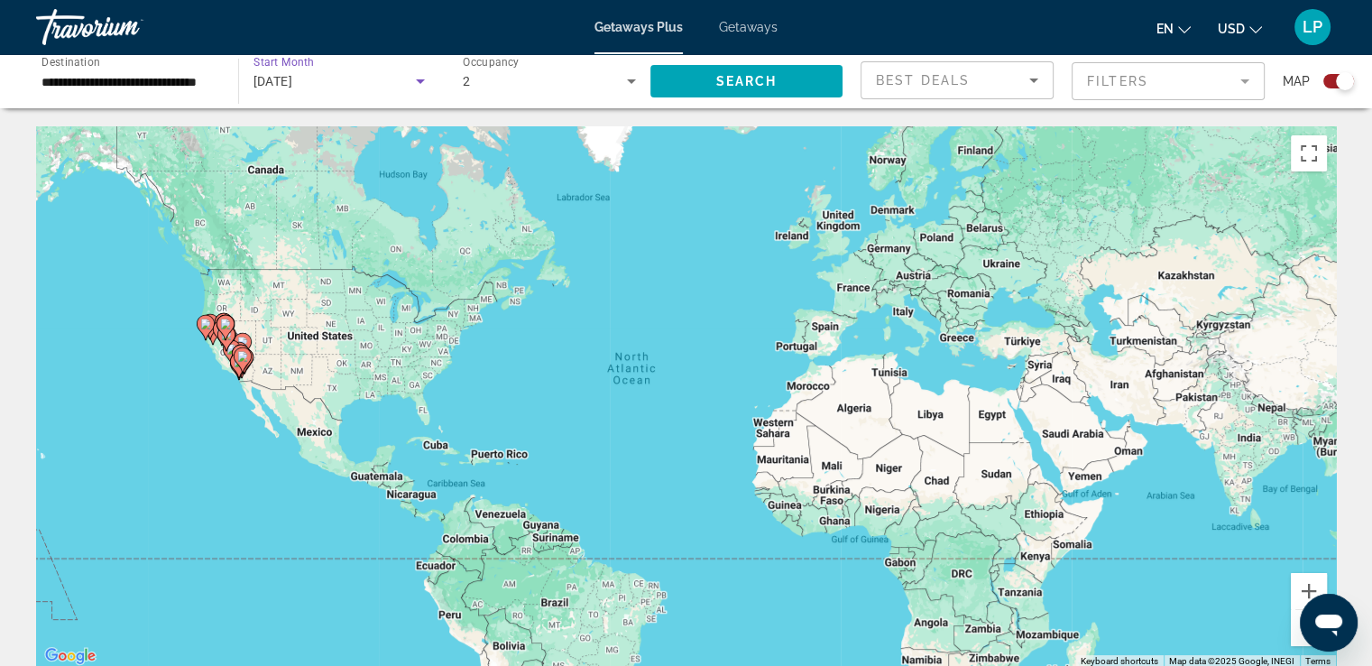
click at [420, 81] on icon "Search widget" at bounding box center [420, 81] width 9 height 5
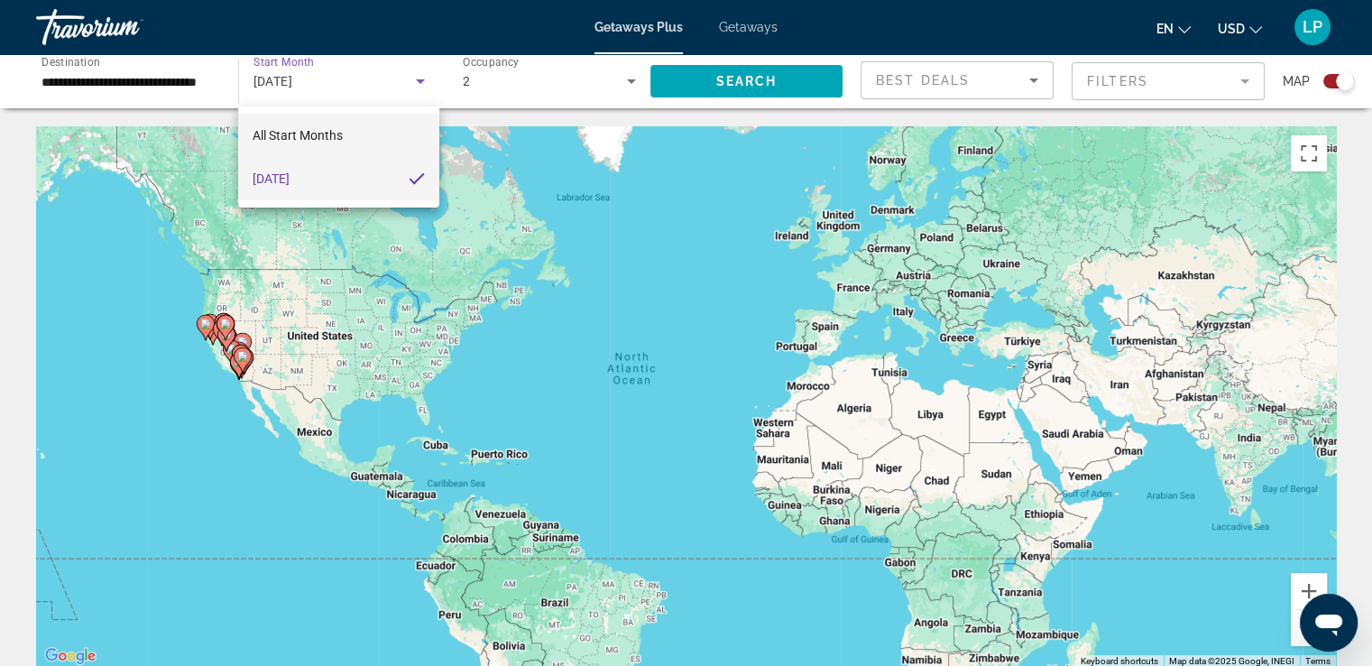
click at [317, 139] on span "All Start Months" at bounding box center [298, 135] width 90 height 14
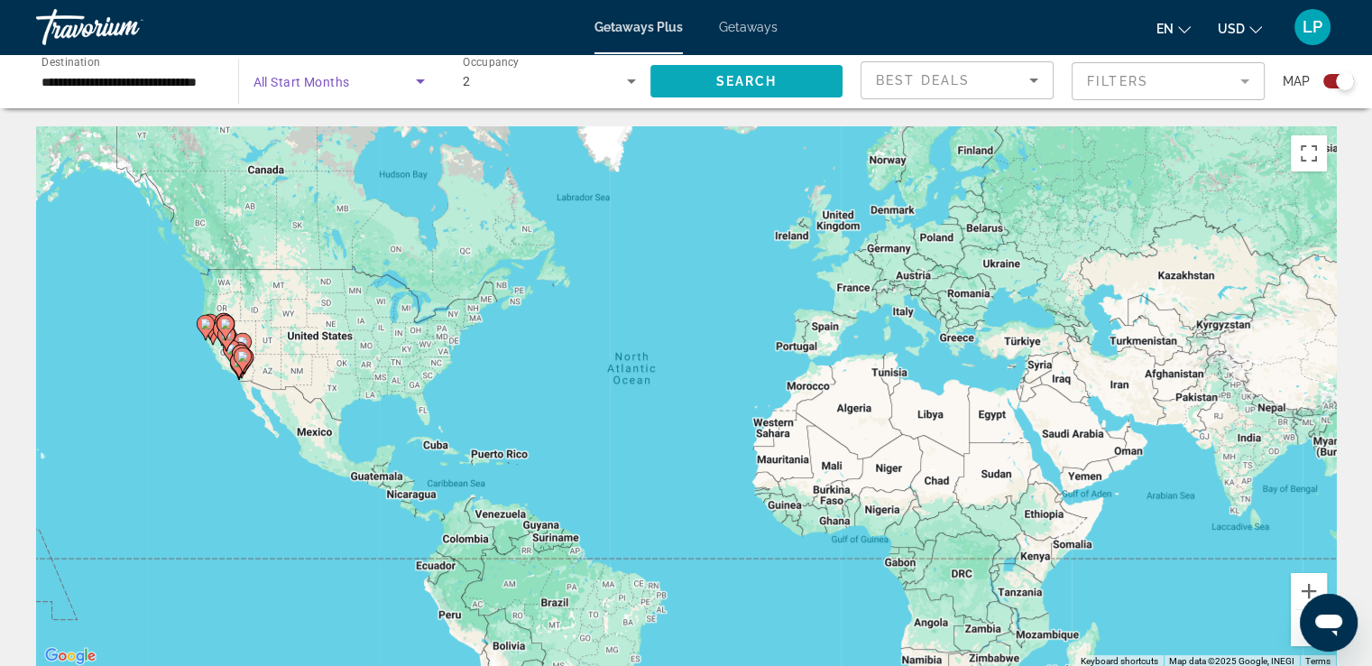
click at [703, 73] on span "Search widget" at bounding box center [746, 81] width 193 height 43
click at [421, 80] on icon "Search widget" at bounding box center [420, 81] width 9 height 5
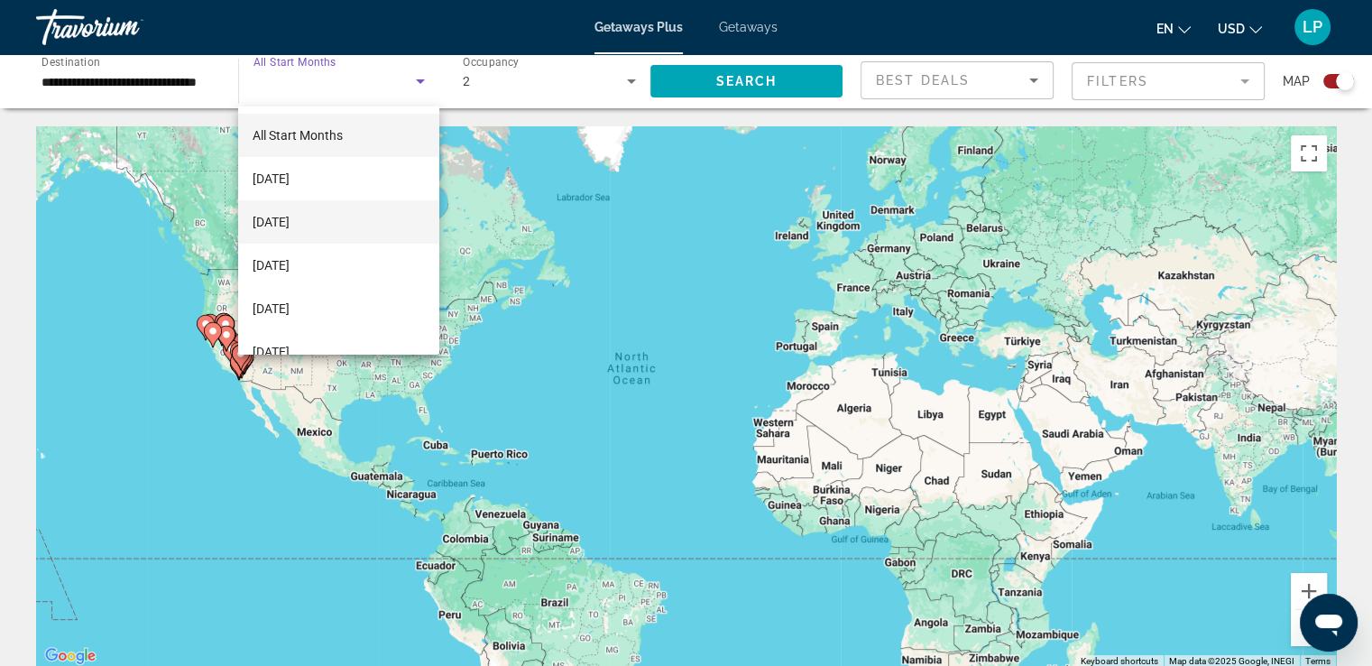
click at [290, 219] on span "[DATE]" at bounding box center [271, 222] width 37 height 22
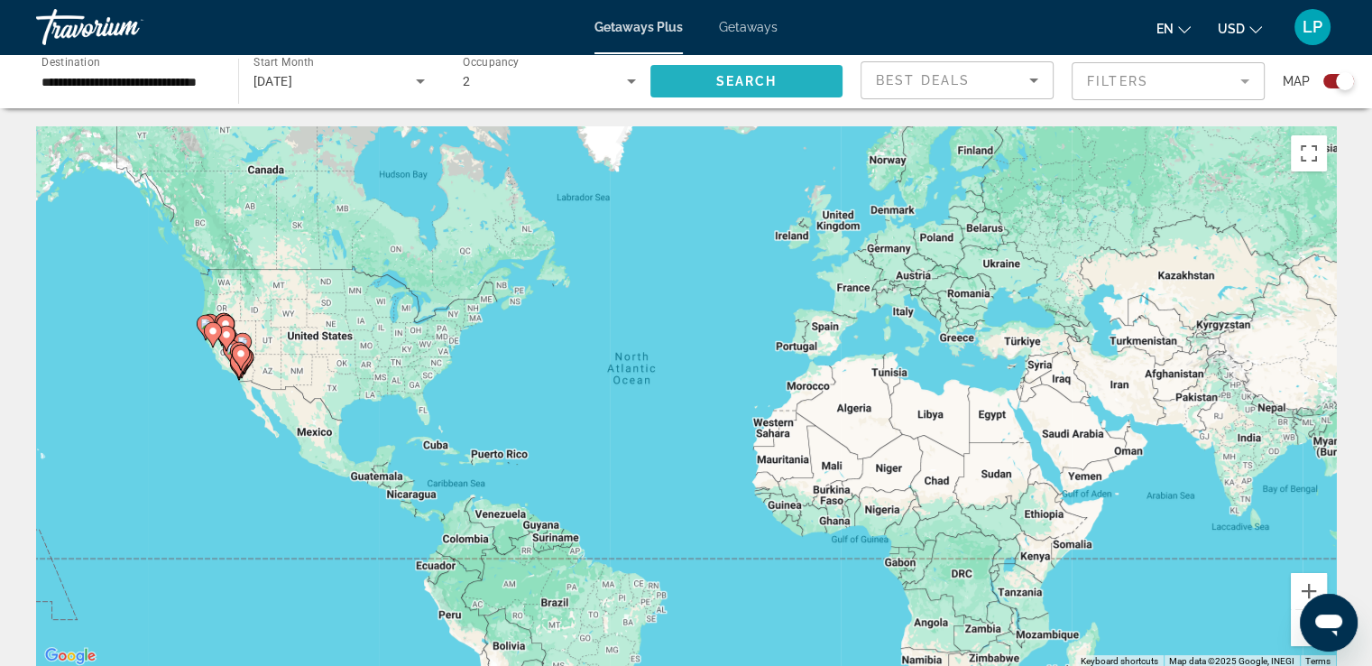
click at [761, 80] on span "Search" at bounding box center [745, 81] width 61 height 14
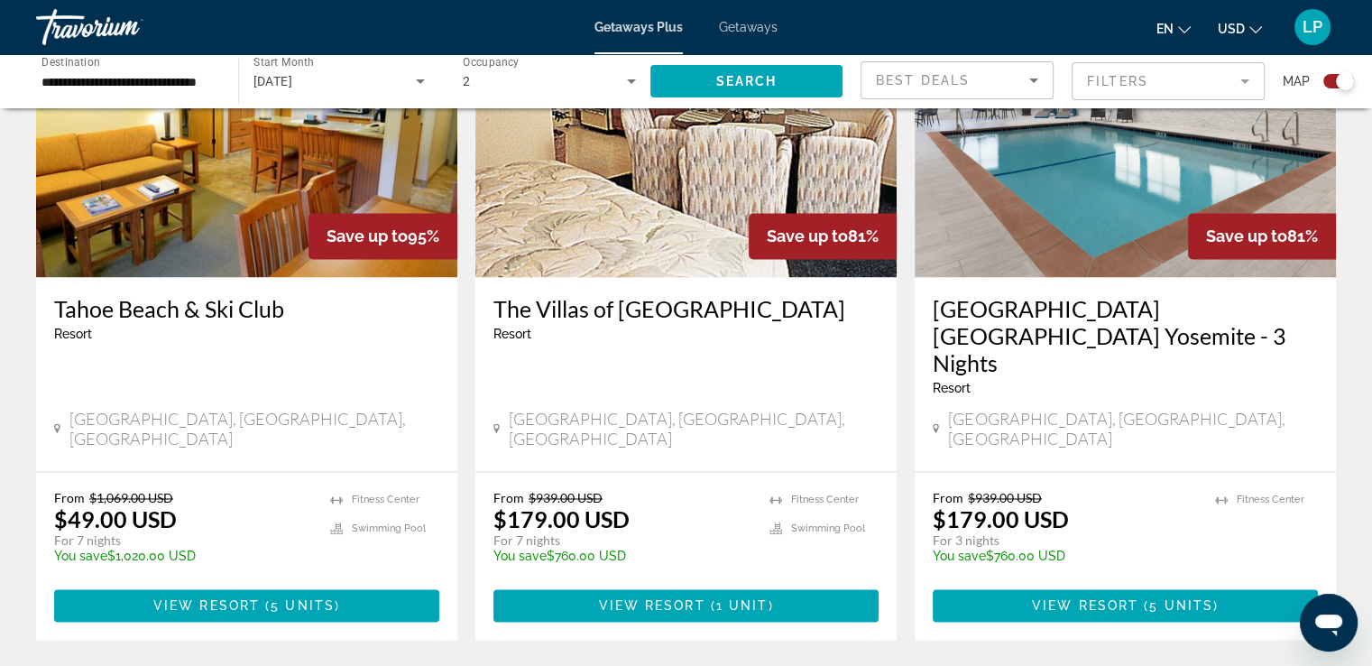
scroll to position [2728, 0]
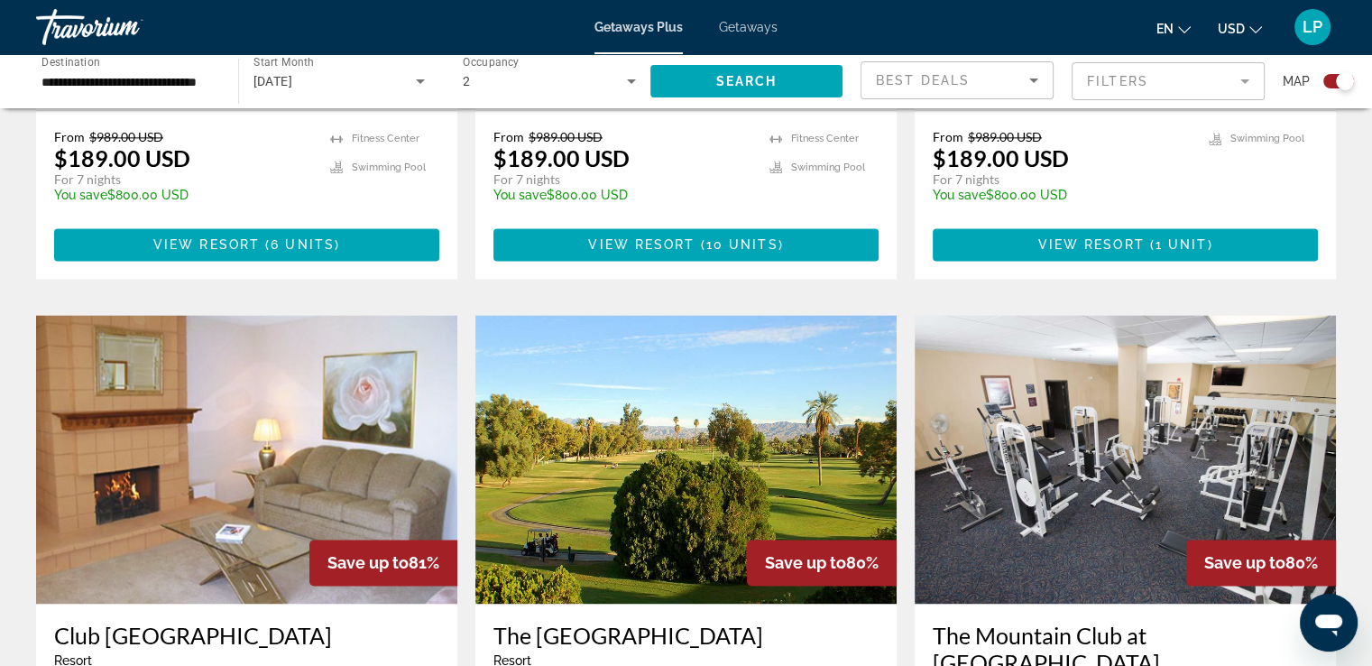
scroll to position [2405, 0]
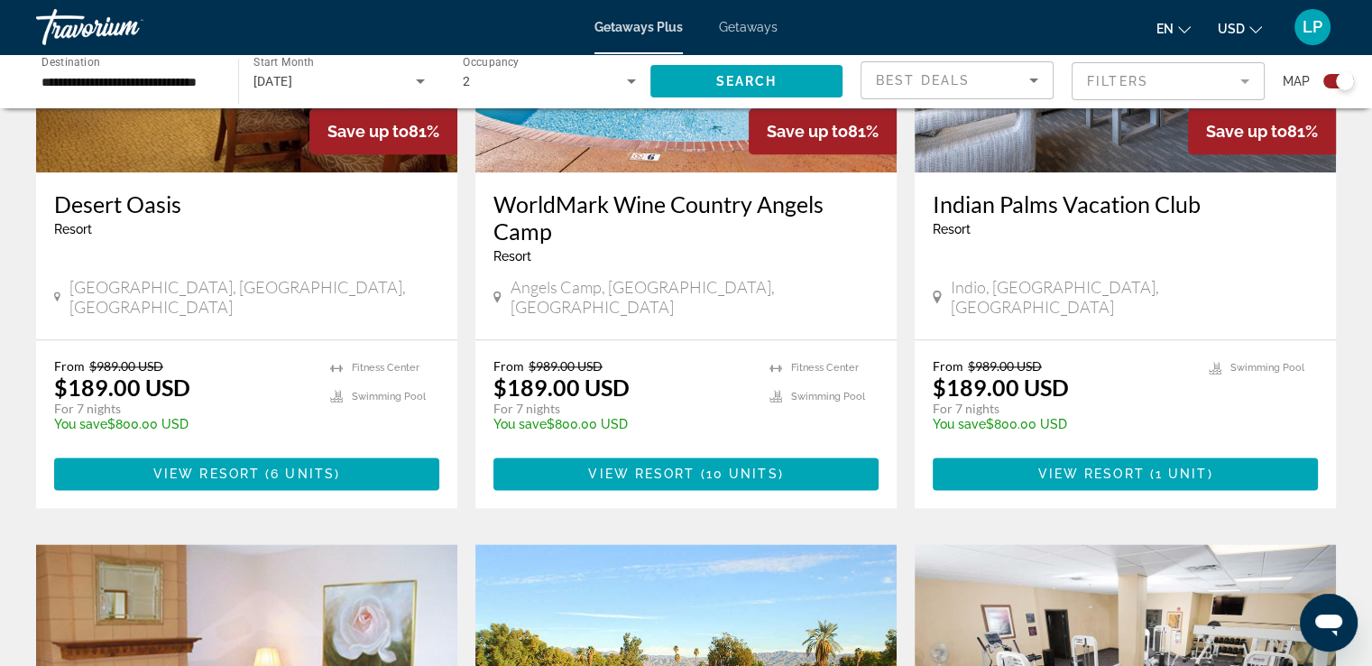
drag, startPoint x: 1379, startPoint y: 139, endPoint x: 42, endPoint y: 12, distance: 1342.2
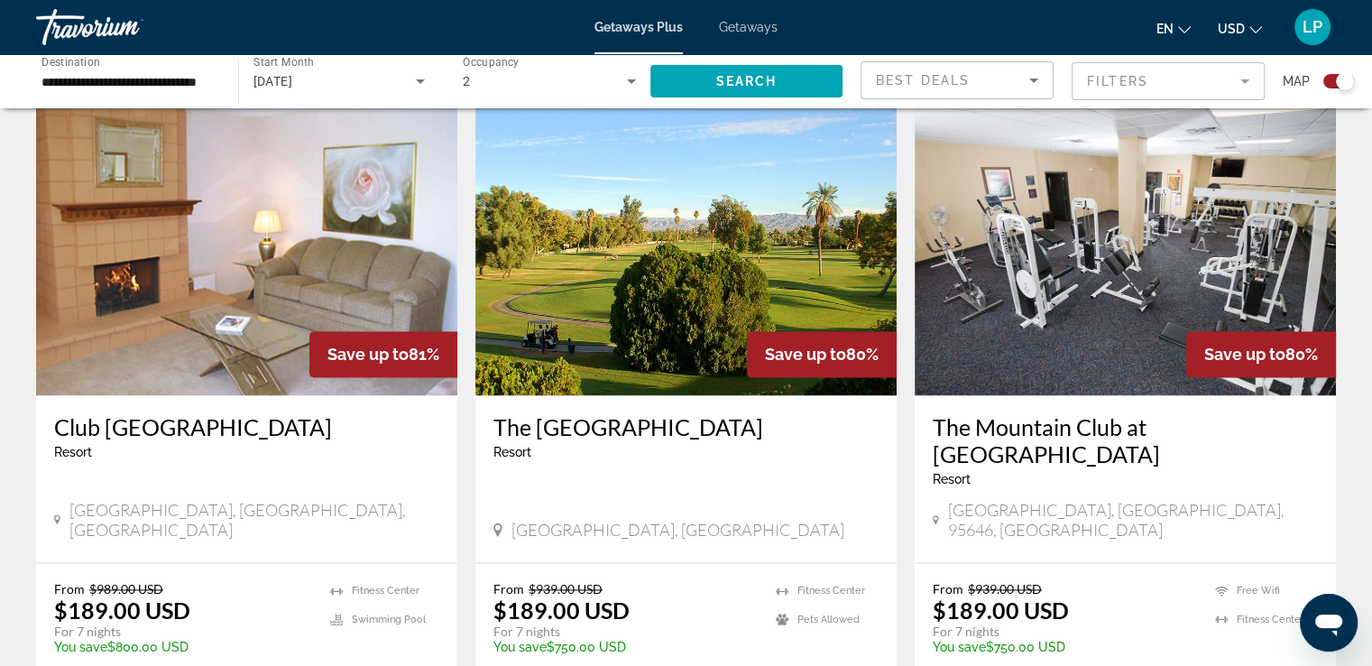
scroll to position [2746, 0]
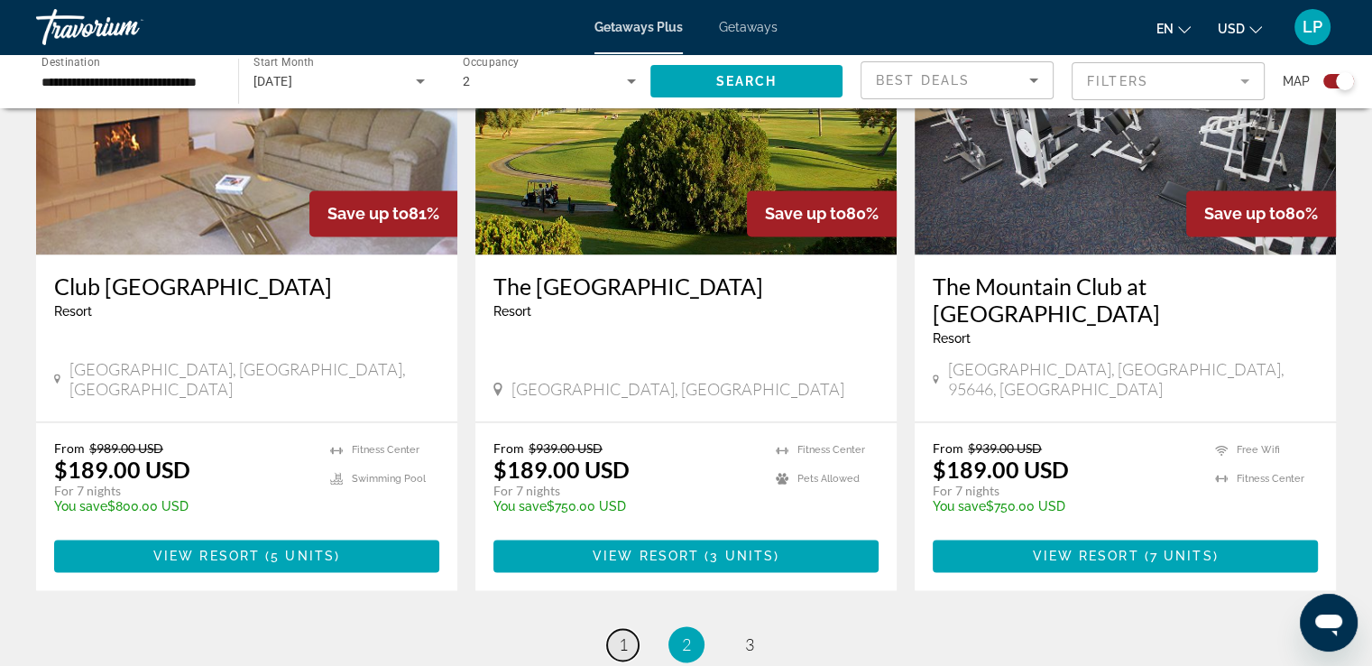
click at [627, 634] on span "1" at bounding box center [623, 644] width 9 height 20
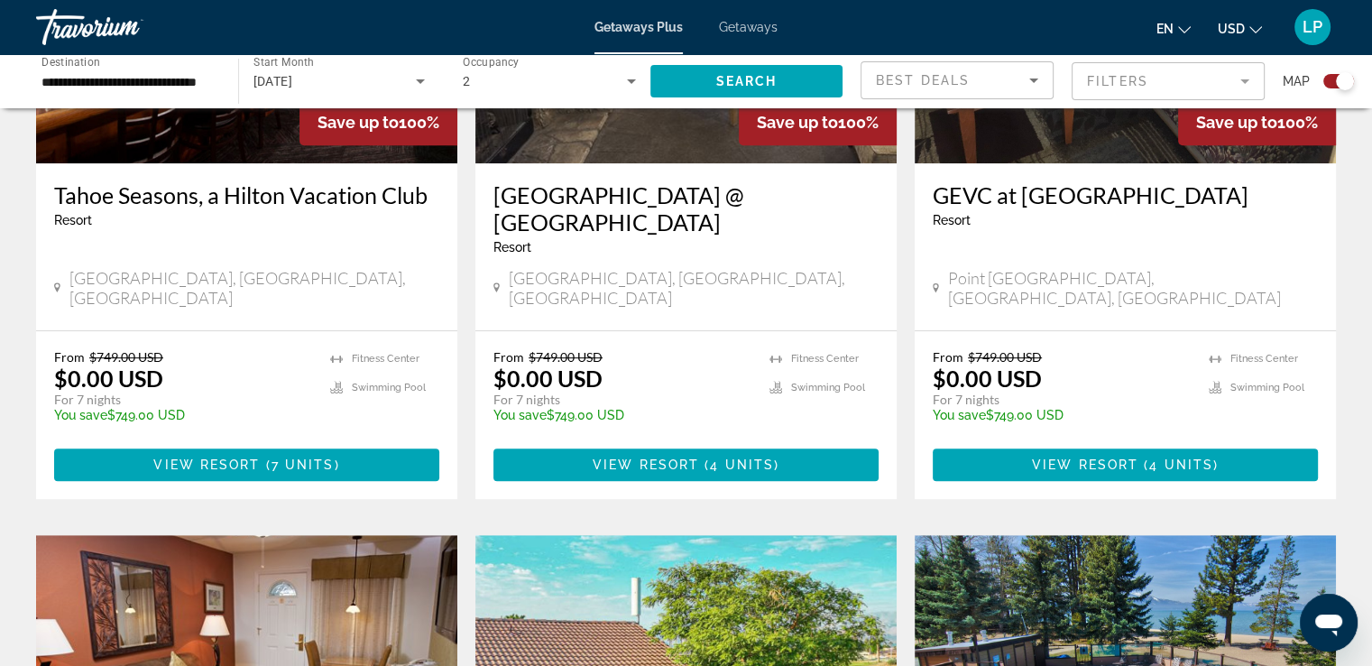
scroll to position [820, 0]
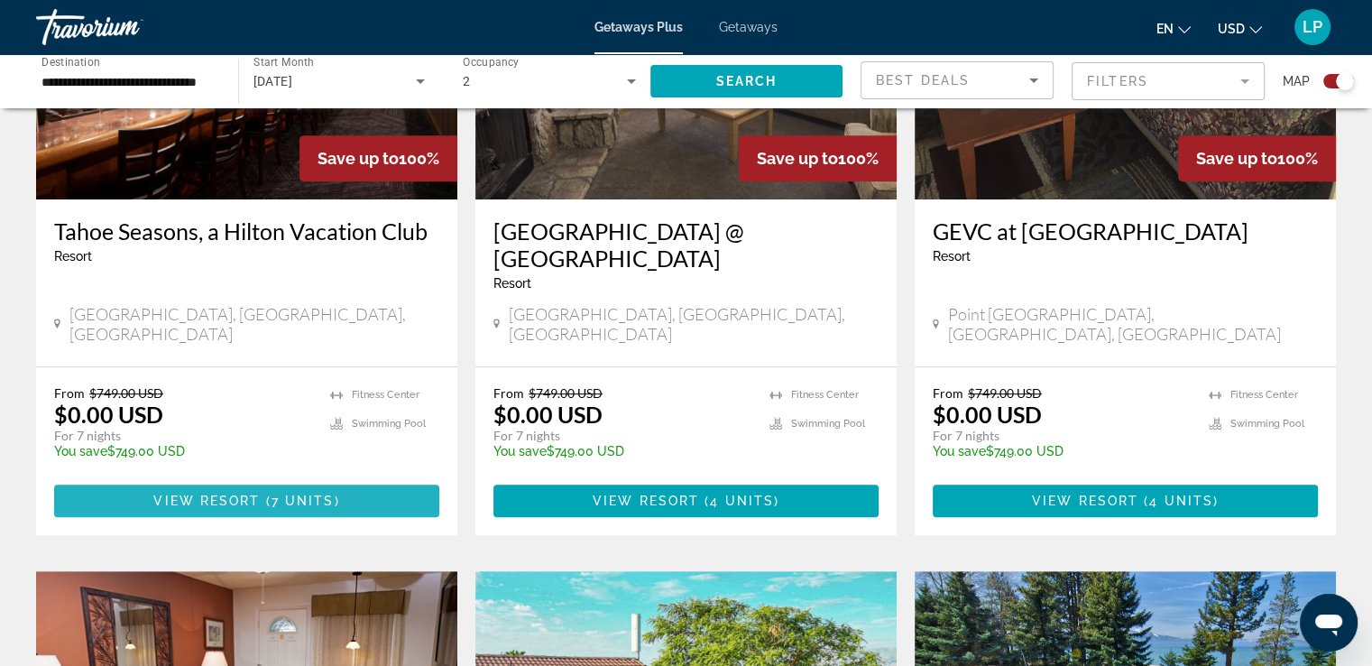
click at [272, 493] on span "7 units" at bounding box center [303, 500] width 63 height 14
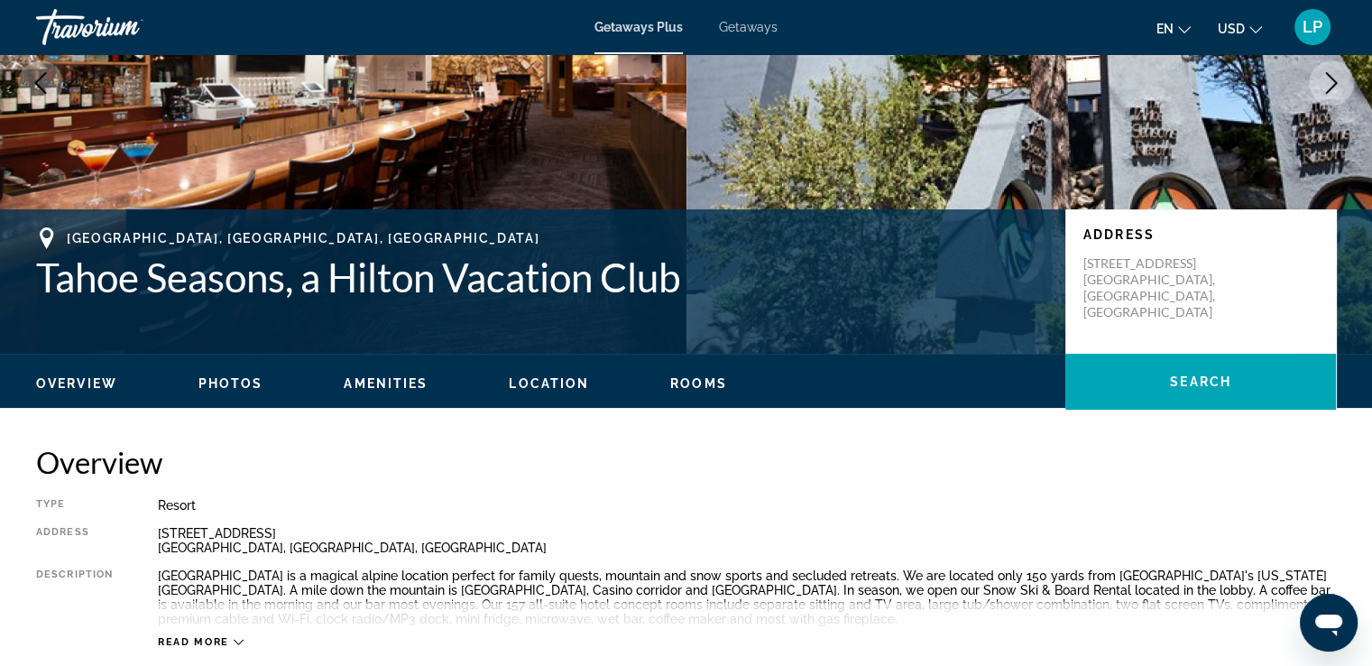
scroll to position [119, 0]
